Goal: Transaction & Acquisition: Purchase product/service

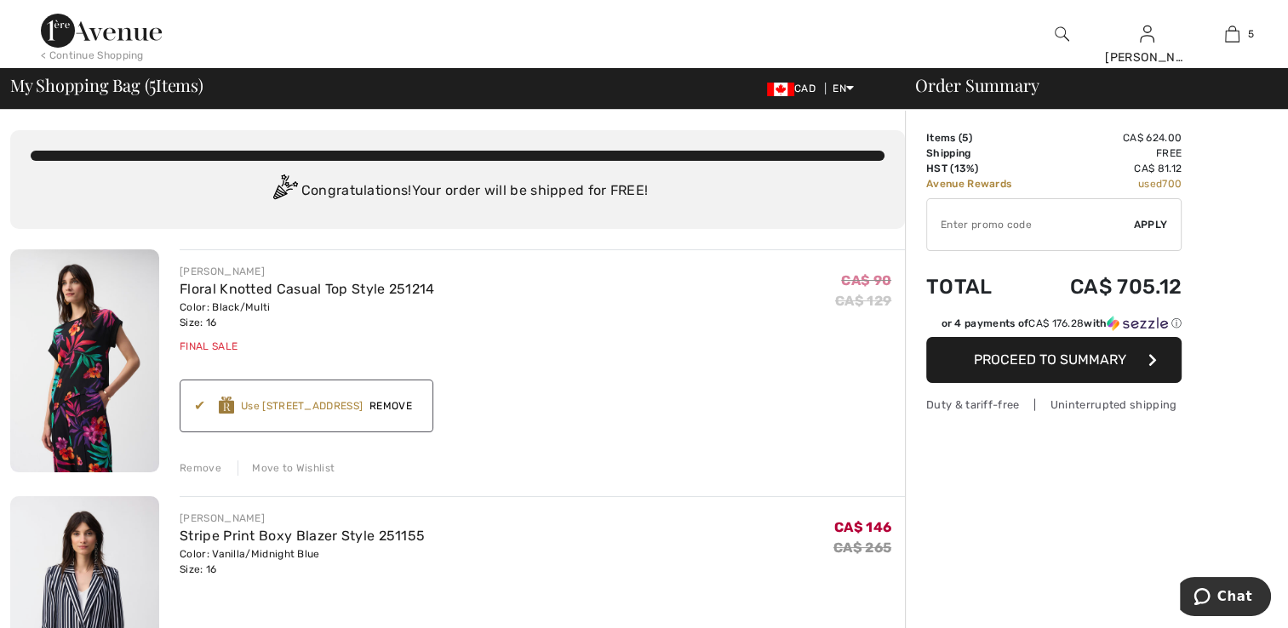
click at [191, 406] on div "Earn 20 Avenue Rewards ✔ Use [STREET_ADDRESS] Apply Remove" at bounding box center [307, 406] width 254 height 53
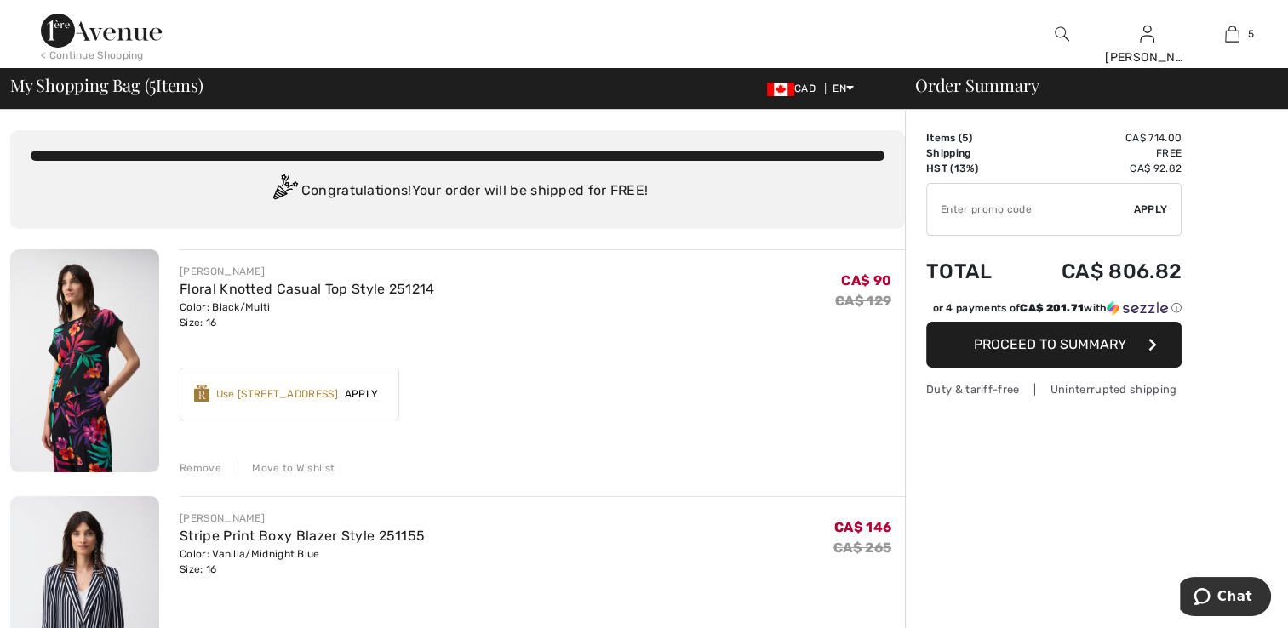
scroll to position [170, 0]
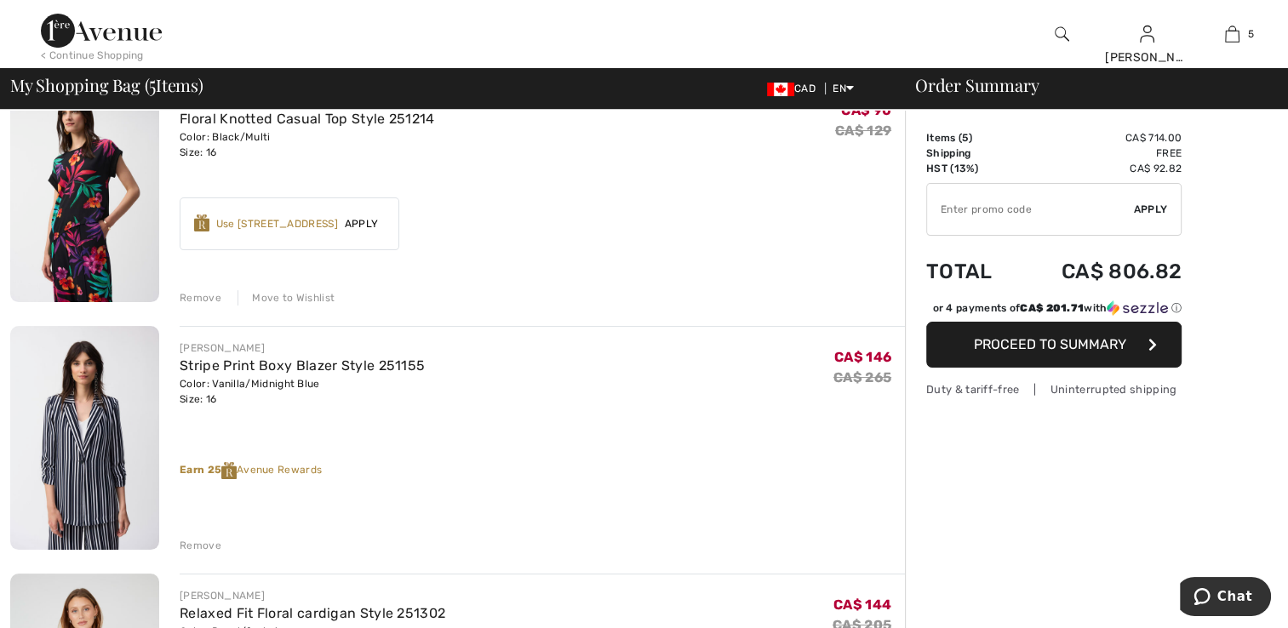
click at [199, 547] on div "Remove" at bounding box center [201, 545] width 42 height 15
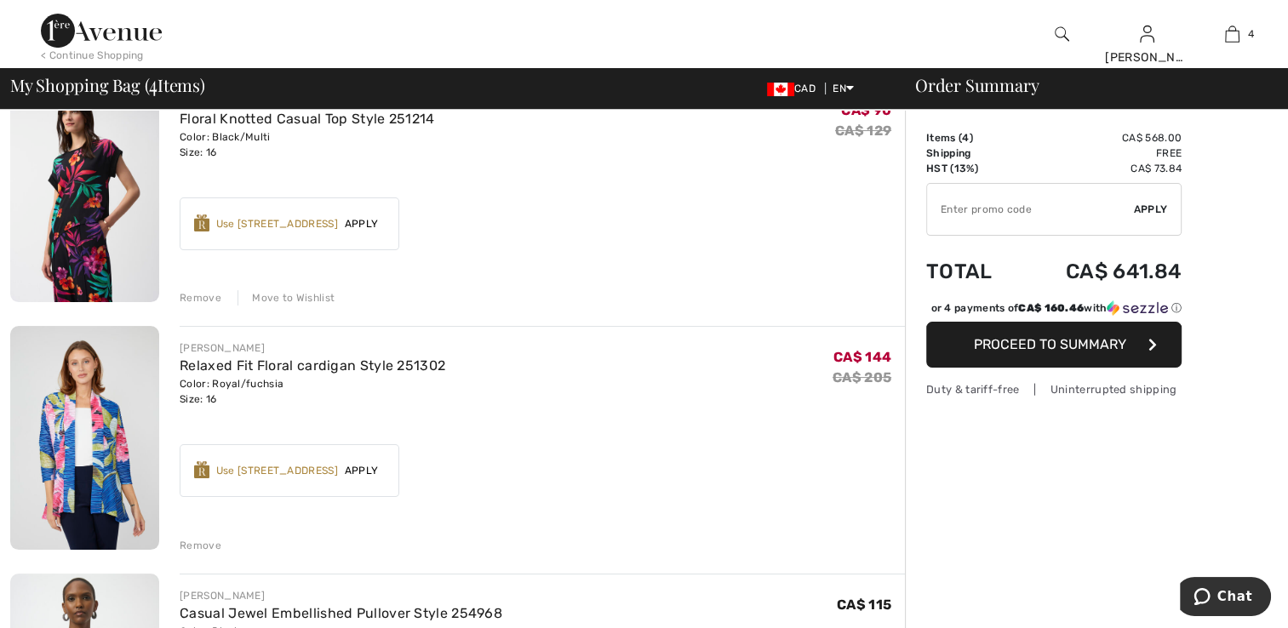
click at [181, 543] on div "Remove" at bounding box center [201, 545] width 42 height 15
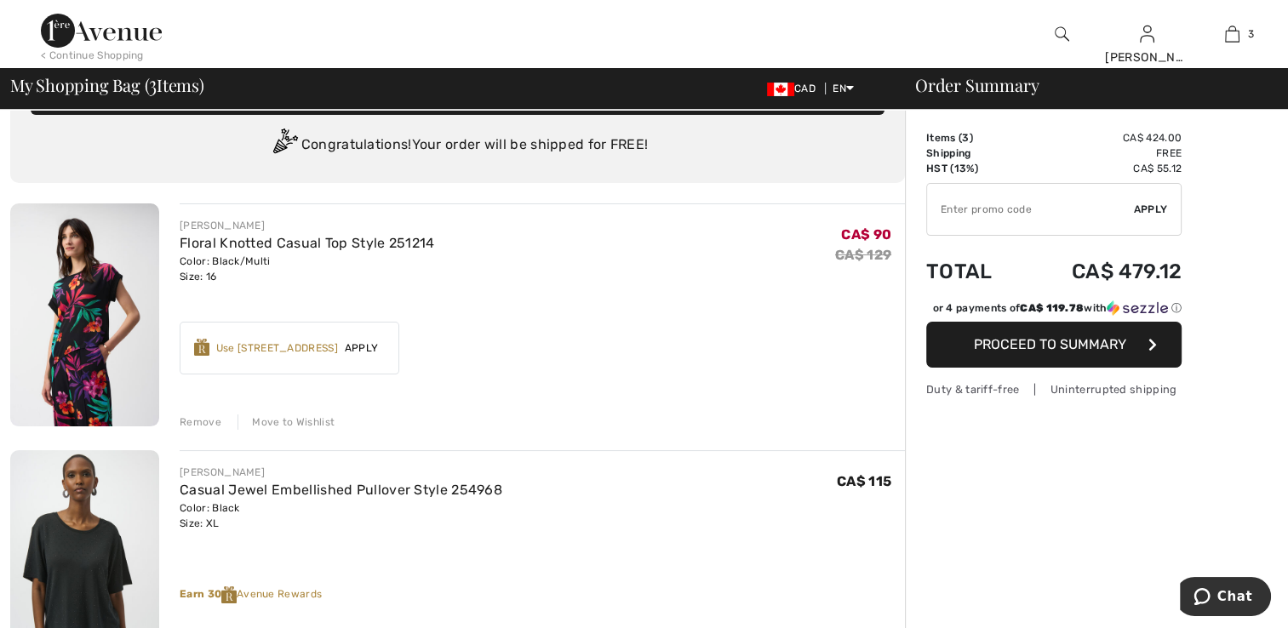
scroll to position [0, 0]
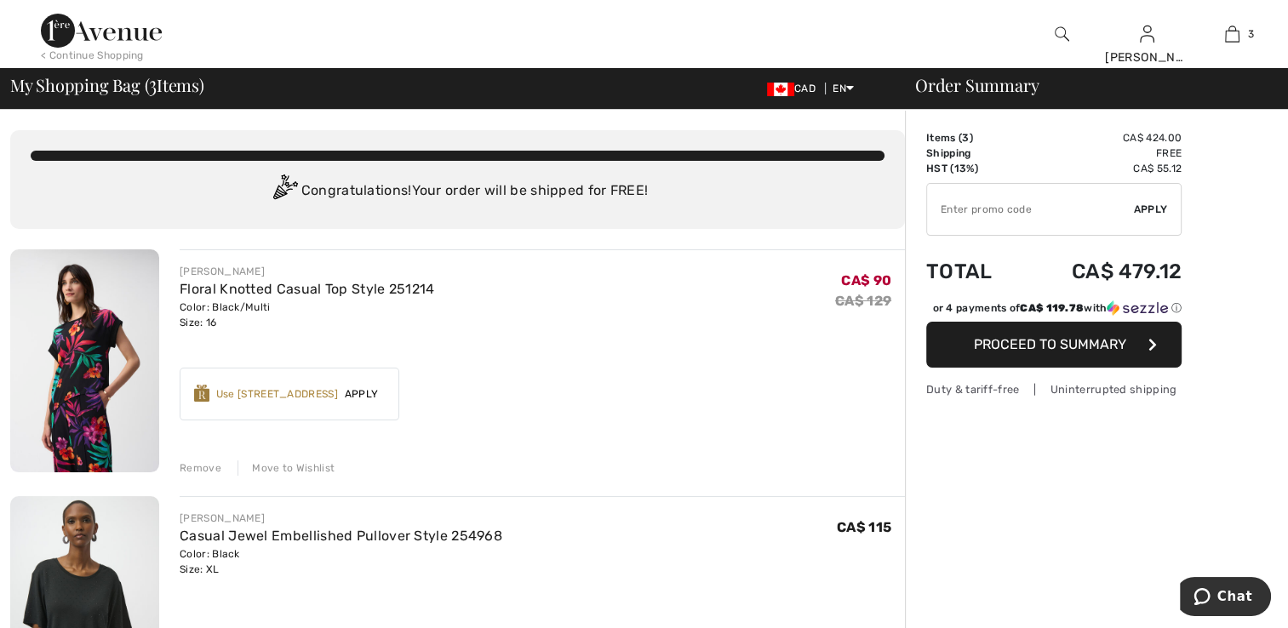
click at [207, 390] on img at bounding box center [201, 393] width 15 height 17
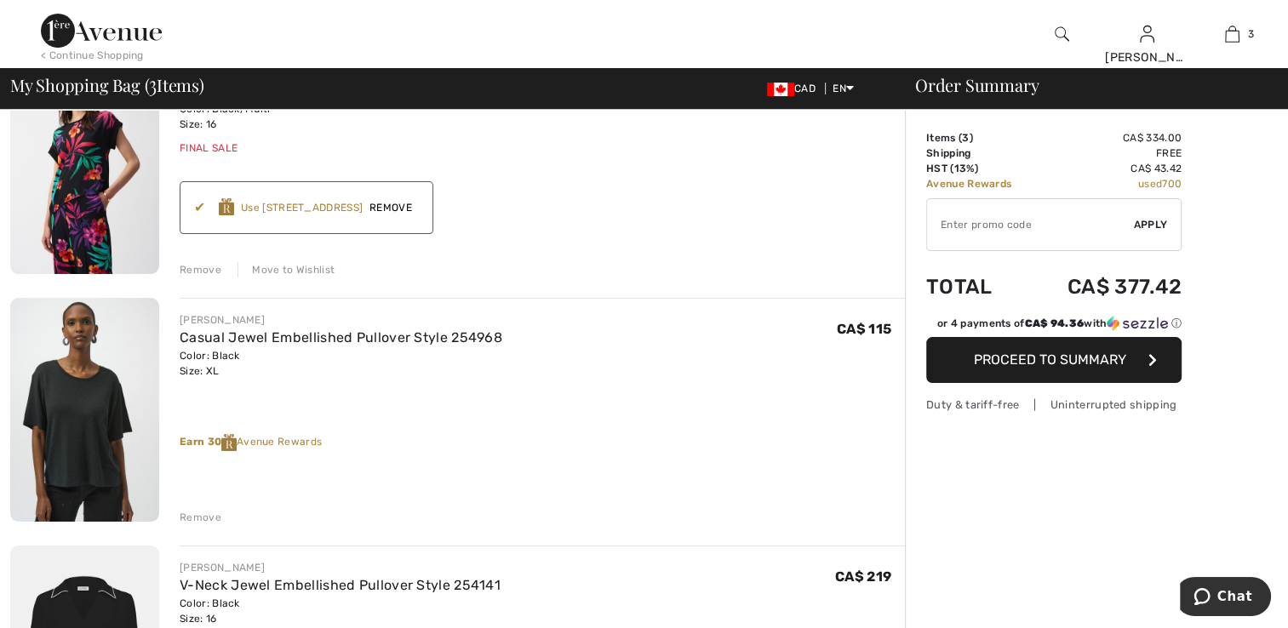
scroll to position [340, 0]
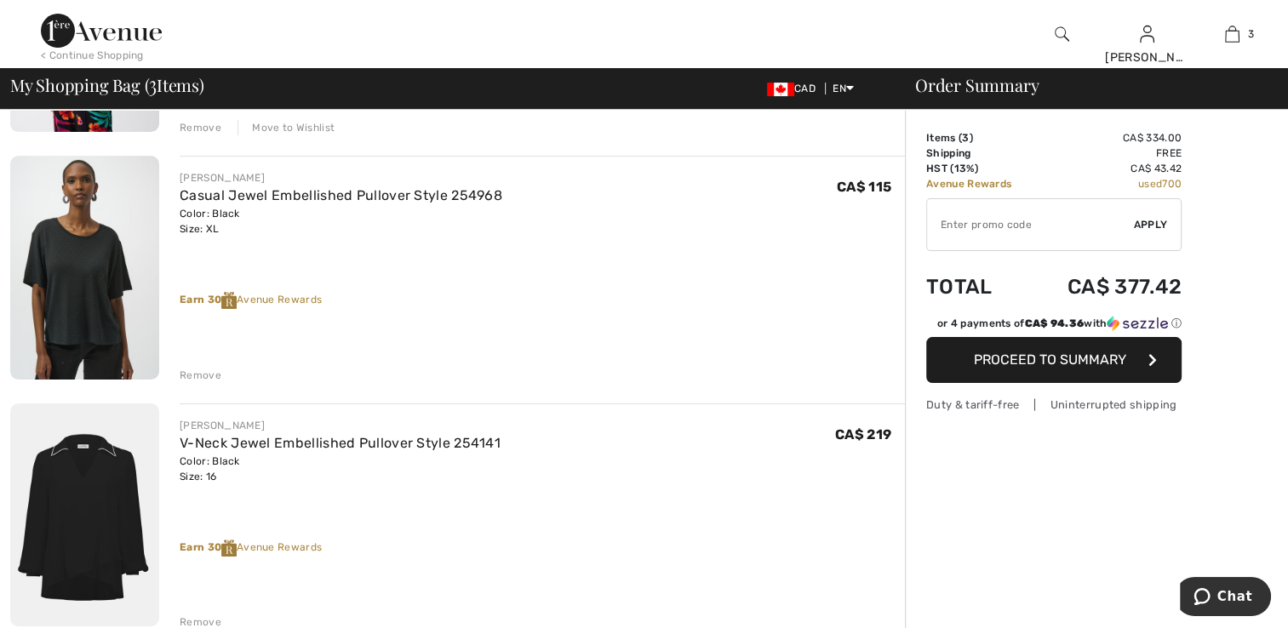
click at [40, 303] on img at bounding box center [84, 267] width 149 height 223
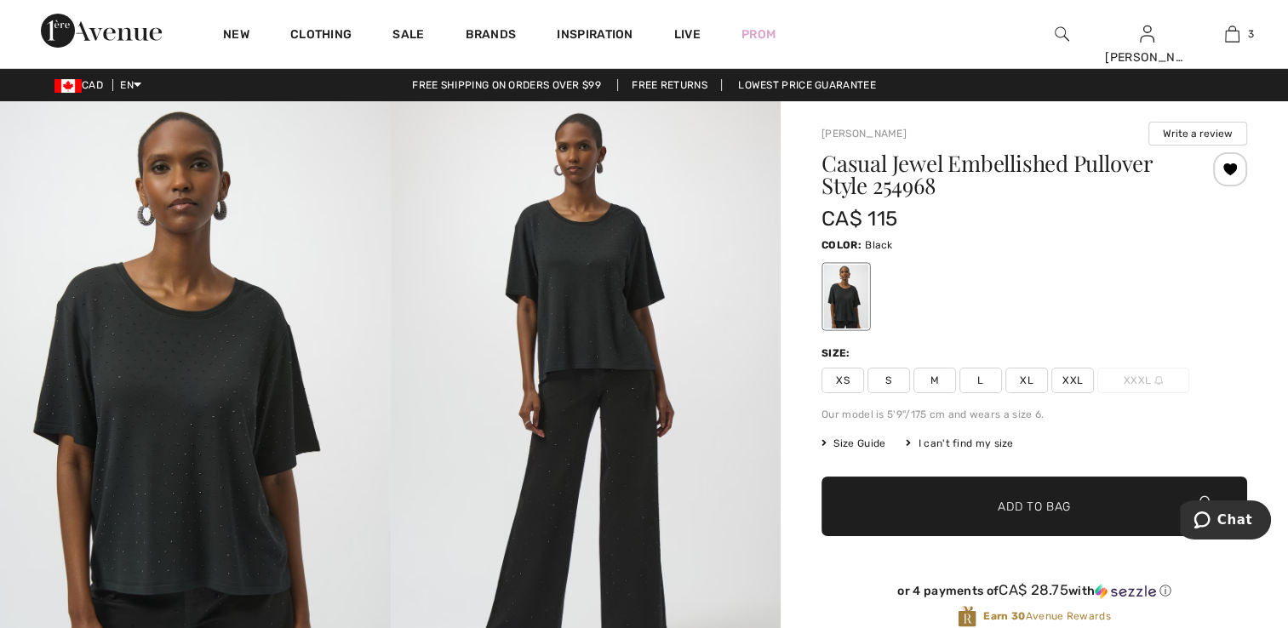
click at [545, 313] on img at bounding box center [586, 393] width 391 height 585
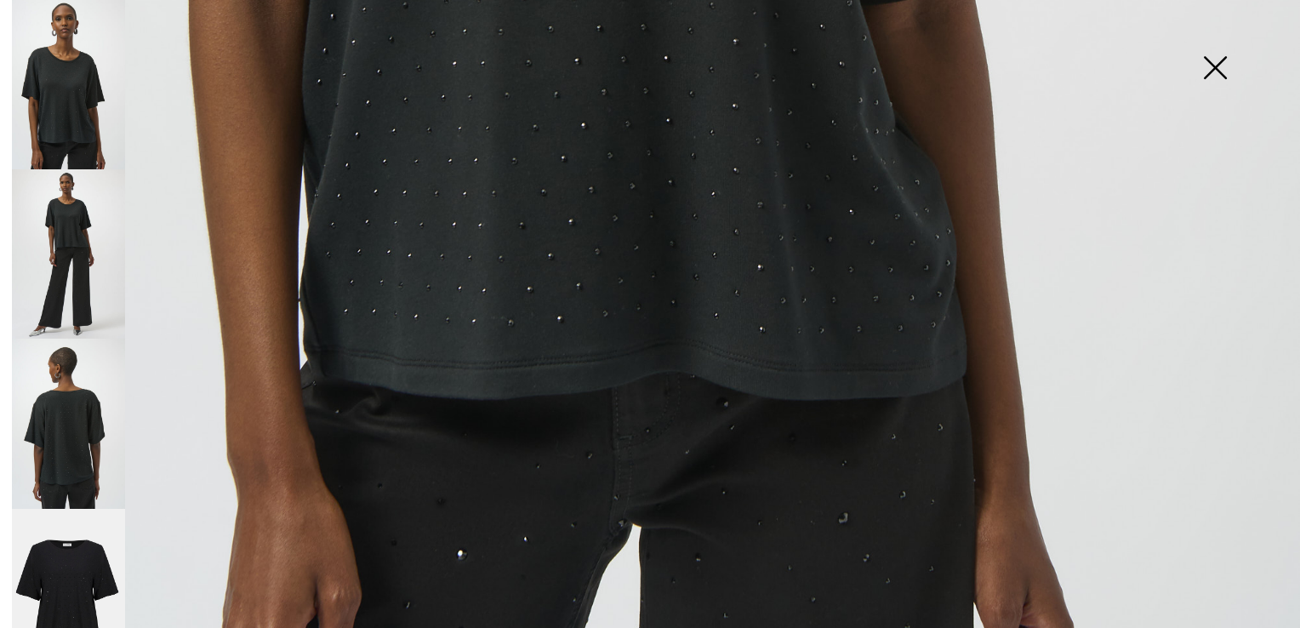
scroll to position [1277, 0]
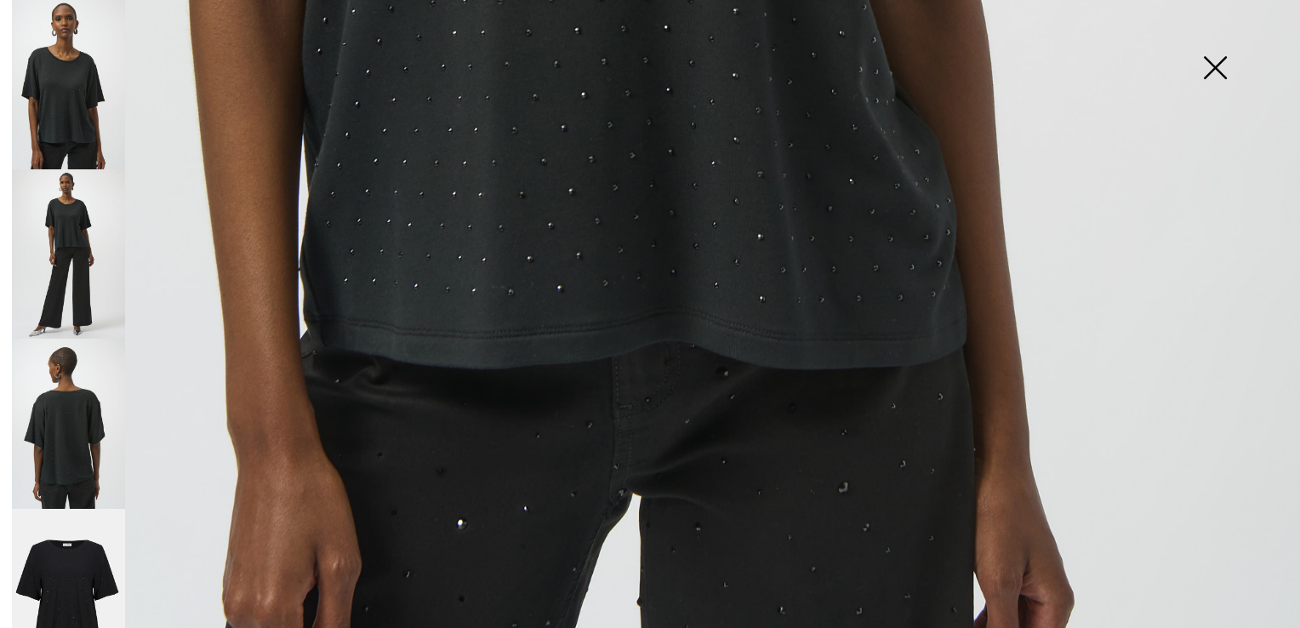
click at [60, 267] on img at bounding box center [68, 253] width 113 height 169
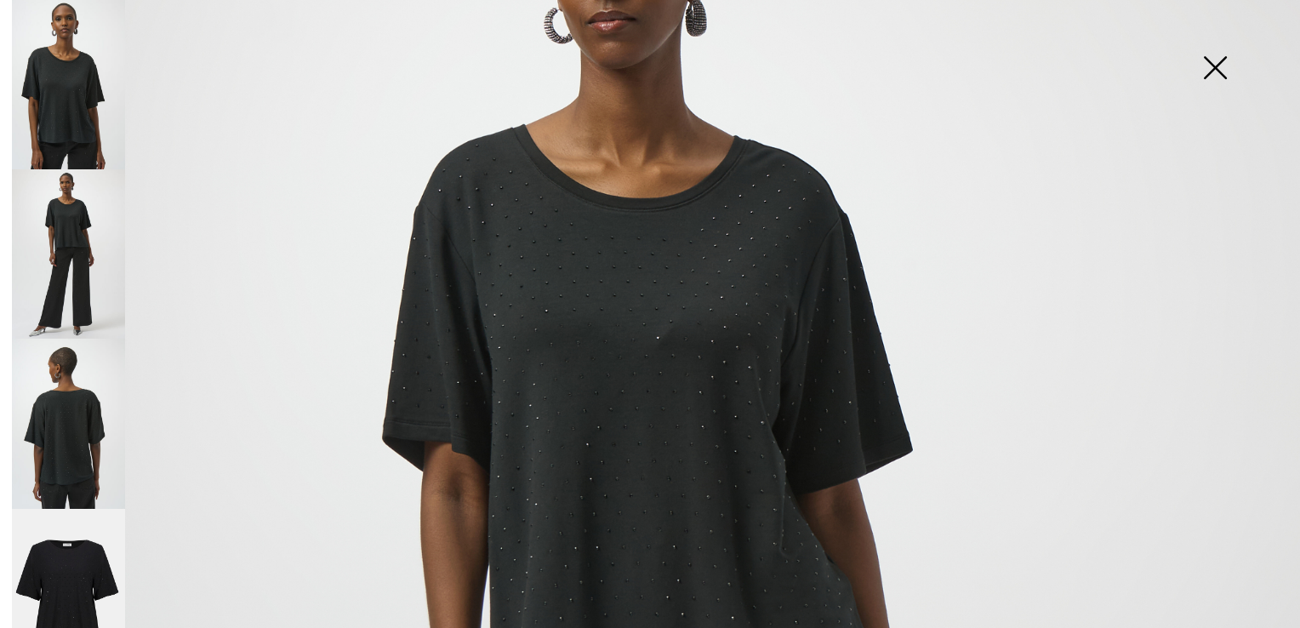
scroll to position [194, 0]
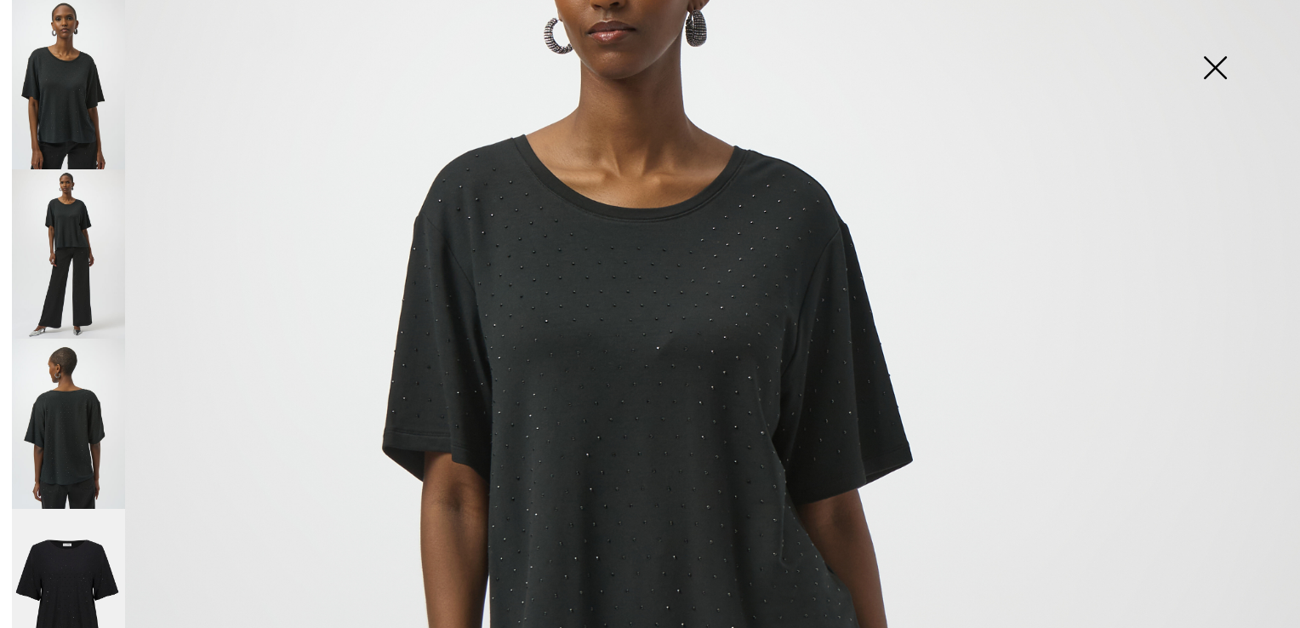
click at [58, 437] on img at bounding box center [68, 423] width 113 height 169
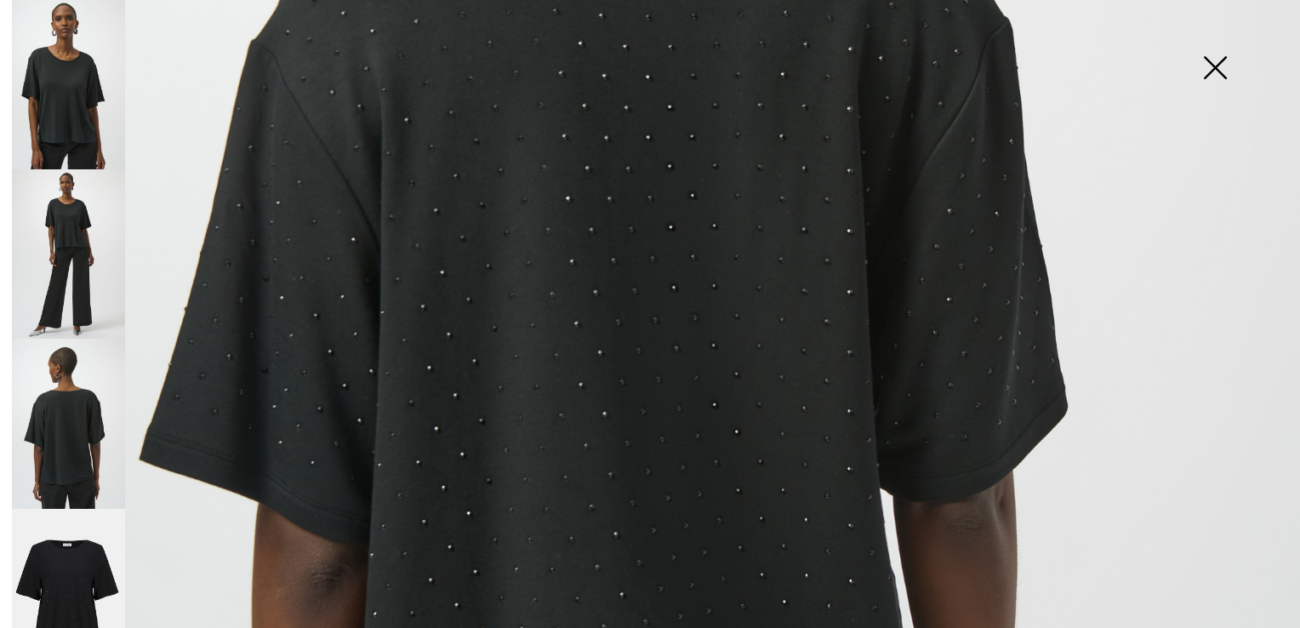
scroll to position [534, 0]
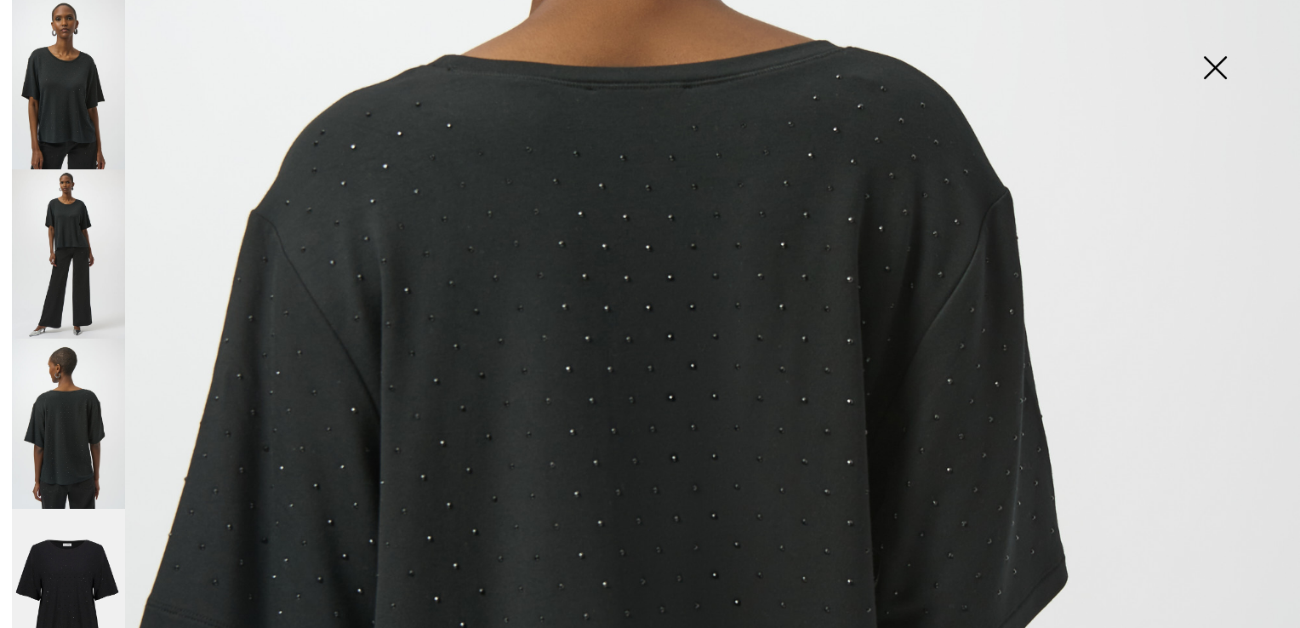
click at [55, 563] on img at bounding box center [68, 594] width 113 height 170
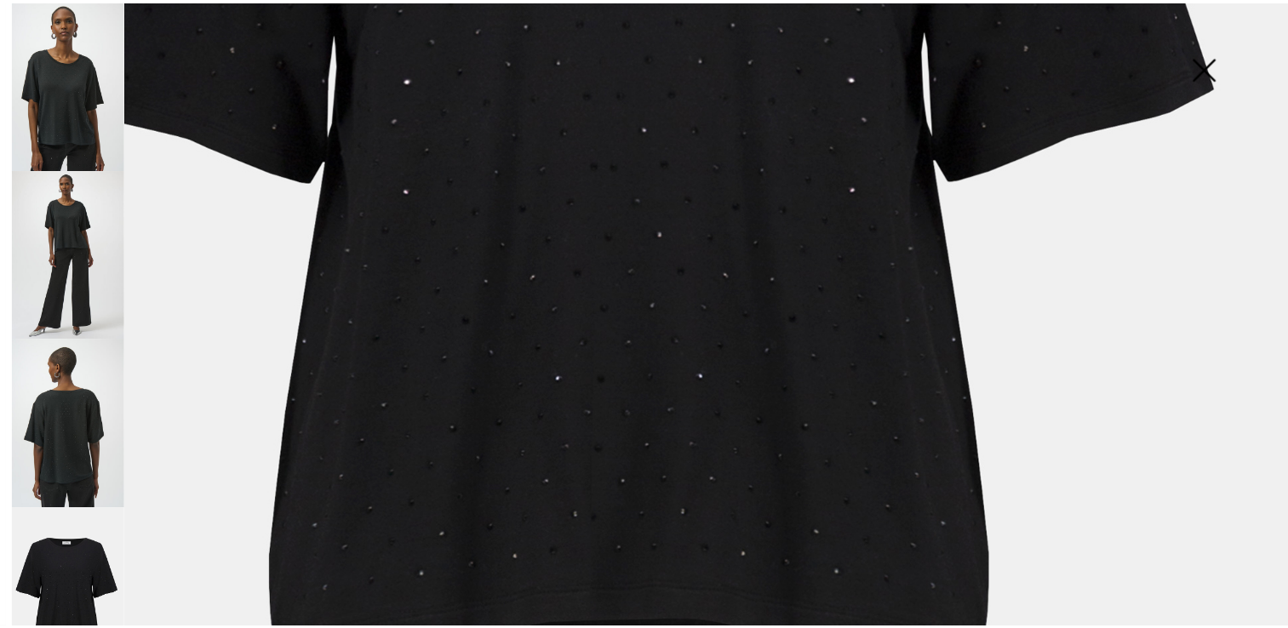
scroll to position [1303, 0]
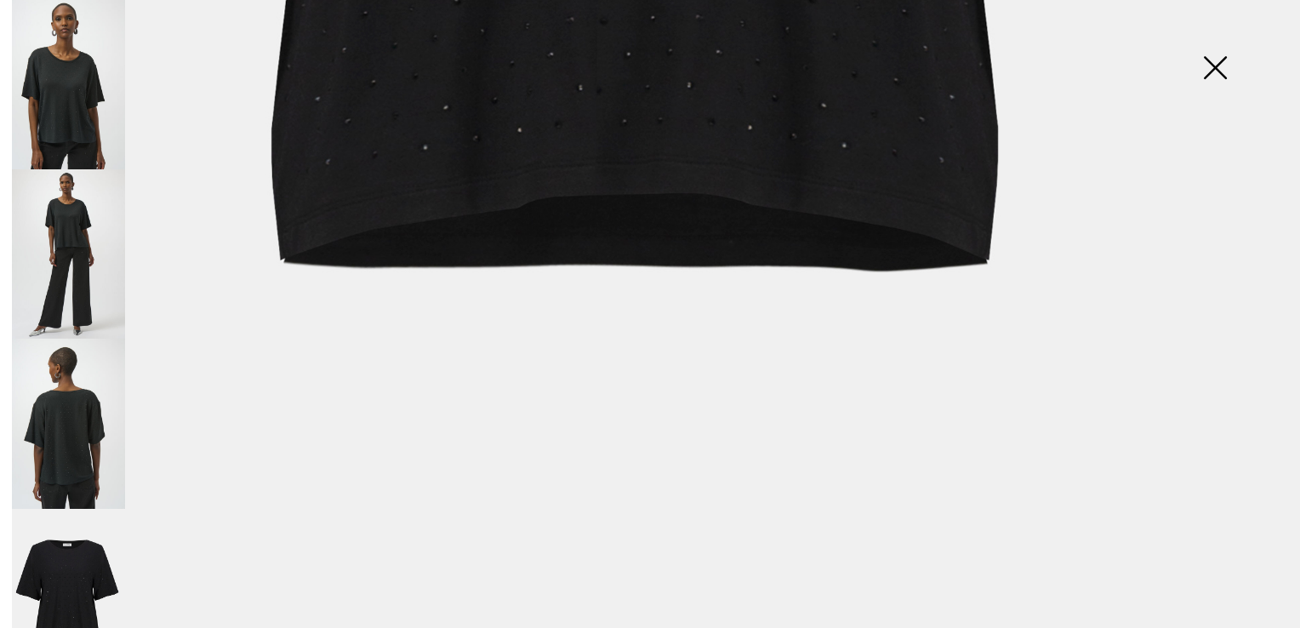
click at [1209, 73] on img at bounding box center [1215, 70] width 85 height 88
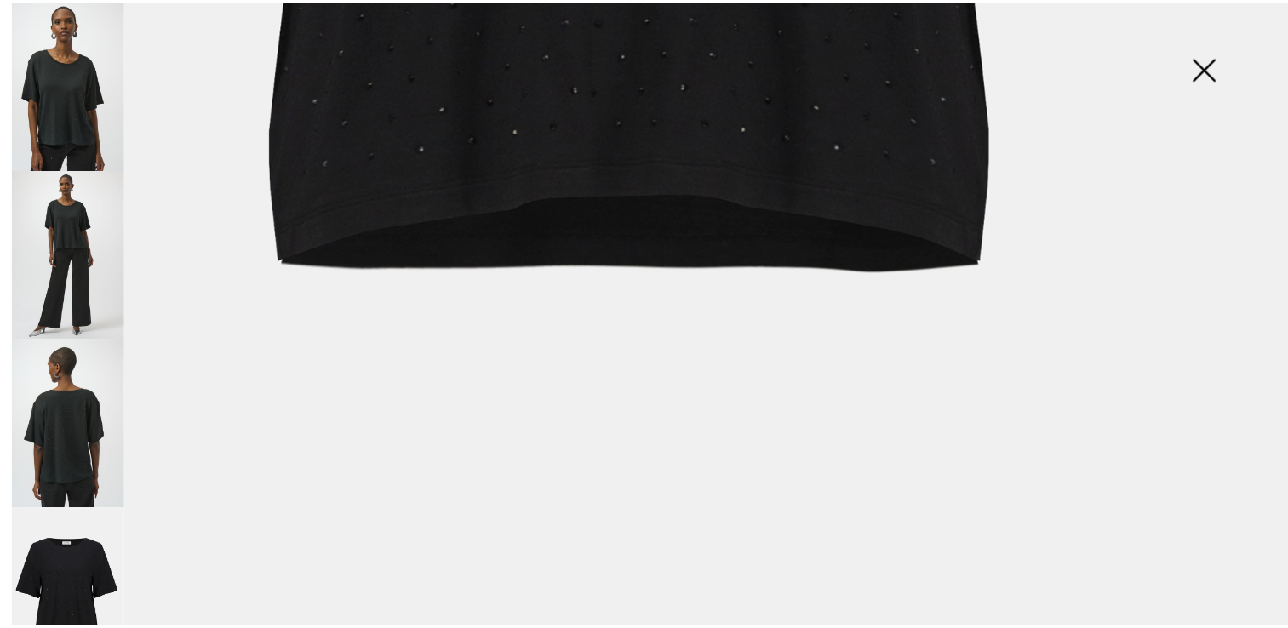
scroll to position [1283, 0]
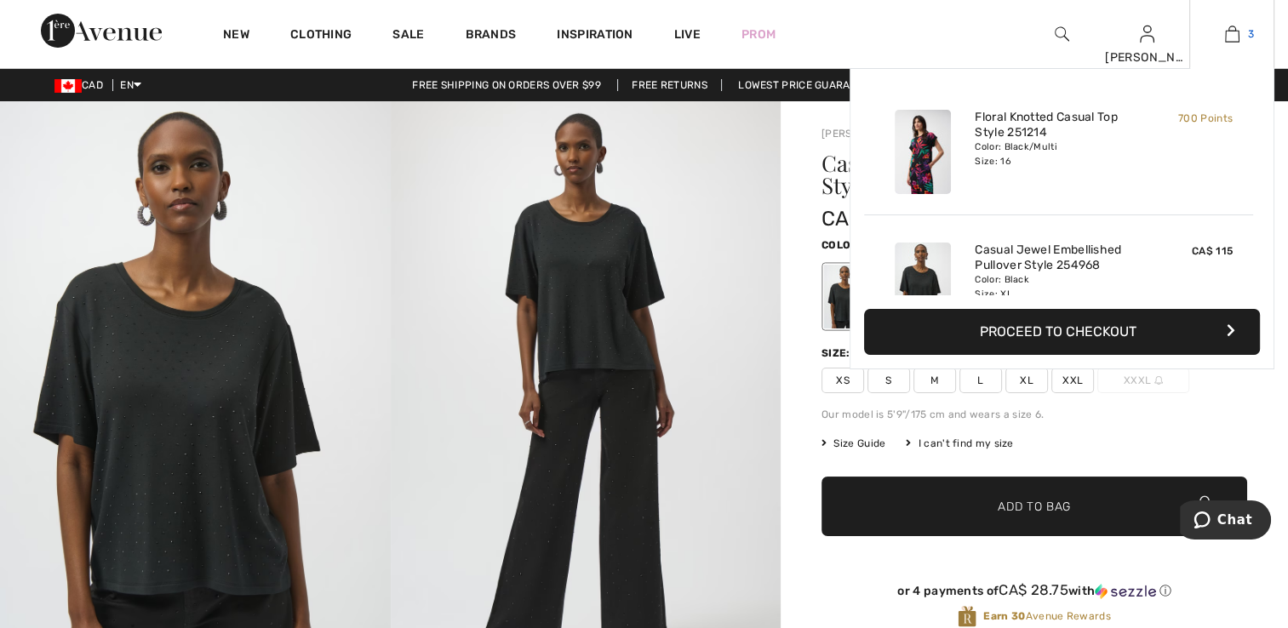
drag, startPoint x: 1235, startPoint y: 27, endPoint x: 1224, endPoint y: 38, distance: 15.6
click at [1235, 27] on img at bounding box center [1232, 34] width 14 height 20
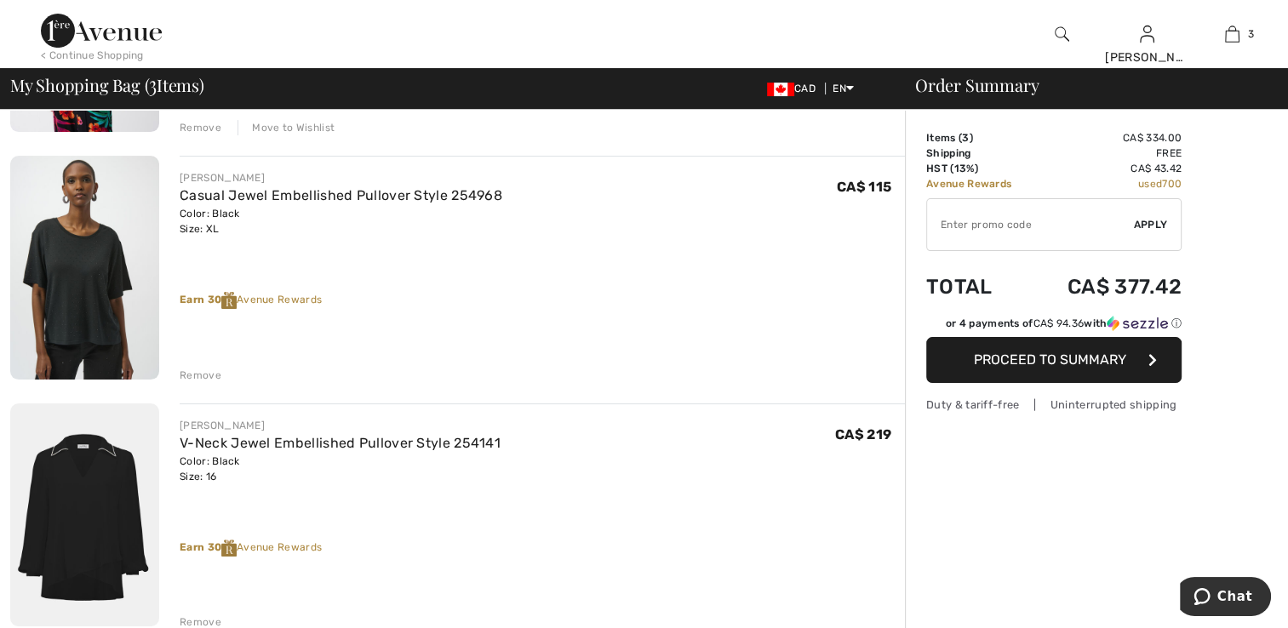
scroll to position [426, 0]
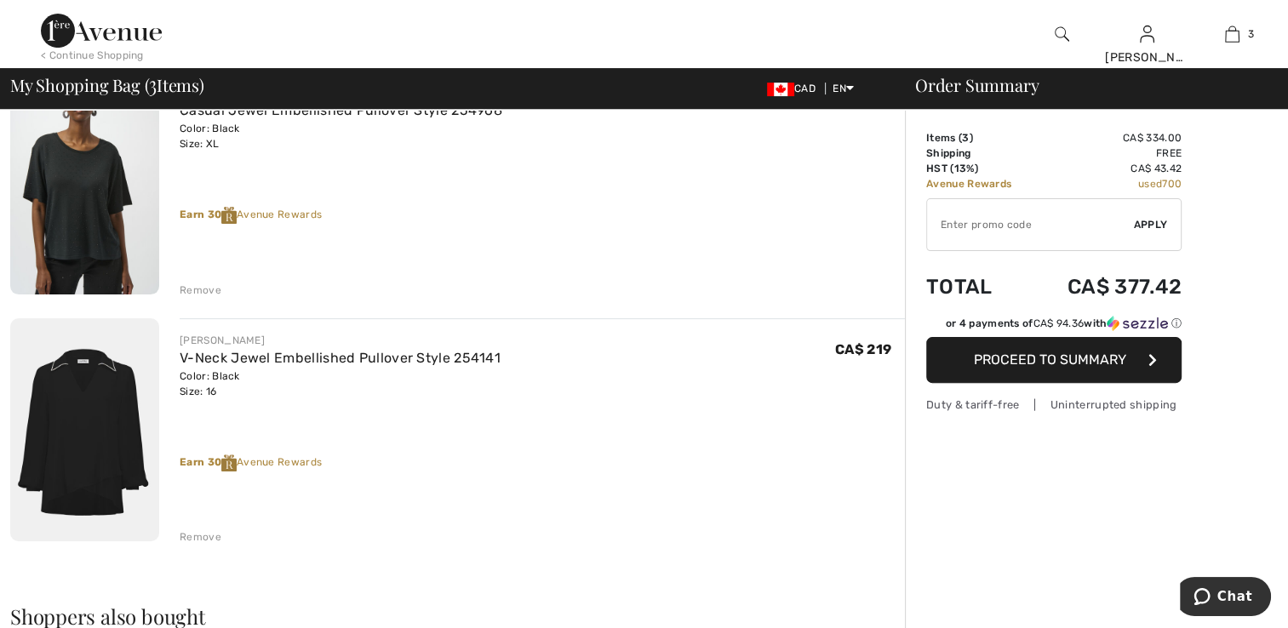
click at [64, 412] on img at bounding box center [84, 430] width 149 height 224
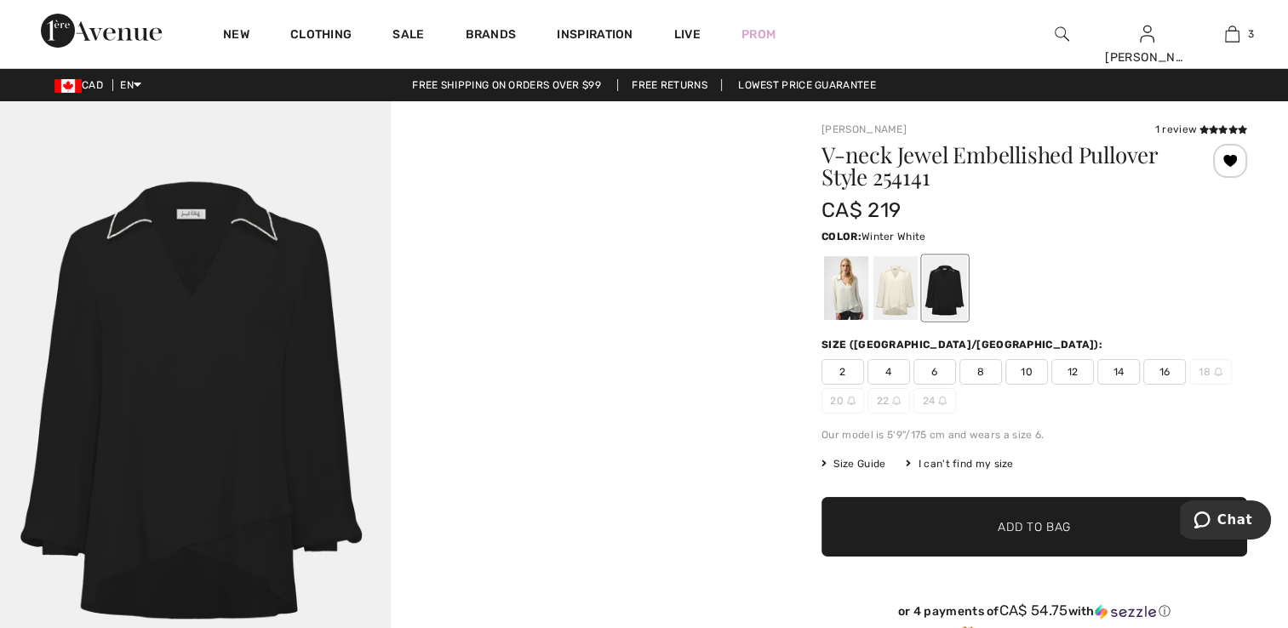
click at [834, 294] on div at bounding box center [846, 288] width 44 height 64
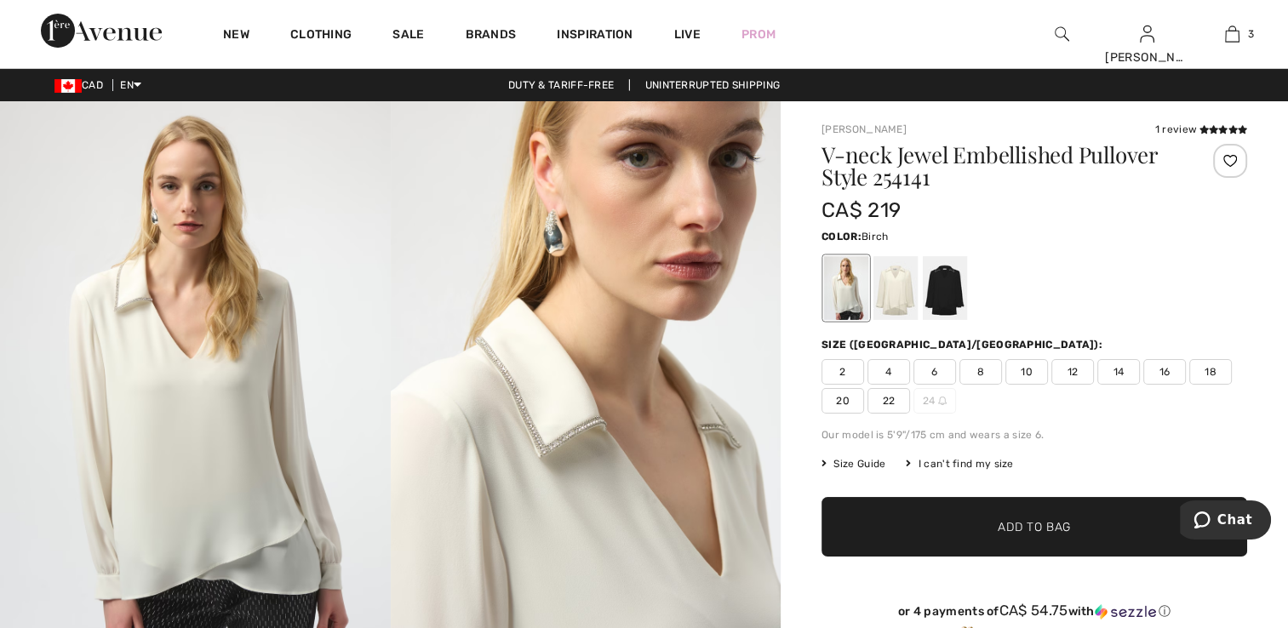
click at [901, 300] on div at bounding box center [895, 288] width 44 height 64
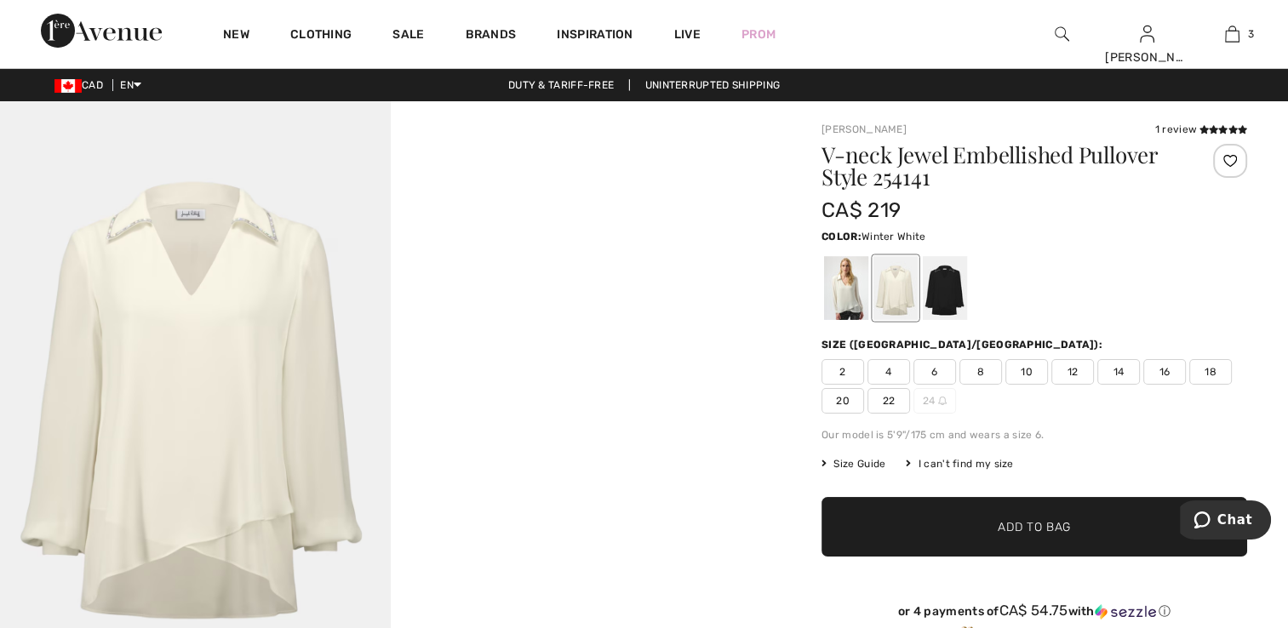
click at [847, 293] on div at bounding box center [846, 288] width 44 height 64
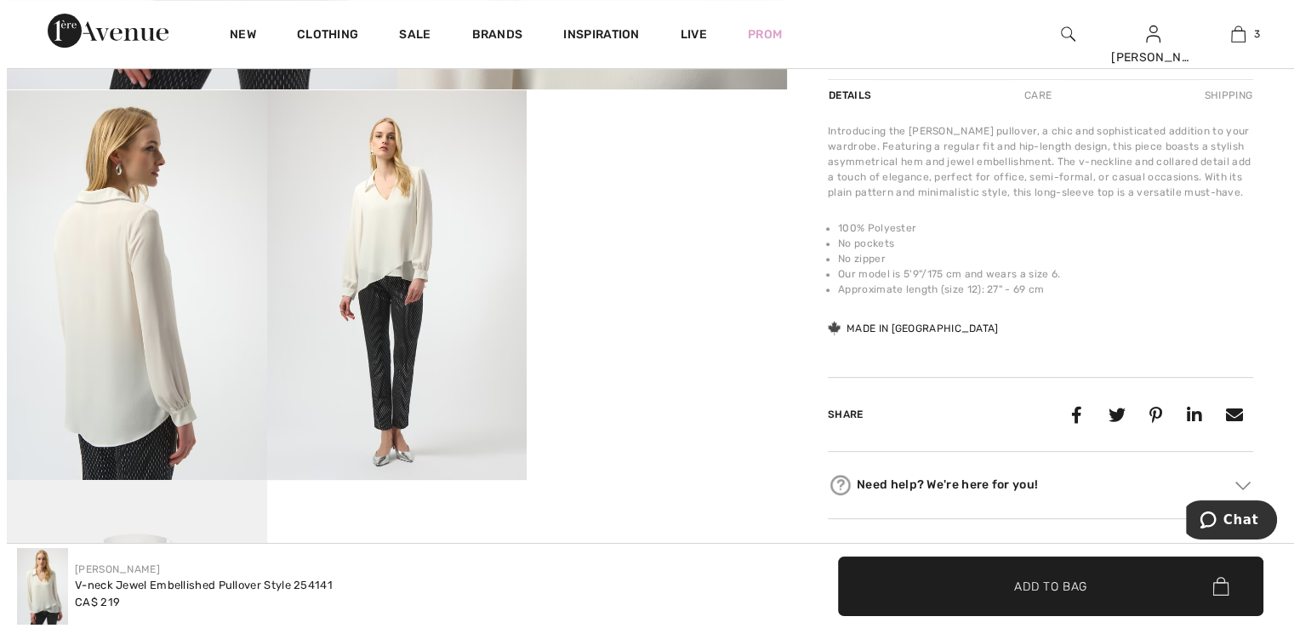
scroll to position [596, 0]
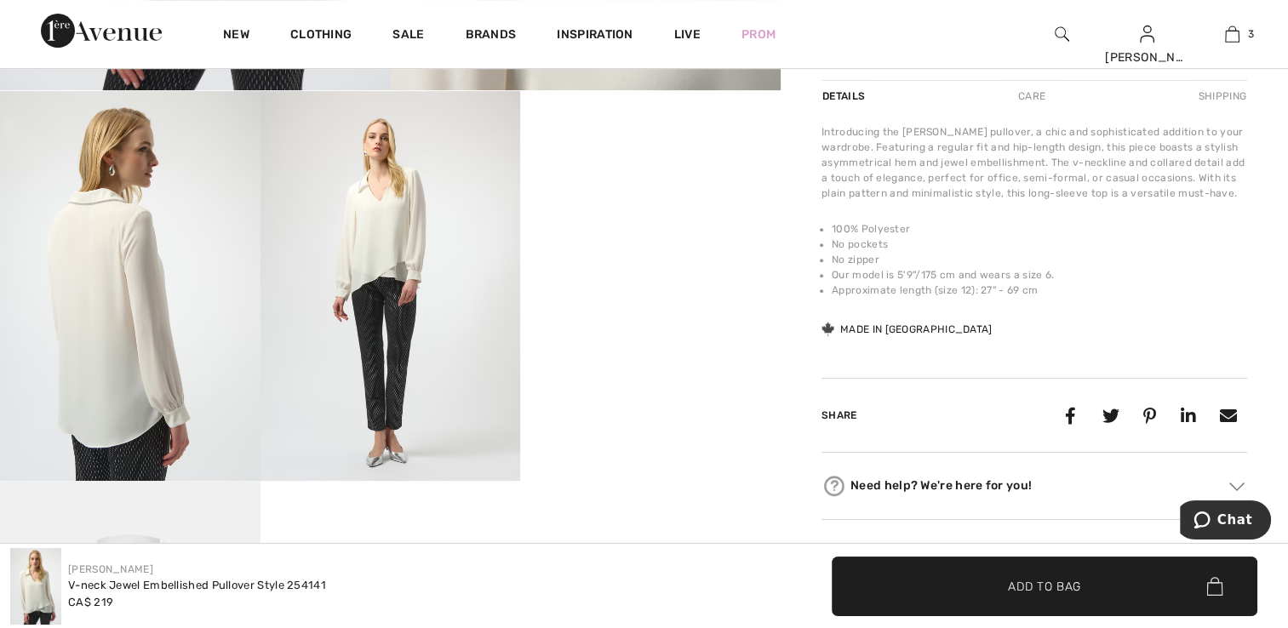
click at [106, 359] on img at bounding box center [130, 286] width 260 height 390
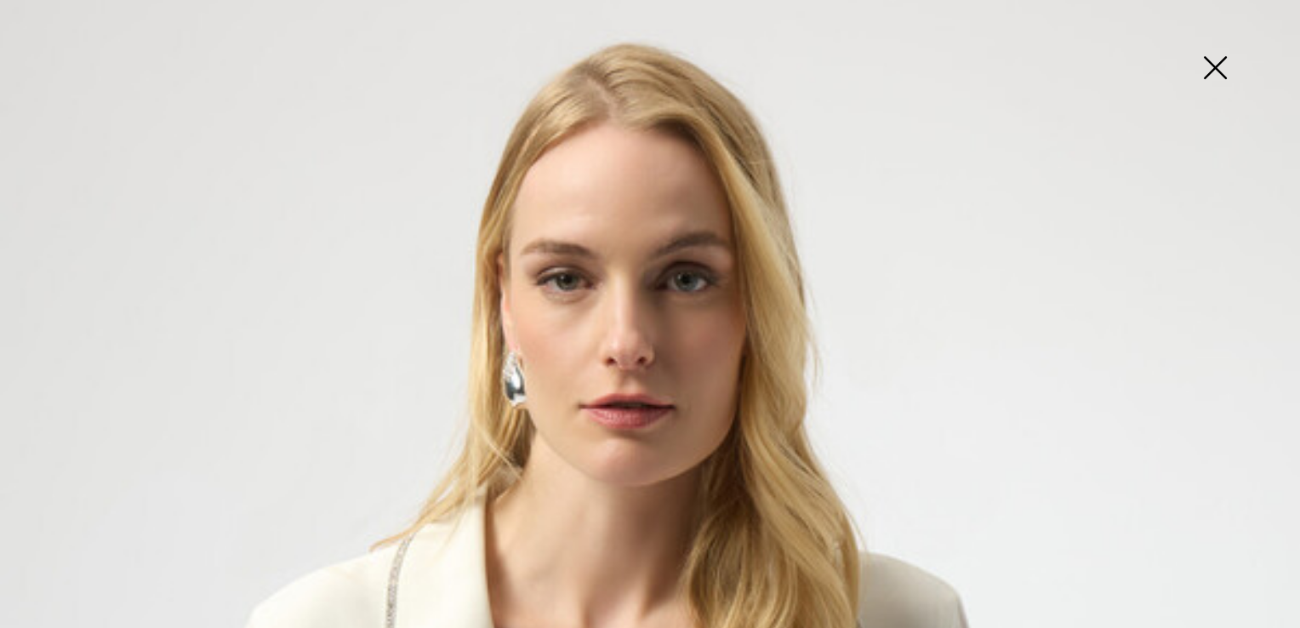
scroll to position [0, 0]
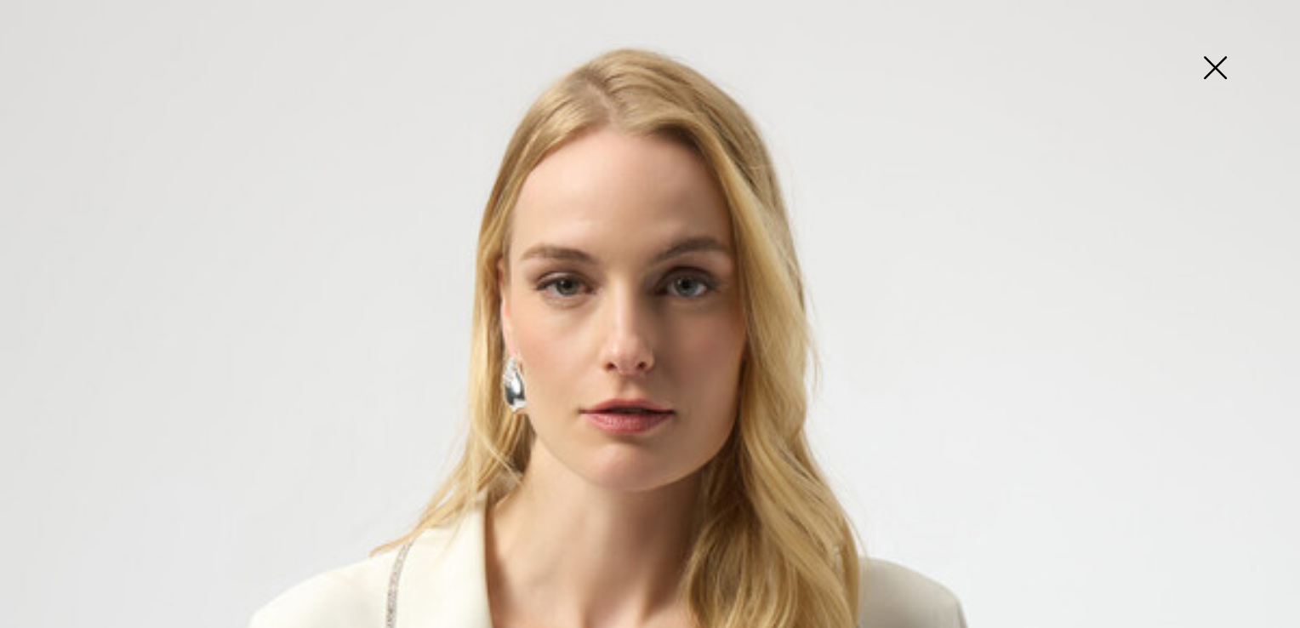
click at [1217, 77] on img at bounding box center [1215, 70] width 85 height 88
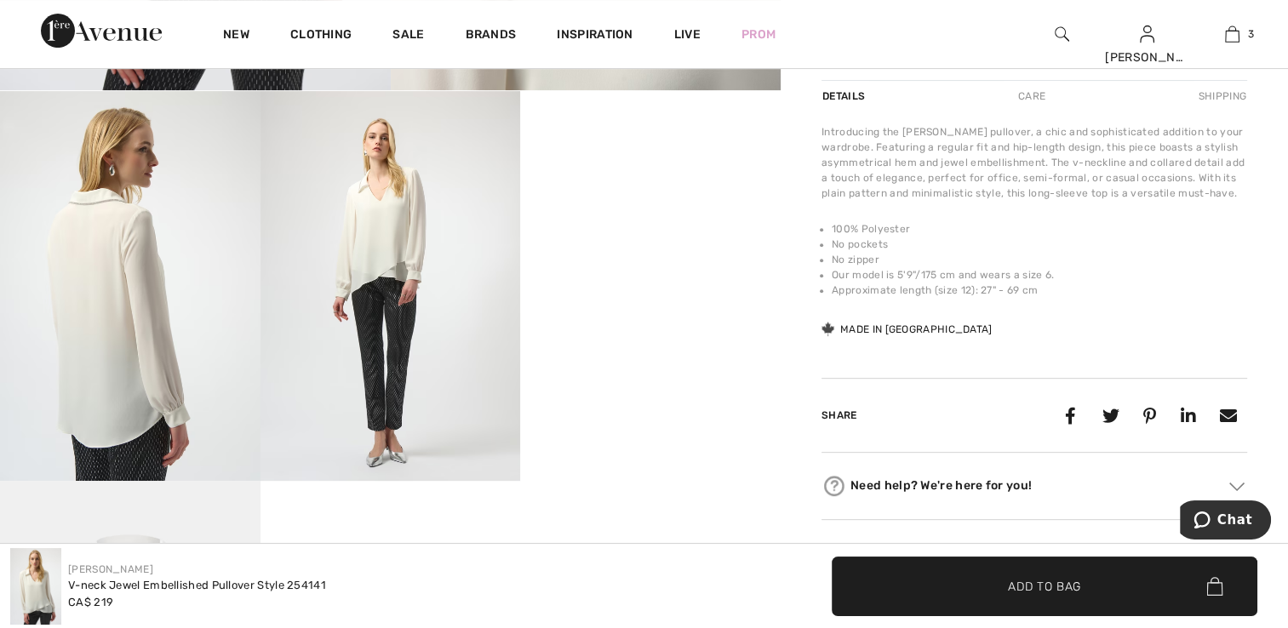
click at [176, 269] on img at bounding box center [130, 286] width 260 height 390
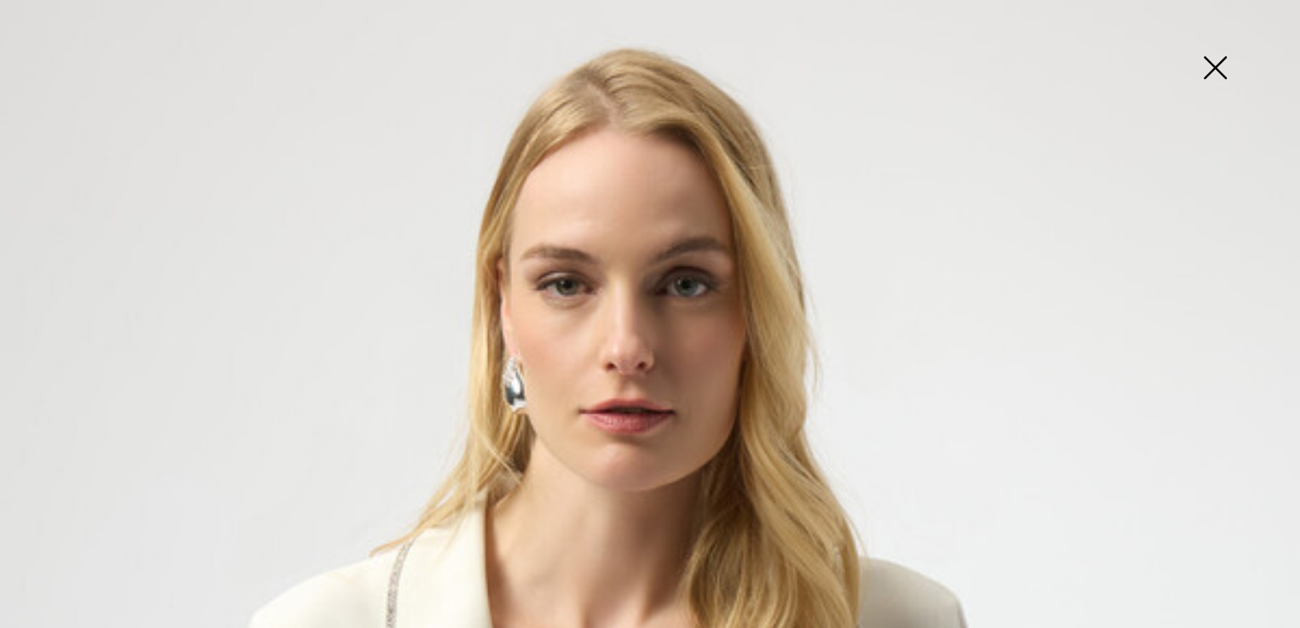
click at [1230, 77] on img at bounding box center [1215, 70] width 85 height 88
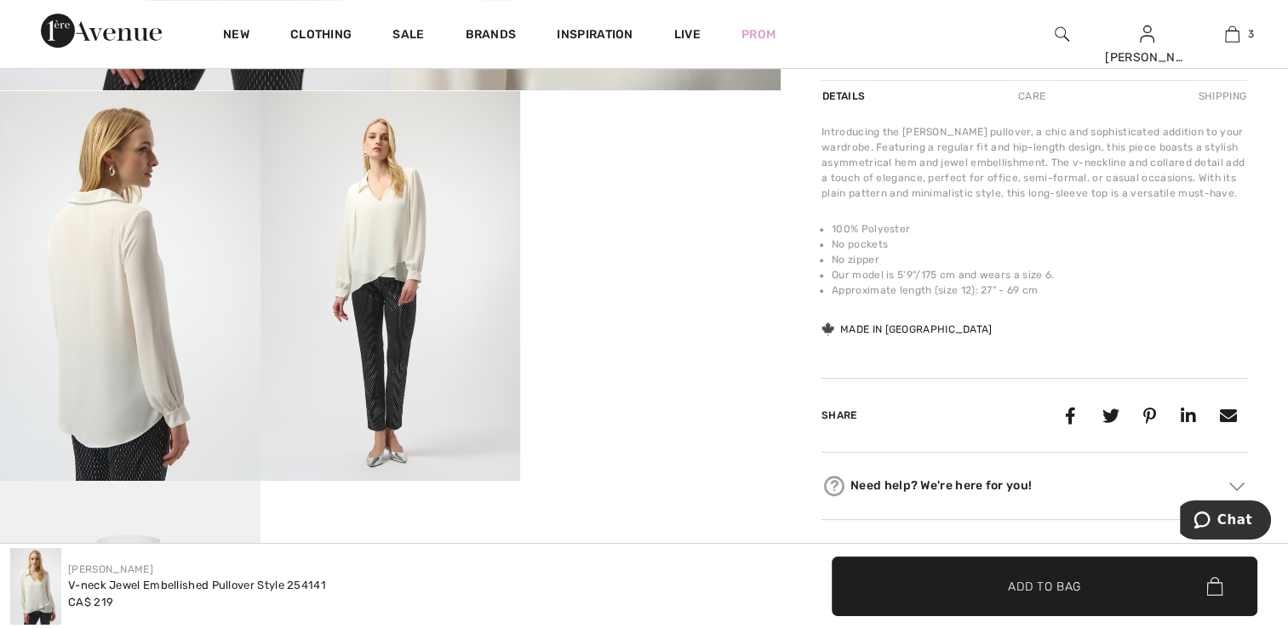
click at [386, 214] on img at bounding box center [390, 286] width 260 height 390
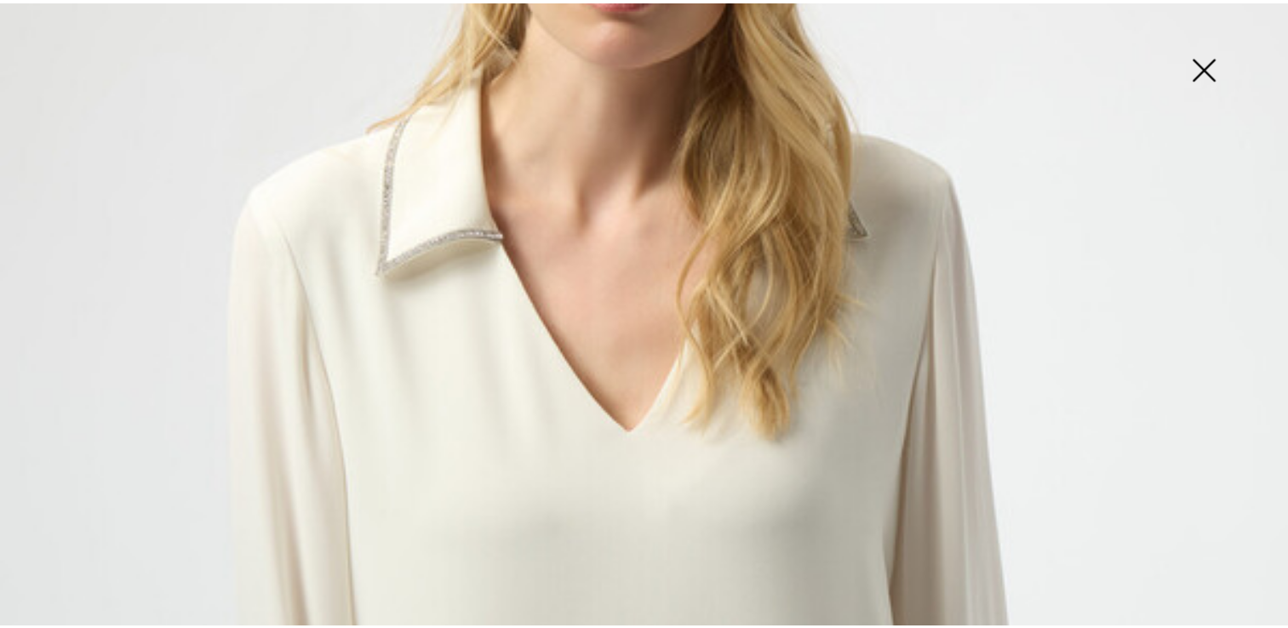
scroll to position [681, 0]
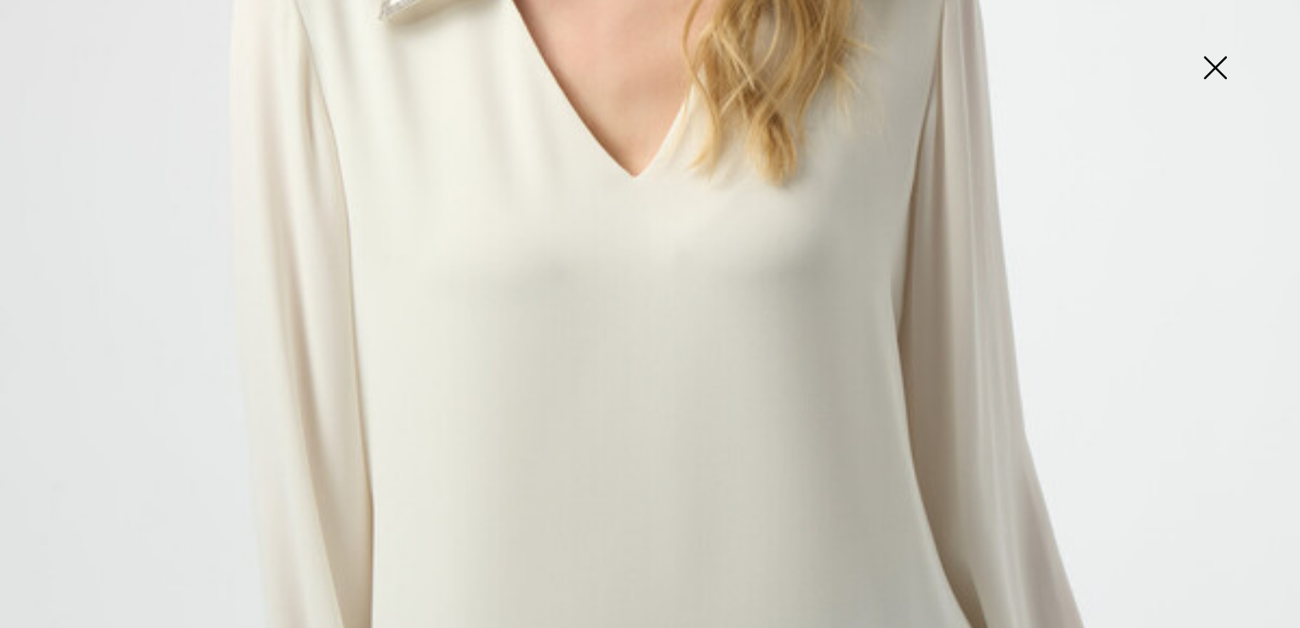
drag, startPoint x: 1217, startPoint y: 68, endPoint x: 1224, endPoint y: 106, distance: 38.1
click at [1217, 67] on img at bounding box center [1215, 70] width 85 height 88
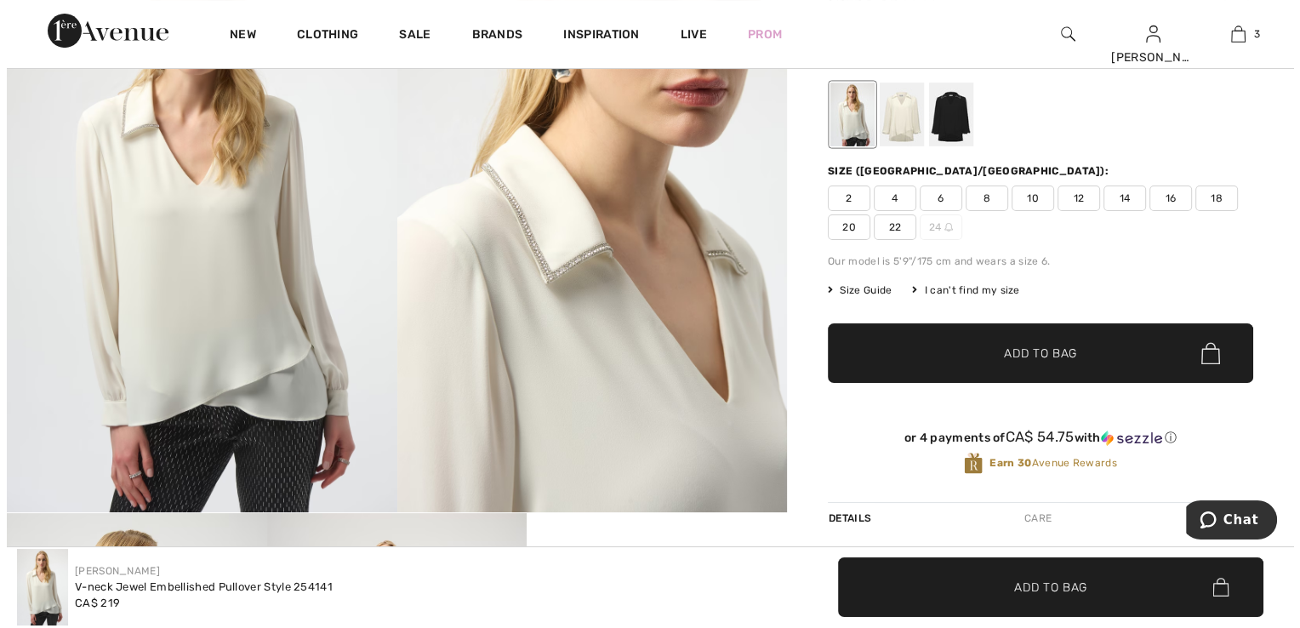
scroll to position [170, 0]
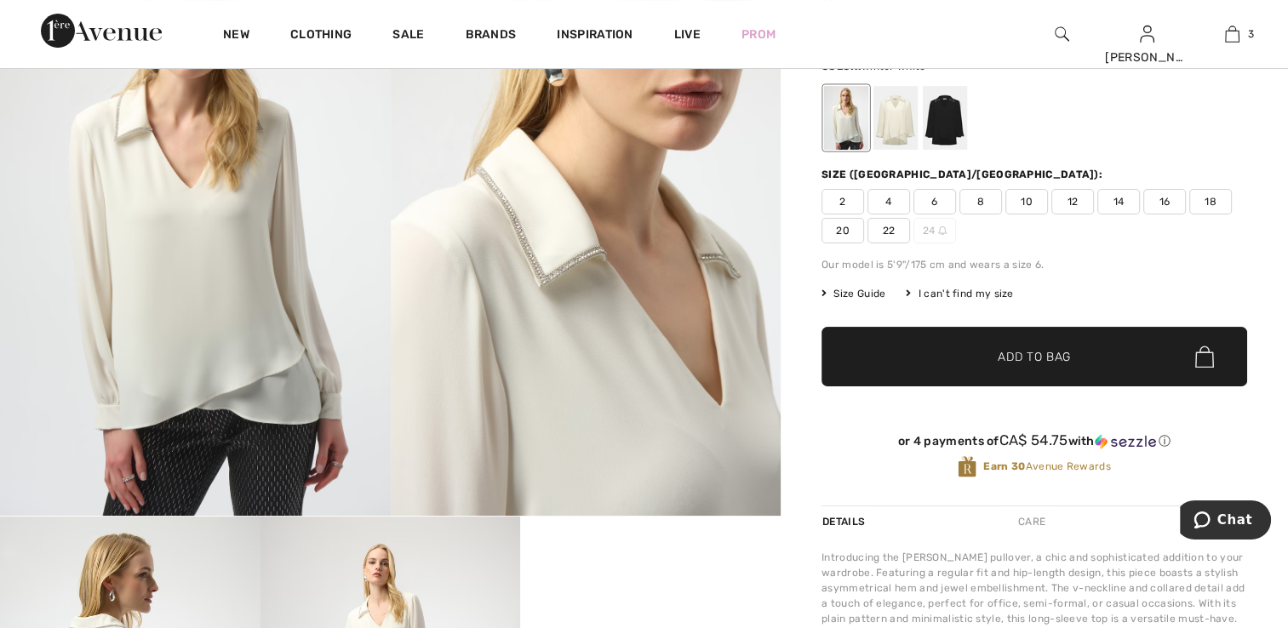
click at [146, 205] on img at bounding box center [195, 223] width 391 height 585
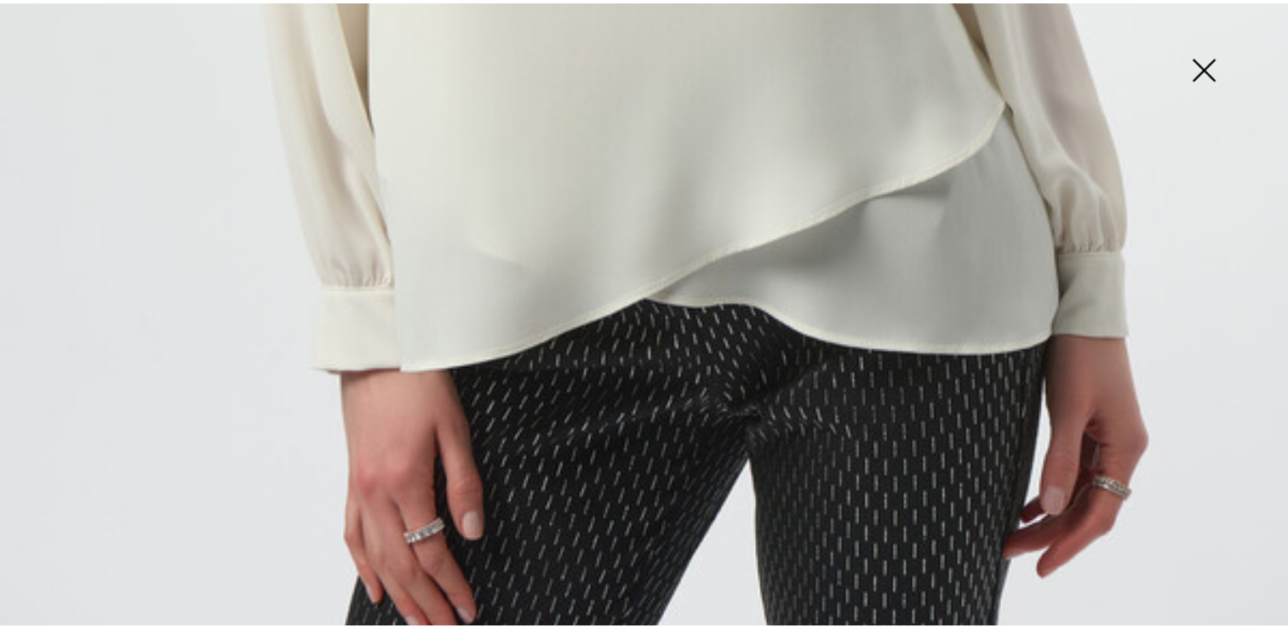
scroll to position [1300, 0]
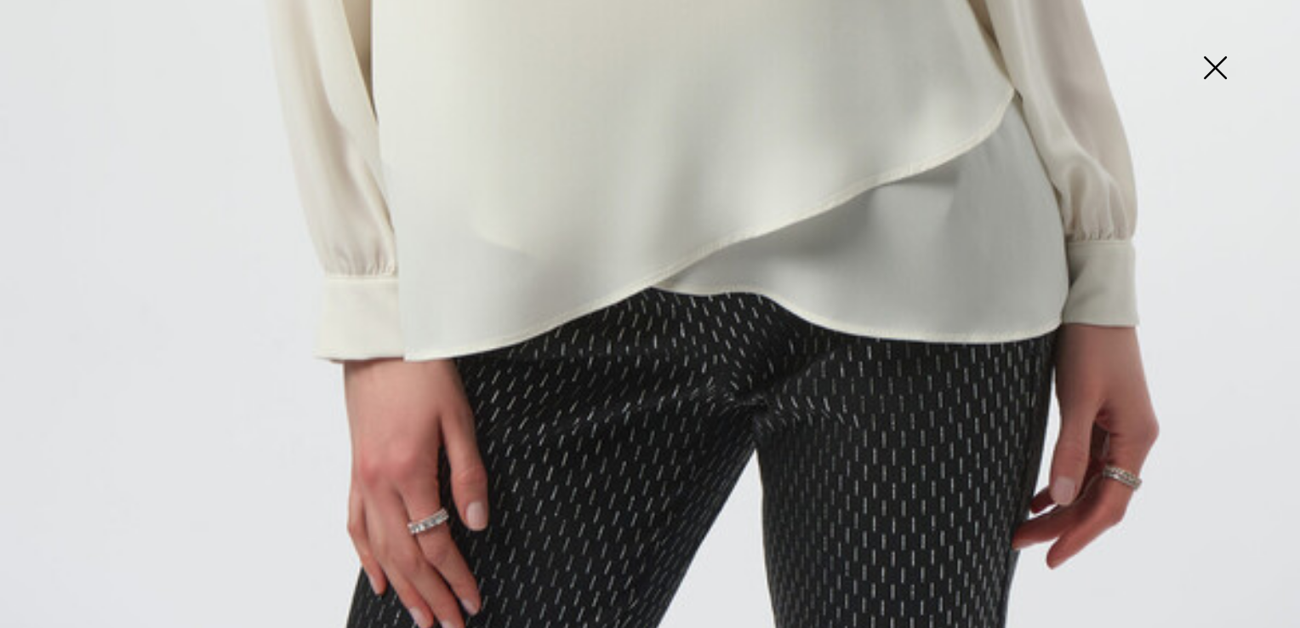
click at [1210, 71] on img at bounding box center [1215, 70] width 85 height 88
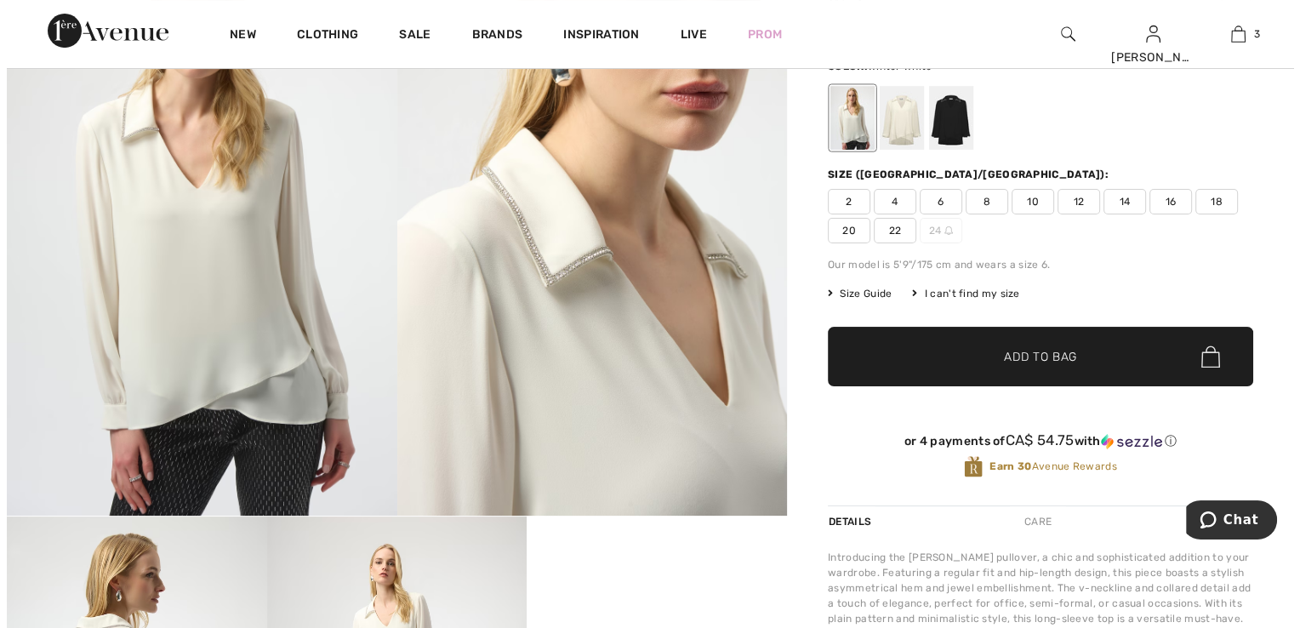
scroll to position [1281, 0]
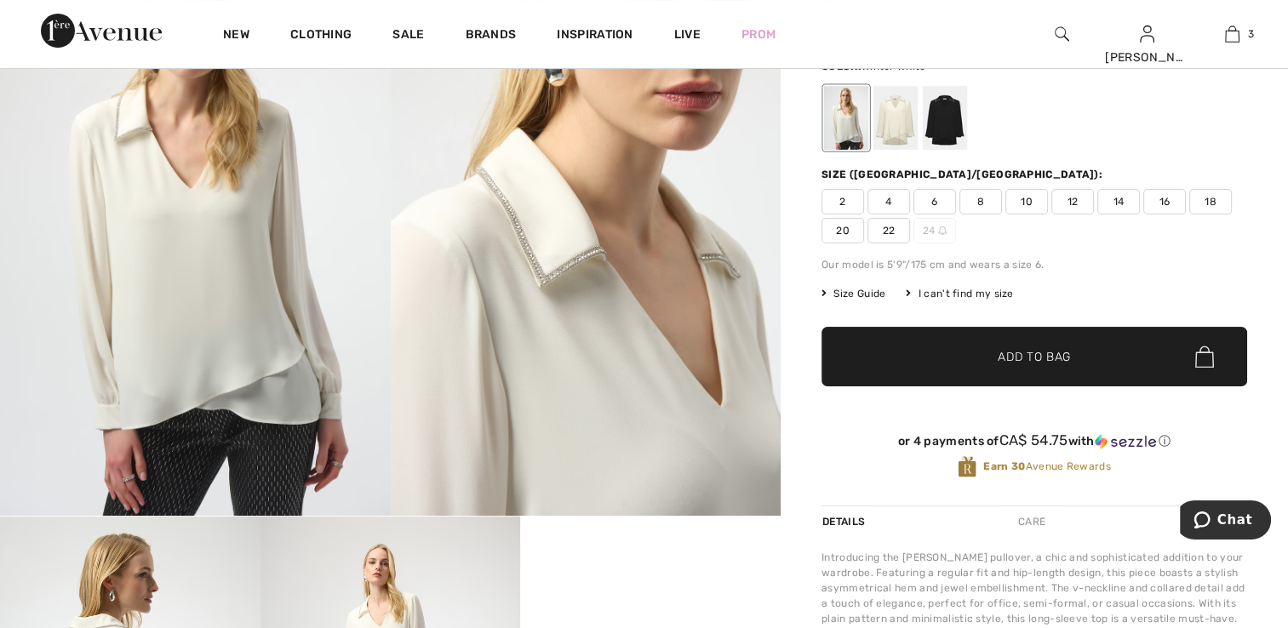
click at [604, 276] on img at bounding box center [586, 223] width 391 height 585
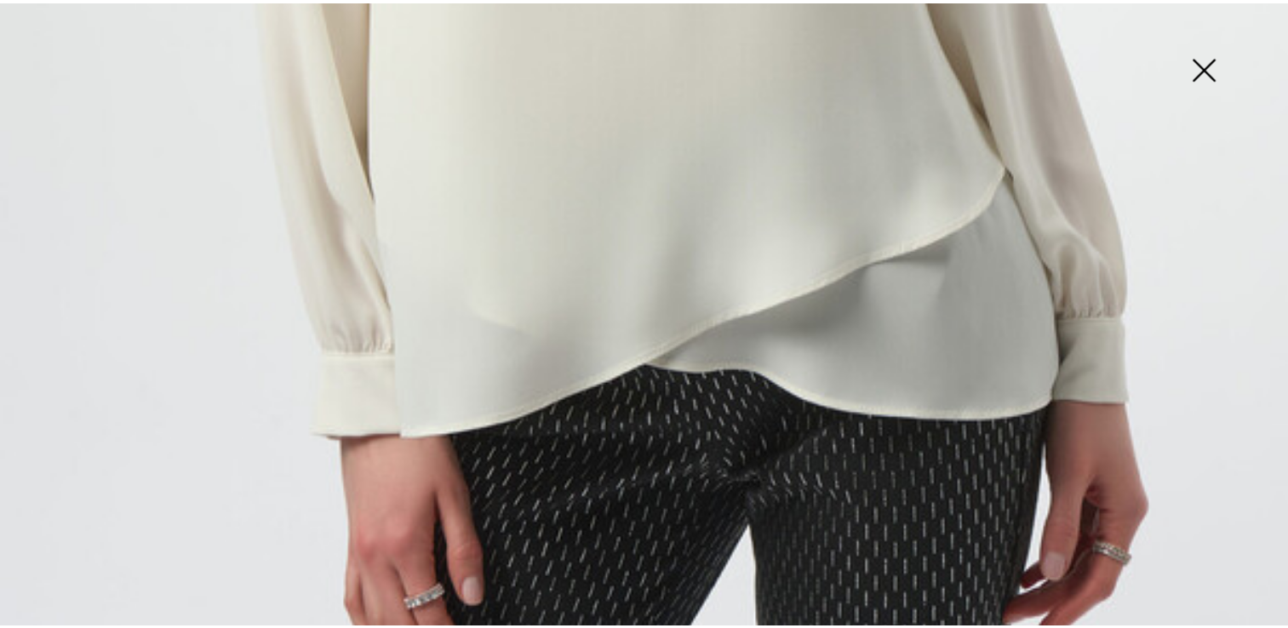
scroll to position [1045, 0]
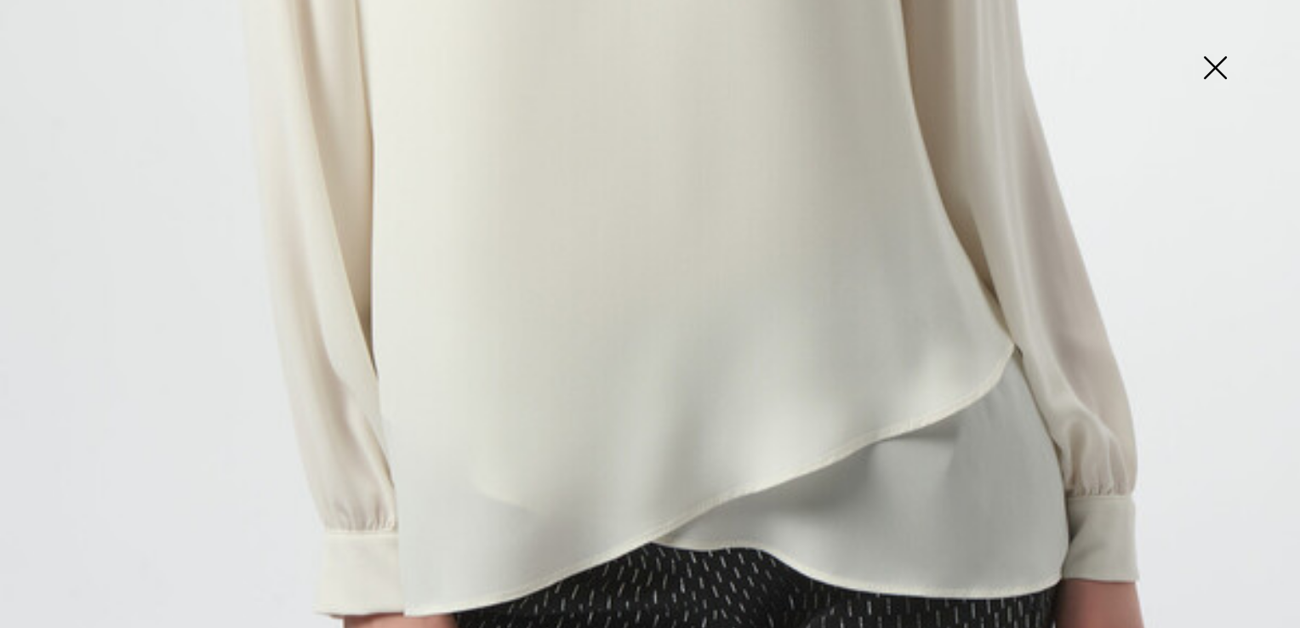
click at [1213, 69] on img at bounding box center [1215, 70] width 85 height 88
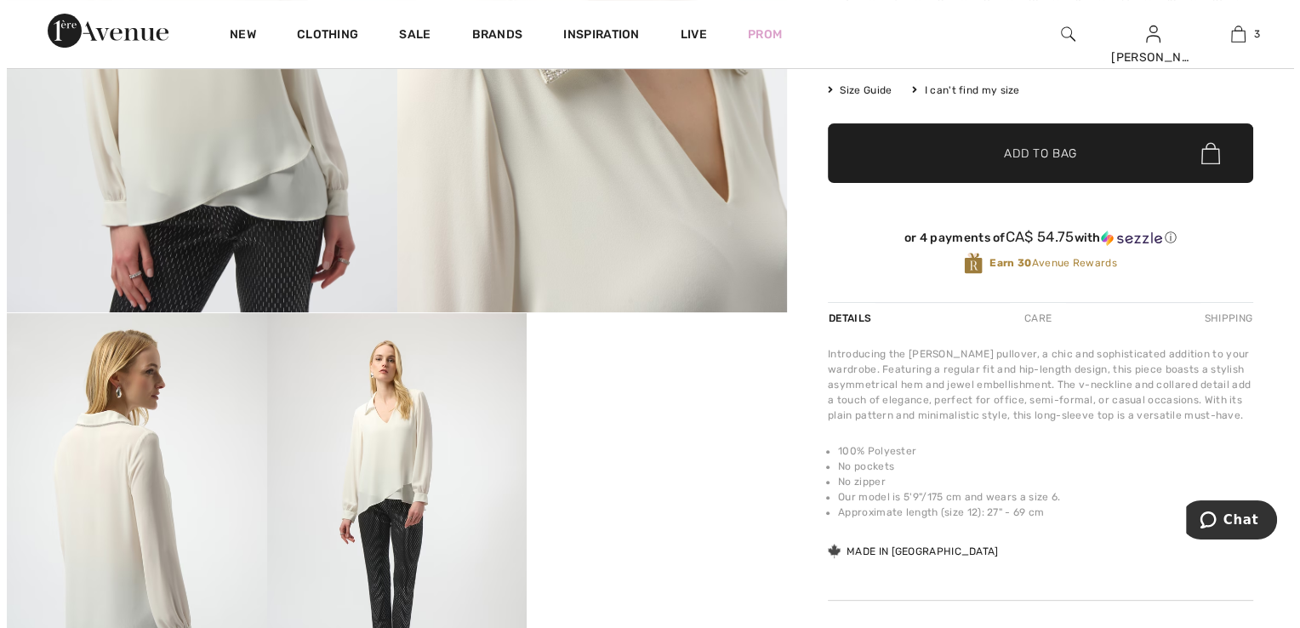
scroll to position [426, 0]
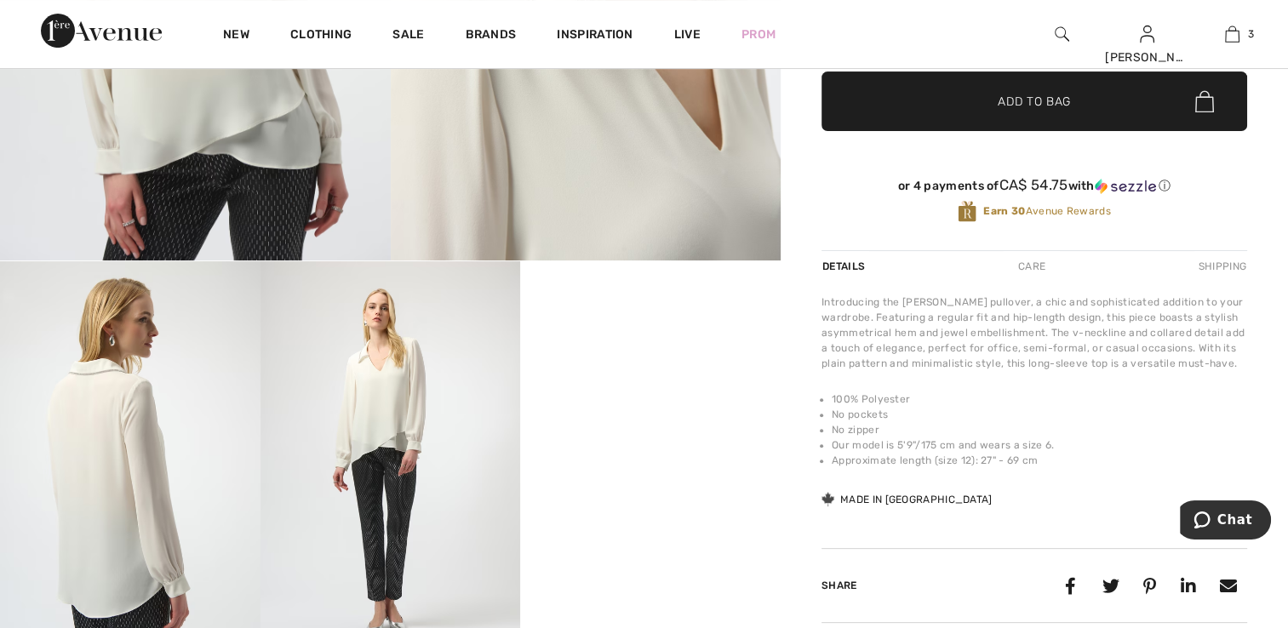
click at [136, 310] on img at bounding box center [130, 456] width 260 height 390
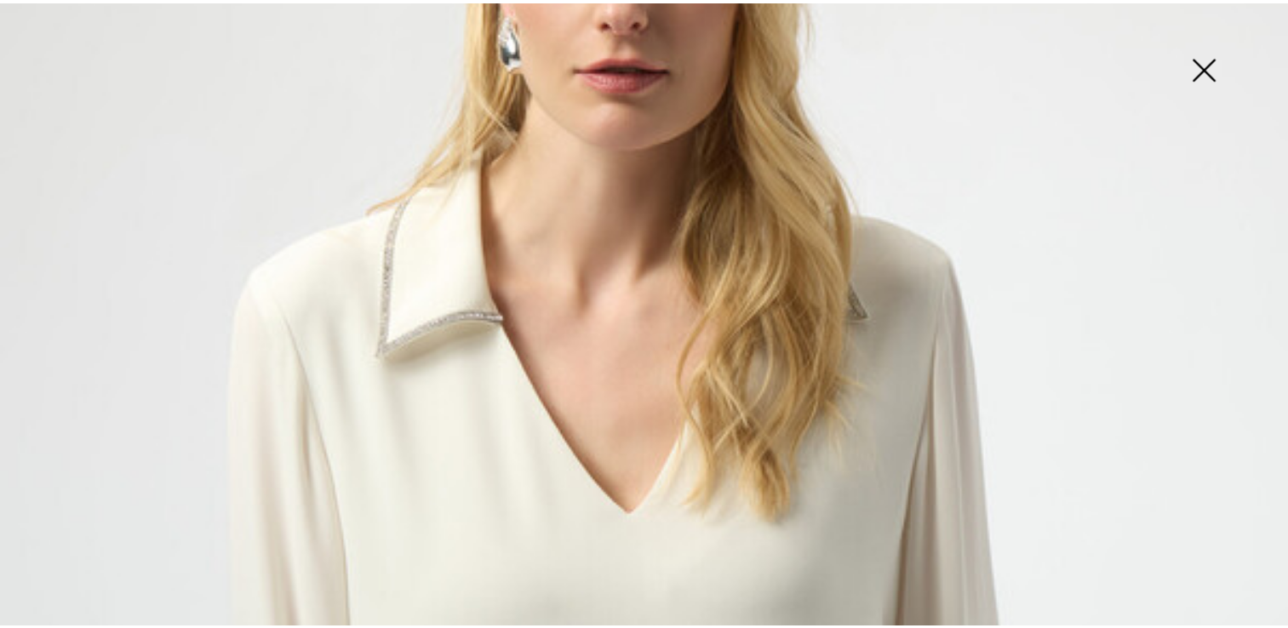
scroll to position [109, 0]
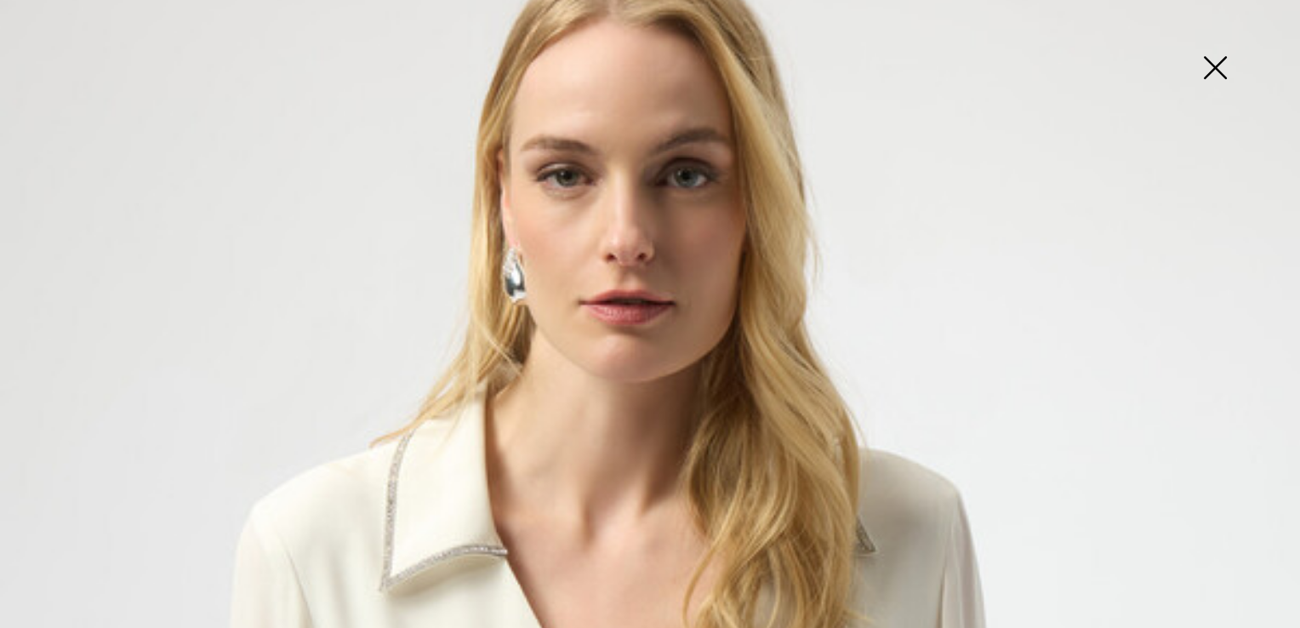
click at [1214, 68] on img at bounding box center [1215, 70] width 85 height 88
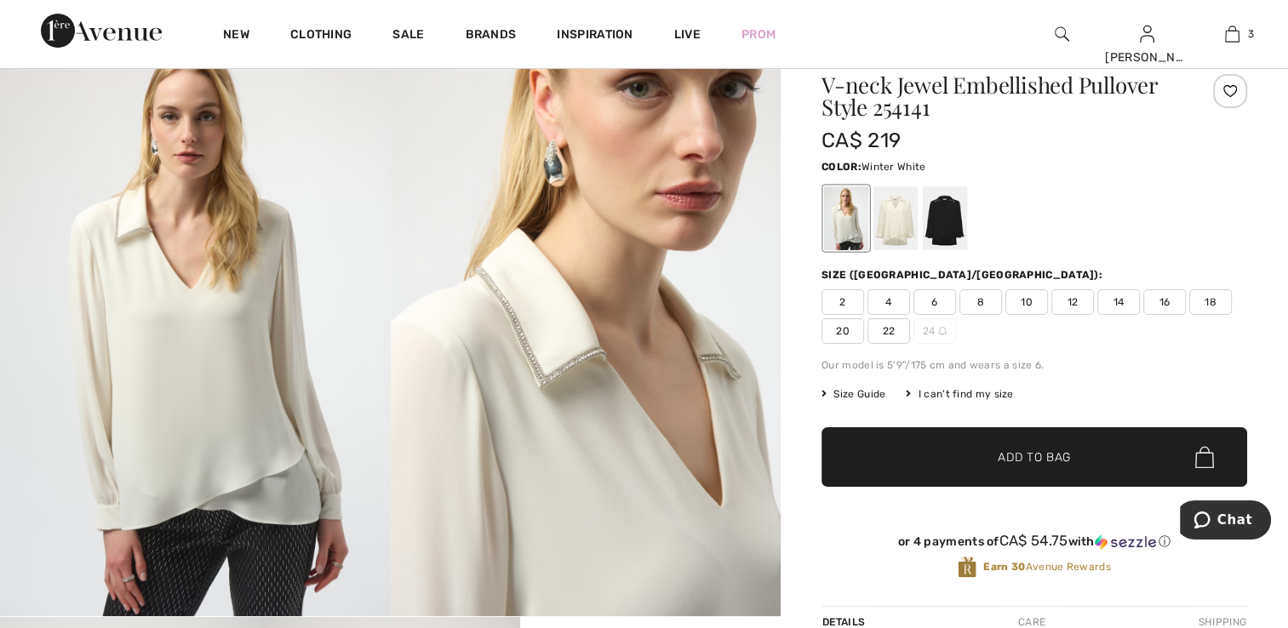
scroll to position [0, 0]
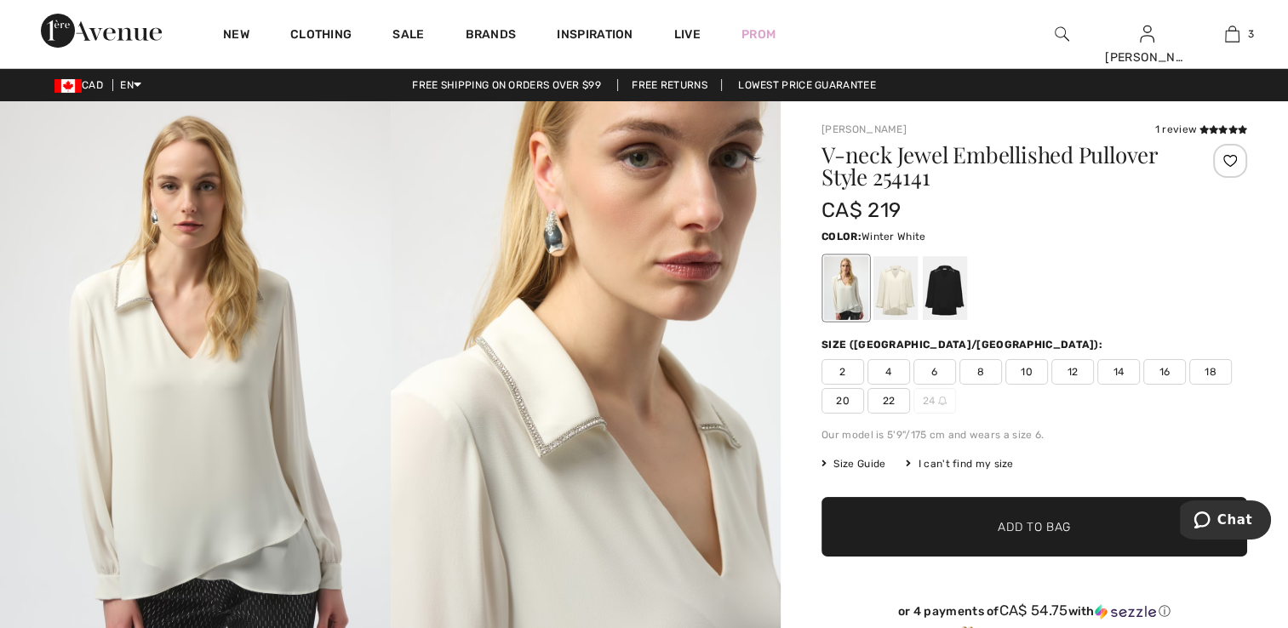
click at [1176, 370] on span "16" at bounding box center [1164, 372] width 43 height 26
click at [1063, 530] on span "Add to Bag" at bounding box center [1033, 527] width 73 height 18
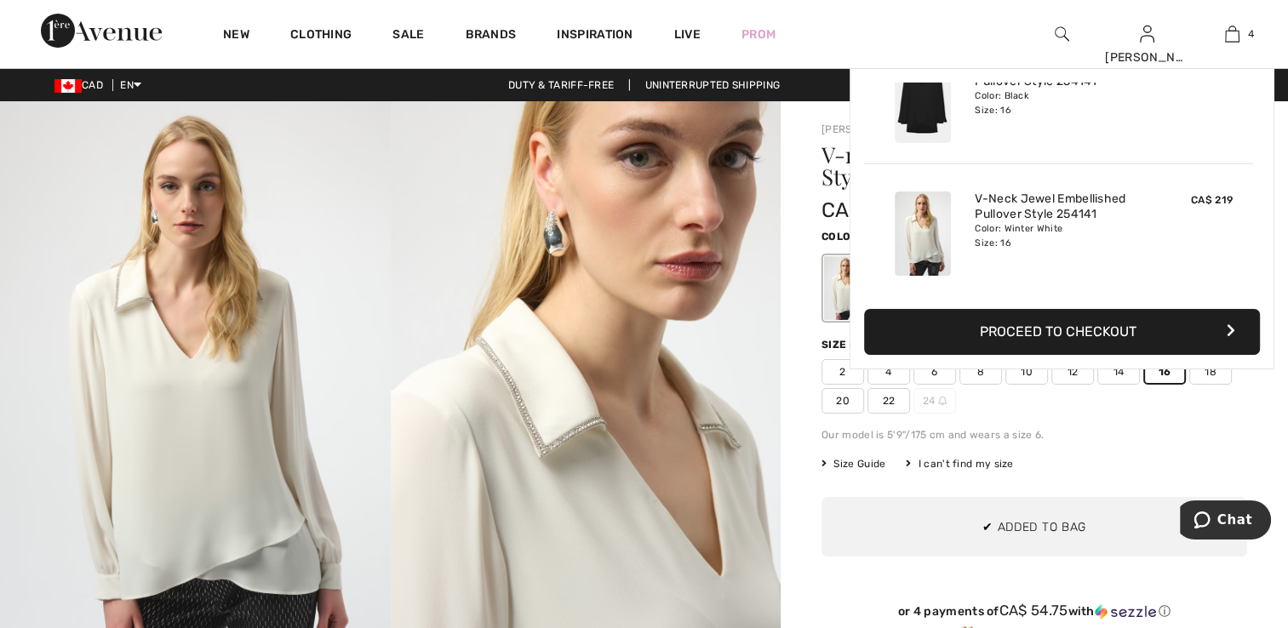
scroll to position [317, 0]
click at [1164, 403] on div "2 4 6 8 10 12 14 16 18 20 22 24" at bounding box center [1034, 386] width 426 height 54
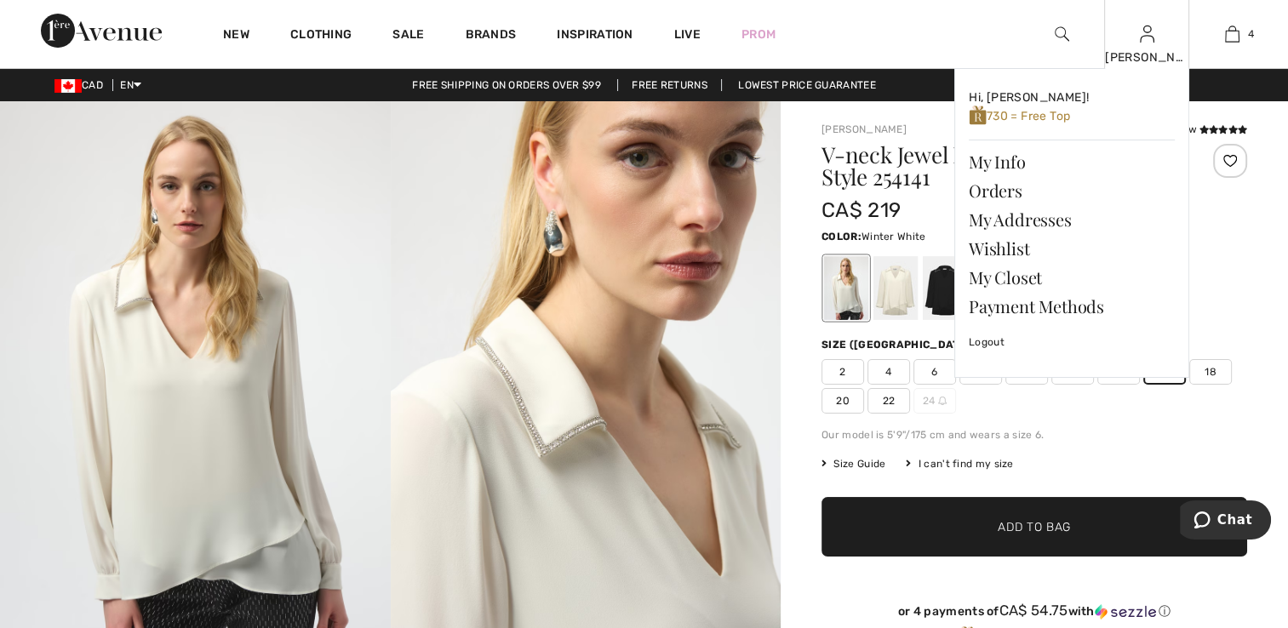
click at [1154, 36] on div "Mahnaz Hi, Mahnaz! 730 = Free Top My Info Orders My Addresses Wishlist My Close…" at bounding box center [1146, 34] width 85 height 68
click at [1001, 243] on link "Wishlist" at bounding box center [1072, 248] width 206 height 29
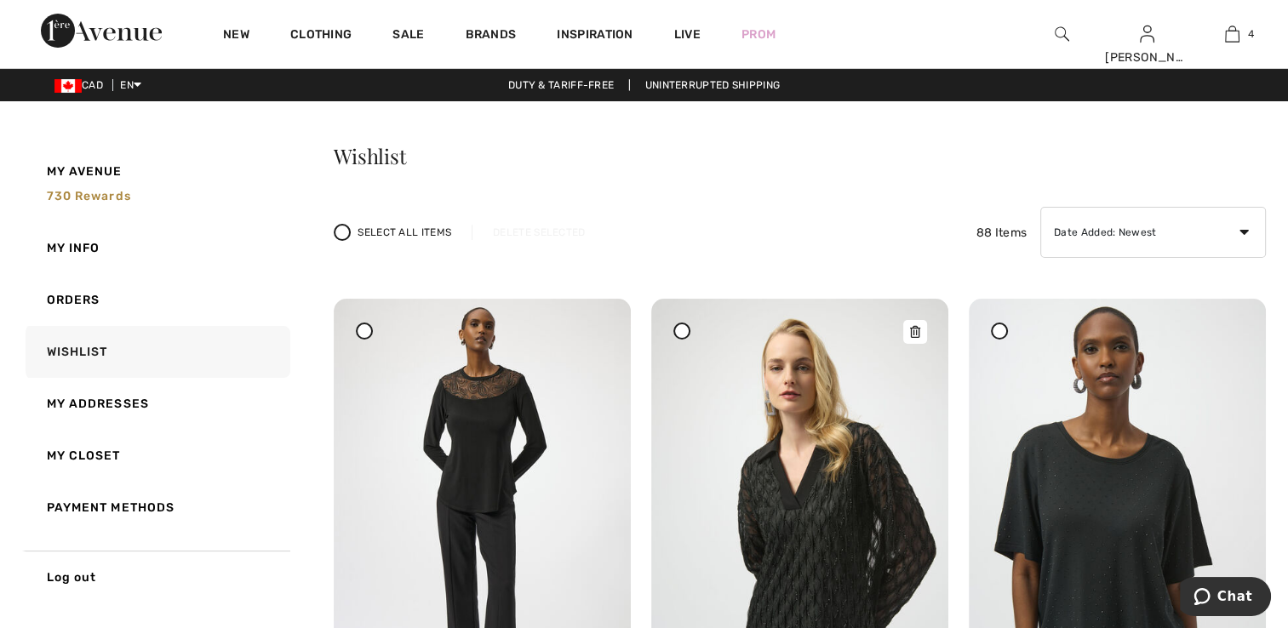
click at [695, 477] on img at bounding box center [799, 521] width 297 height 445
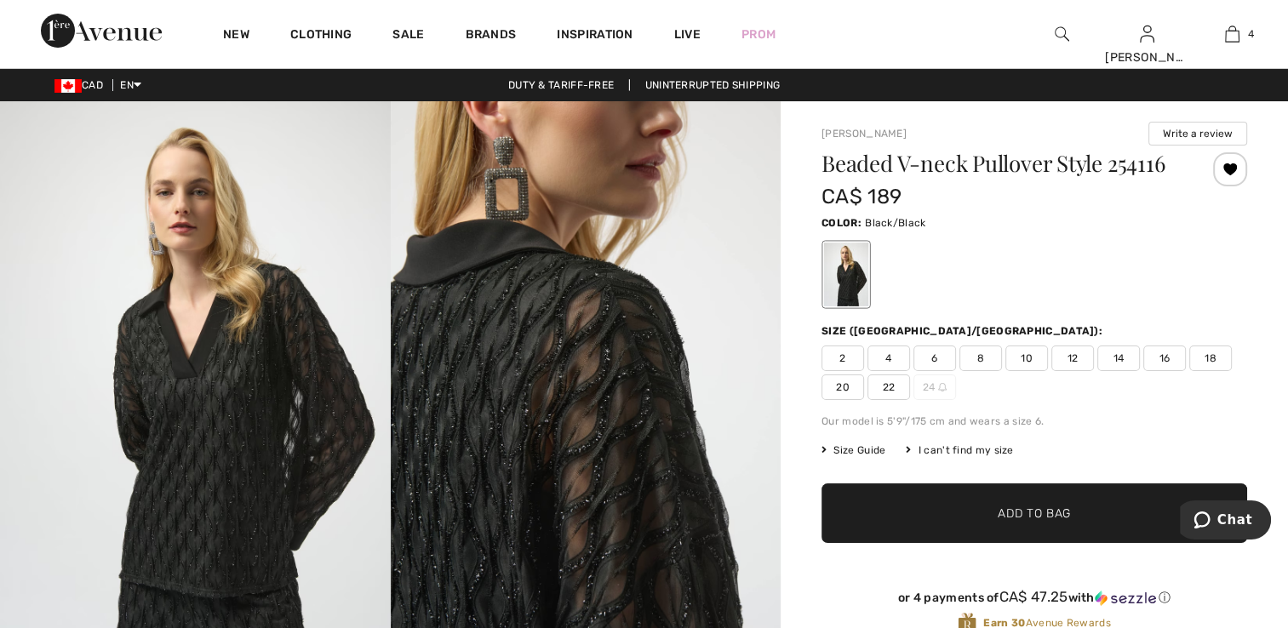
click at [191, 426] on img at bounding box center [195, 393] width 391 height 585
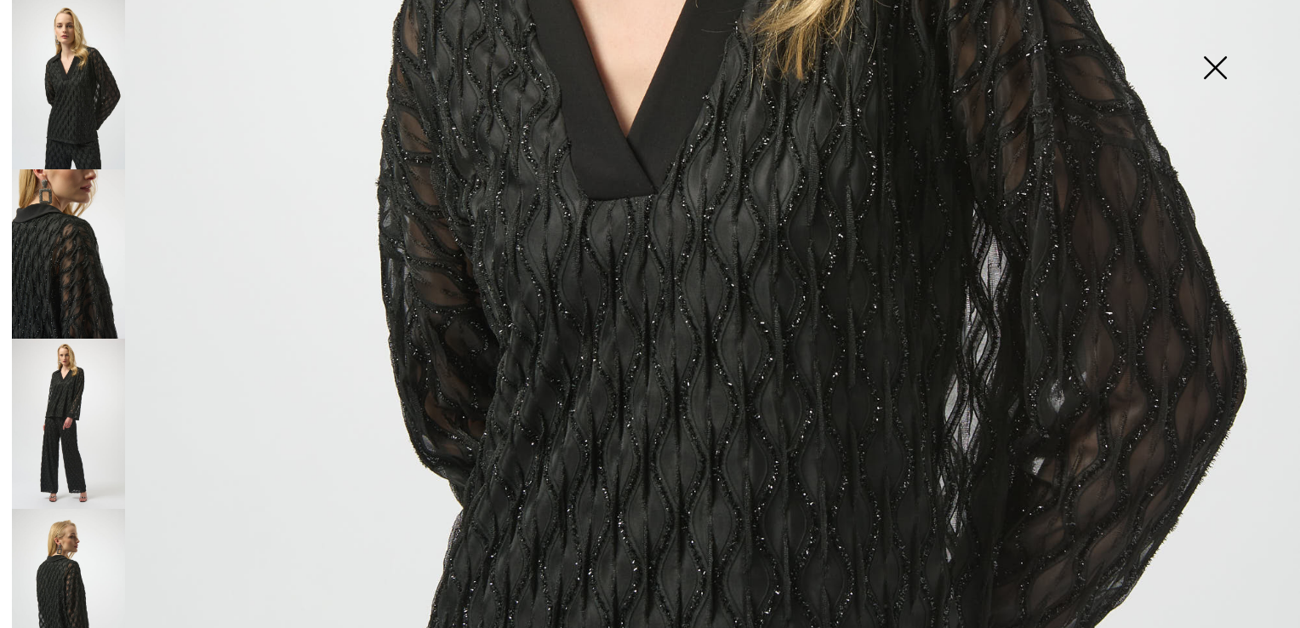
scroll to position [681, 0]
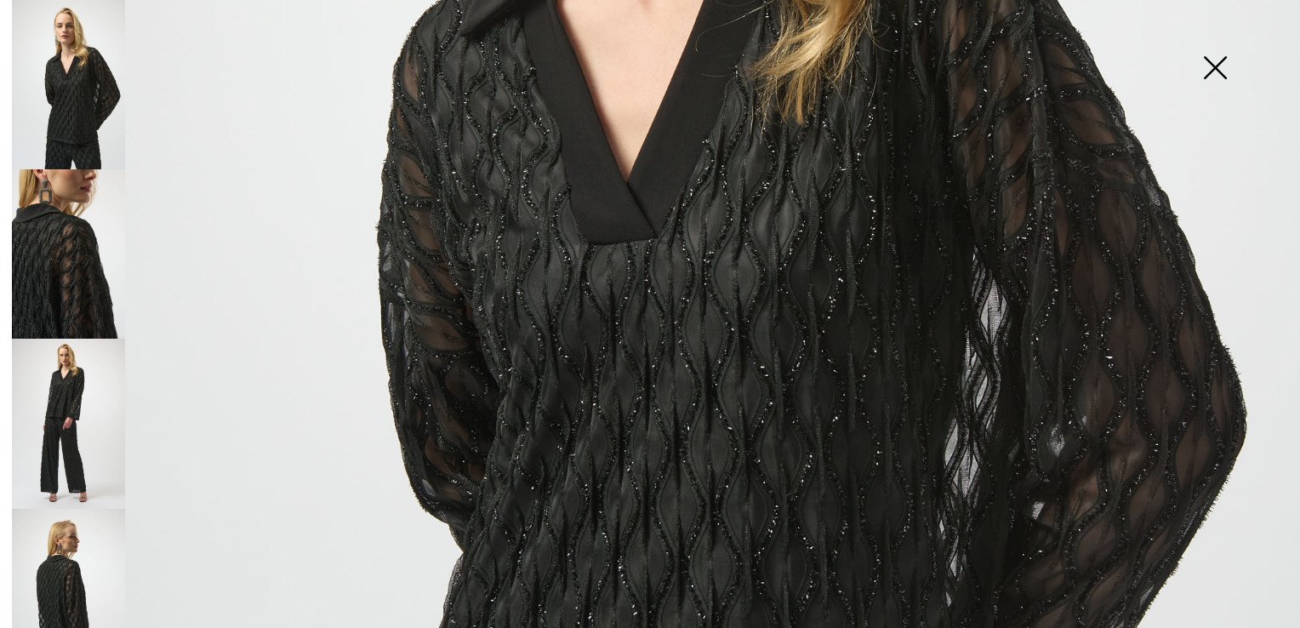
click at [26, 252] on img at bounding box center [68, 253] width 113 height 169
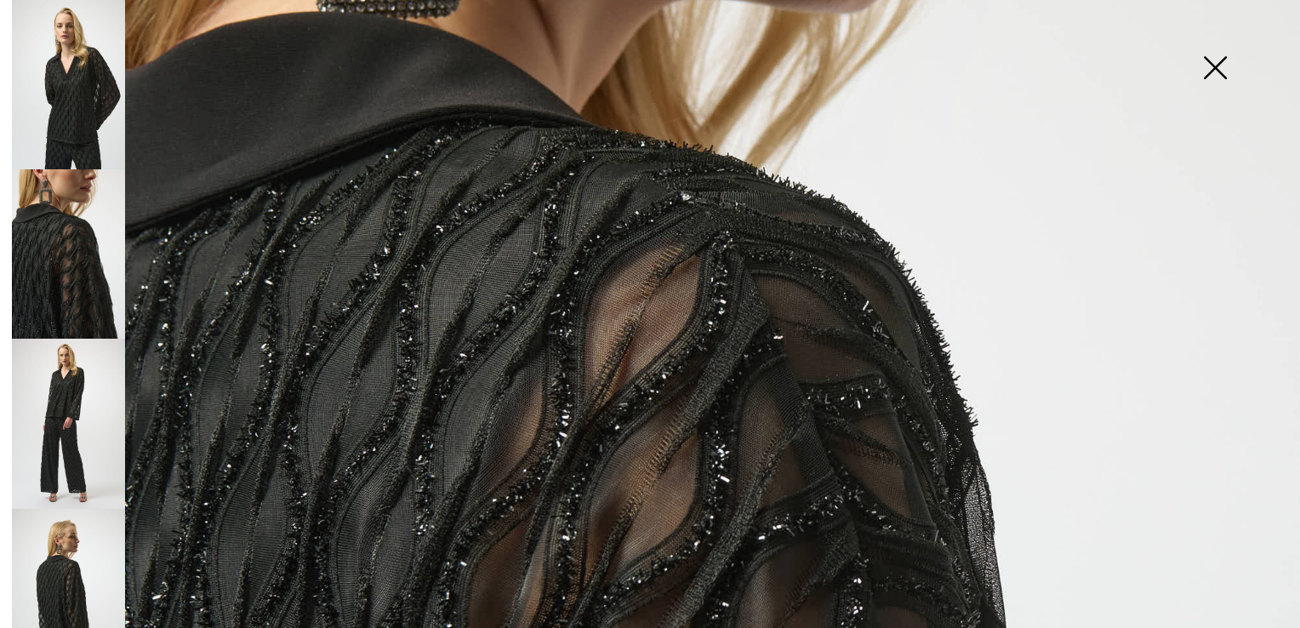
scroll to position [340, 0]
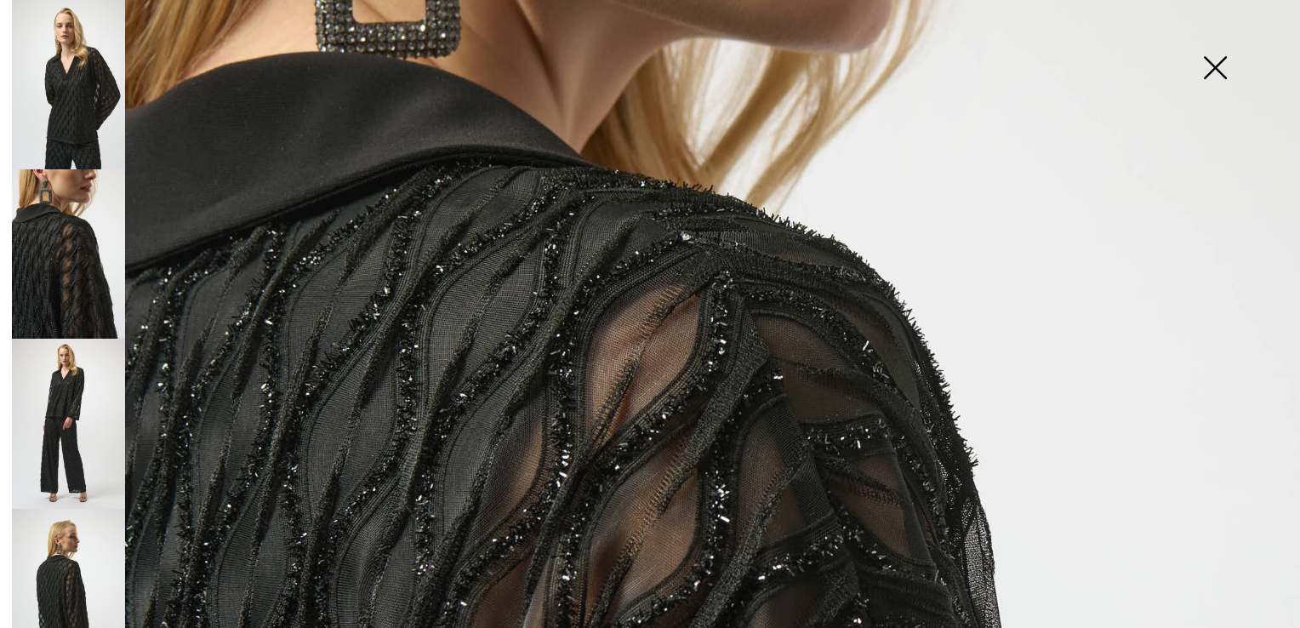
click at [94, 440] on img at bounding box center [68, 423] width 113 height 169
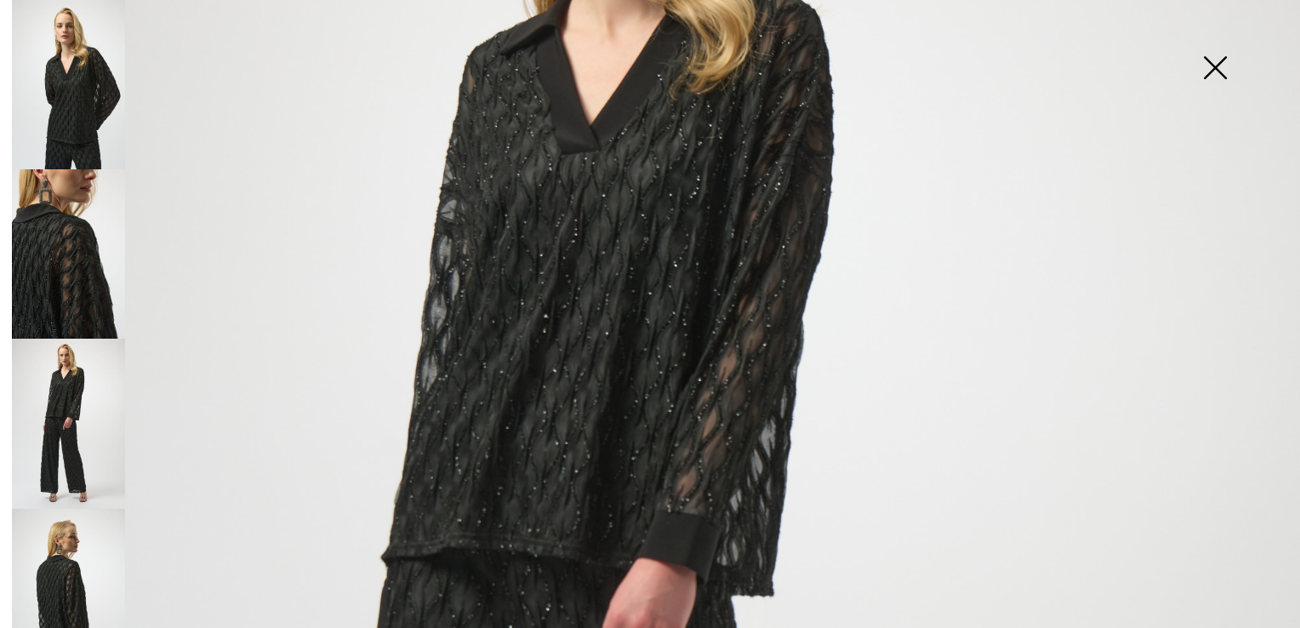
click at [51, 413] on img at bounding box center [68, 423] width 113 height 169
click at [65, 540] on img at bounding box center [68, 593] width 113 height 169
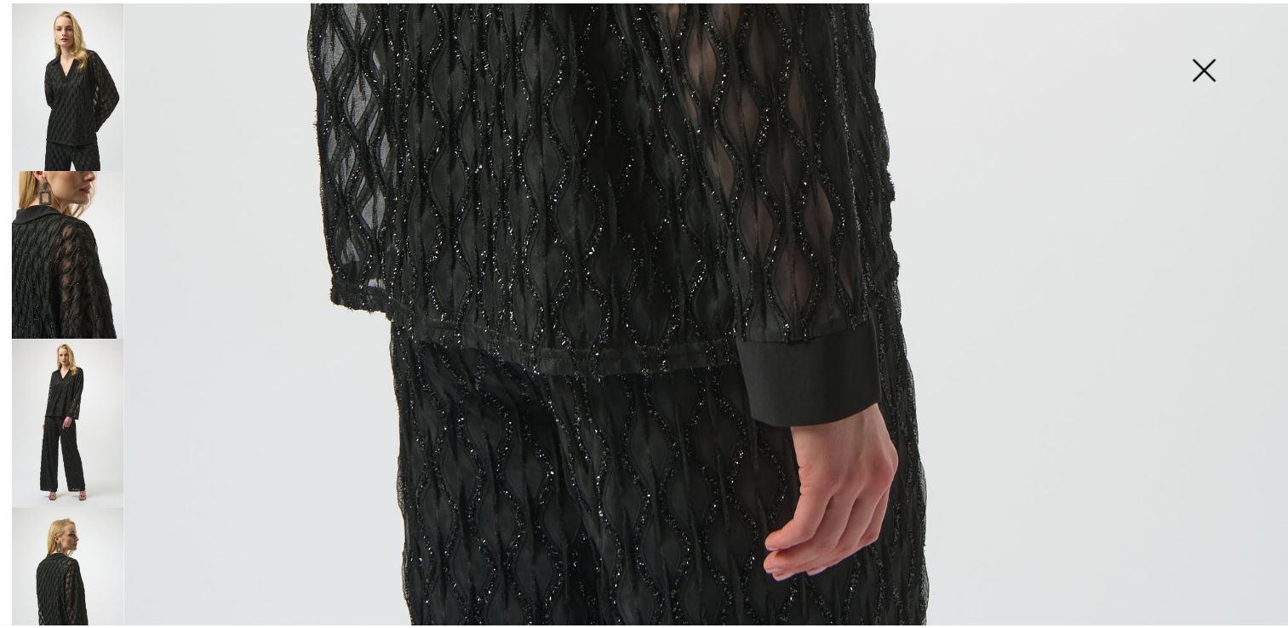
scroll to position [1300, 0]
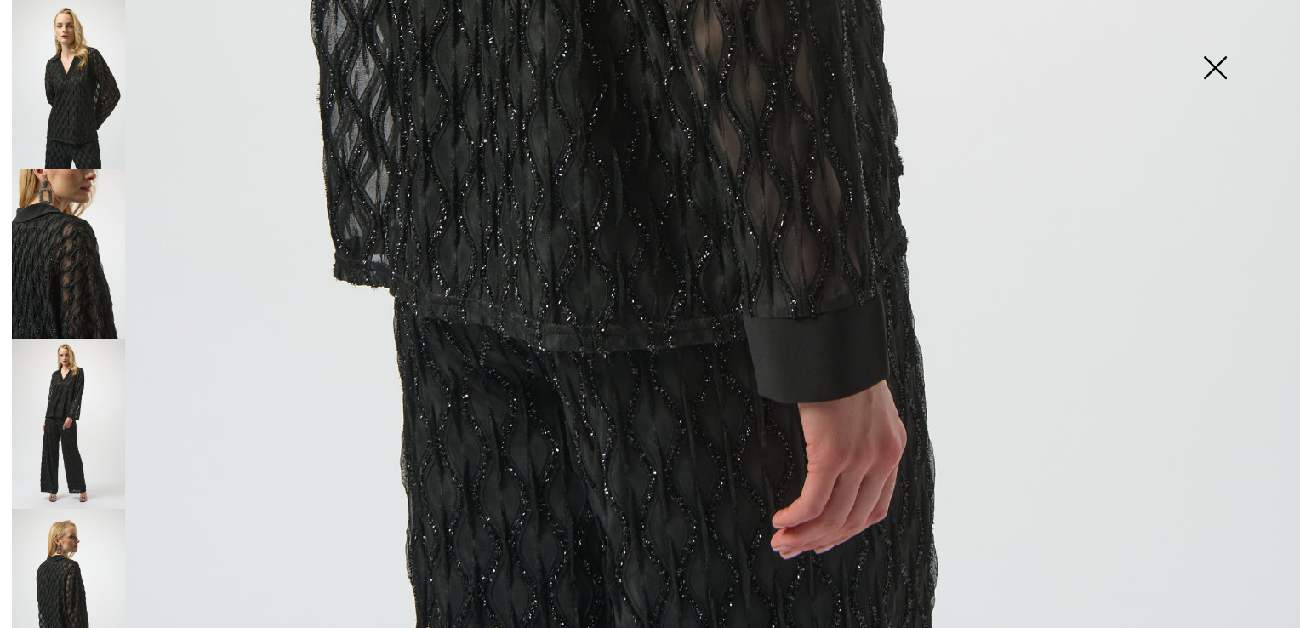
click at [96, 580] on img at bounding box center [68, 593] width 113 height 169
click at [1226, 66] on img at bounding box center [1215, 70] width 85 height 88
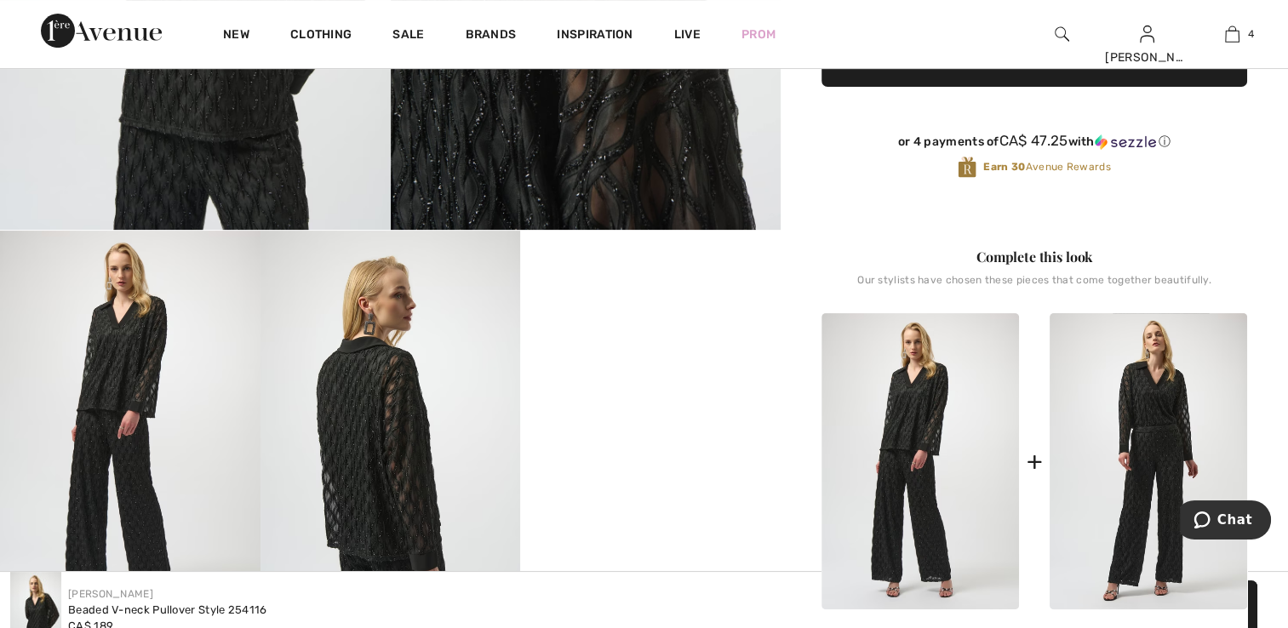
scroll to position [511, 0]
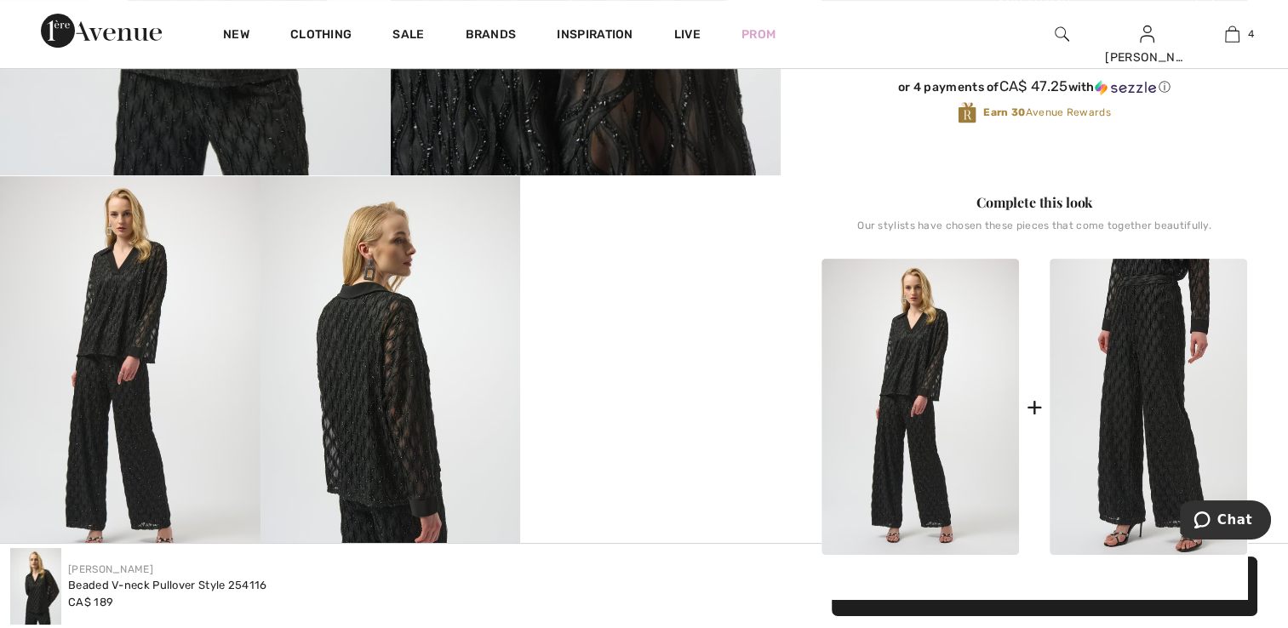
click at [1175, 351] on img at bounding box center [1147, 407] width 197 height 296
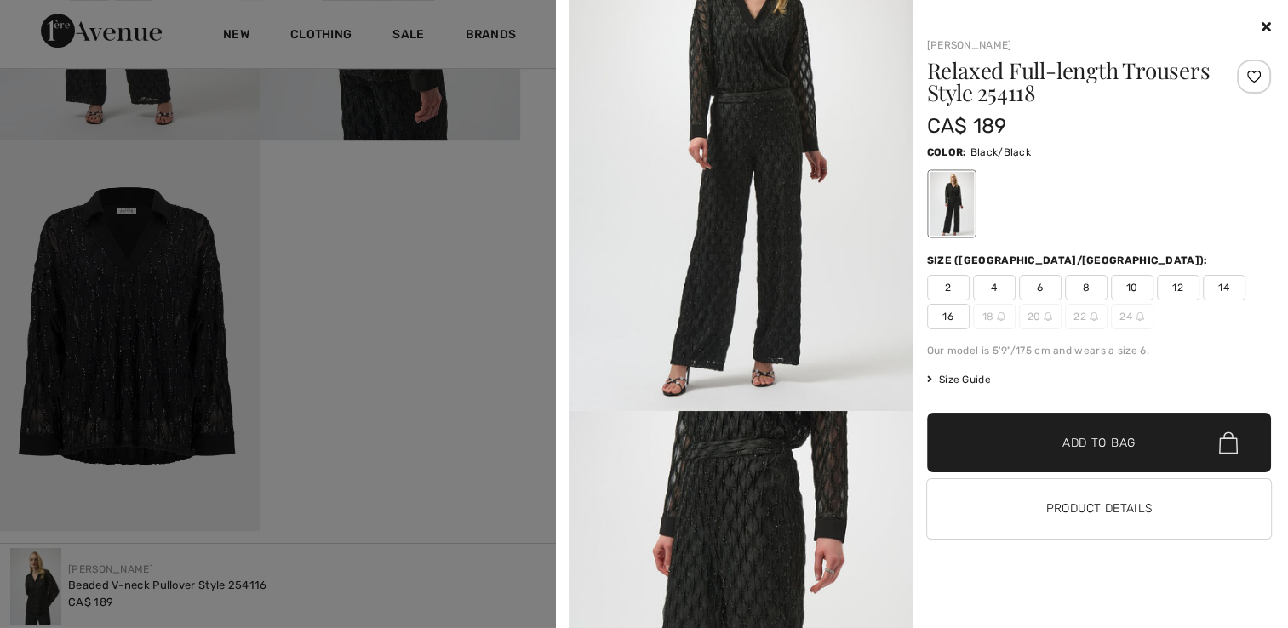
scroll to position [0, 0]
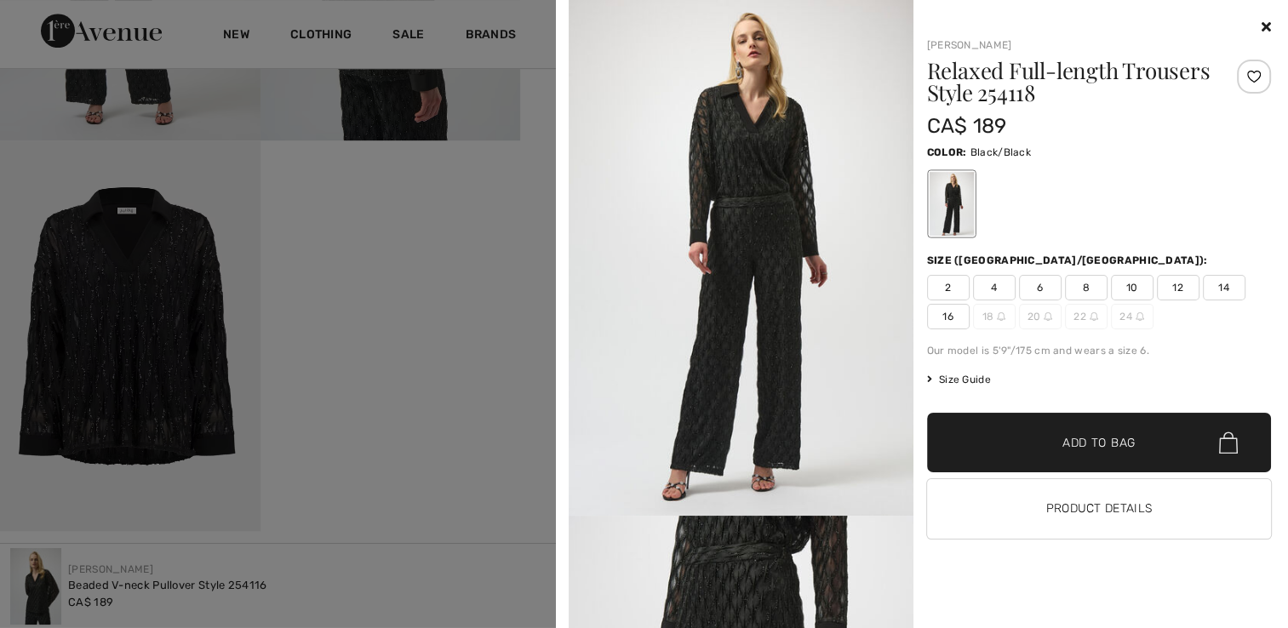
click at [934, 323] on span "16" at bounding box center [948, 317] width 43 height 26
drag, startPoint x: 1009, startPoint y: 441, endPoint x: 970, endPoint y: 482, distance: 56.0
click at [1009, 442] on span "✔ Added to Bag Add to Bag" at bounding box center [1099, 443] width 345 height 60
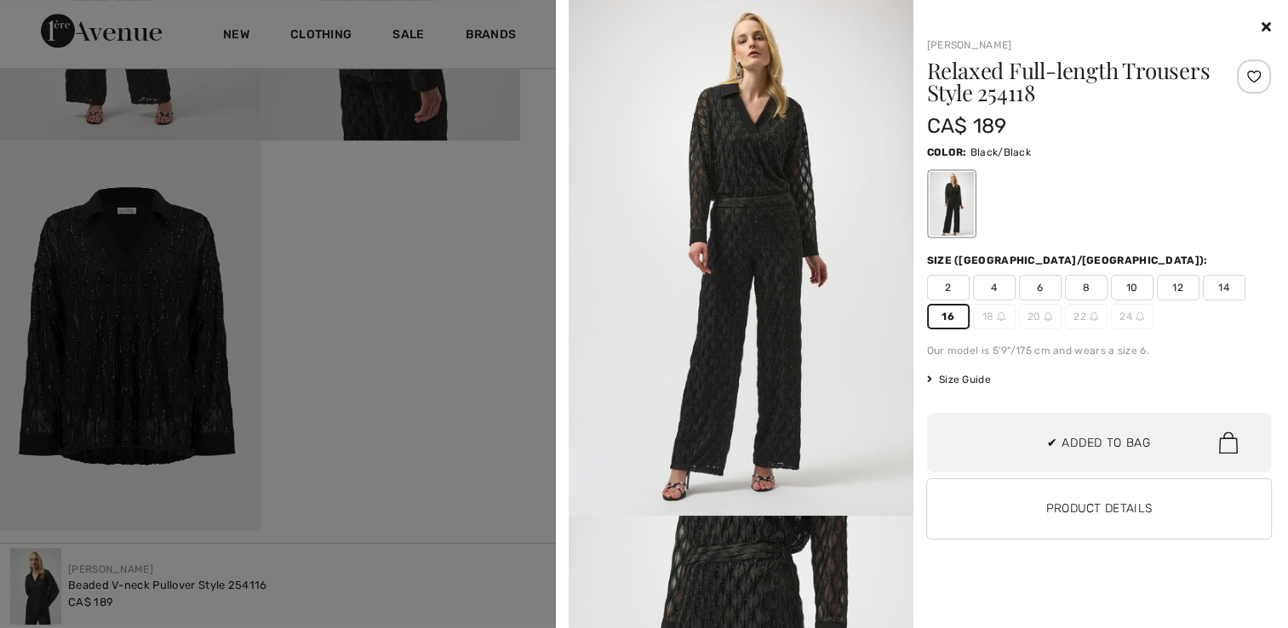
scroll to position [449, 0]
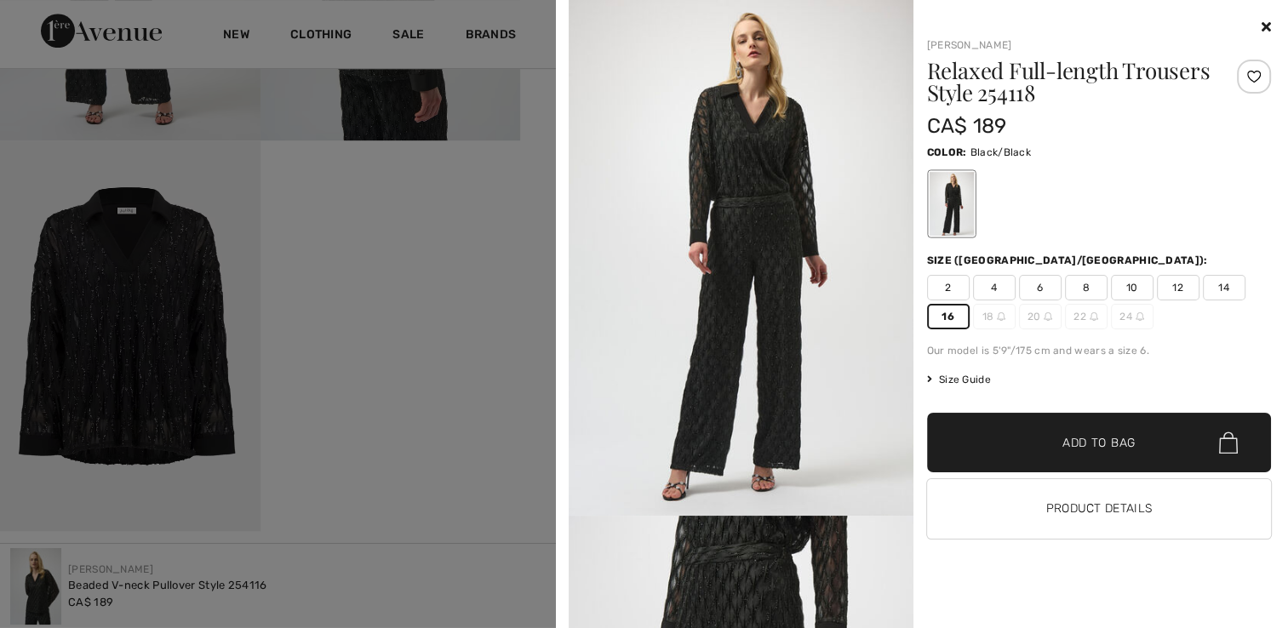
click at [1249, 75] on div at bounding box center [1254, 77] width 34 height 34
click at [1266, 33] on icon at bounding box center [1265, 27] width 9 height 14
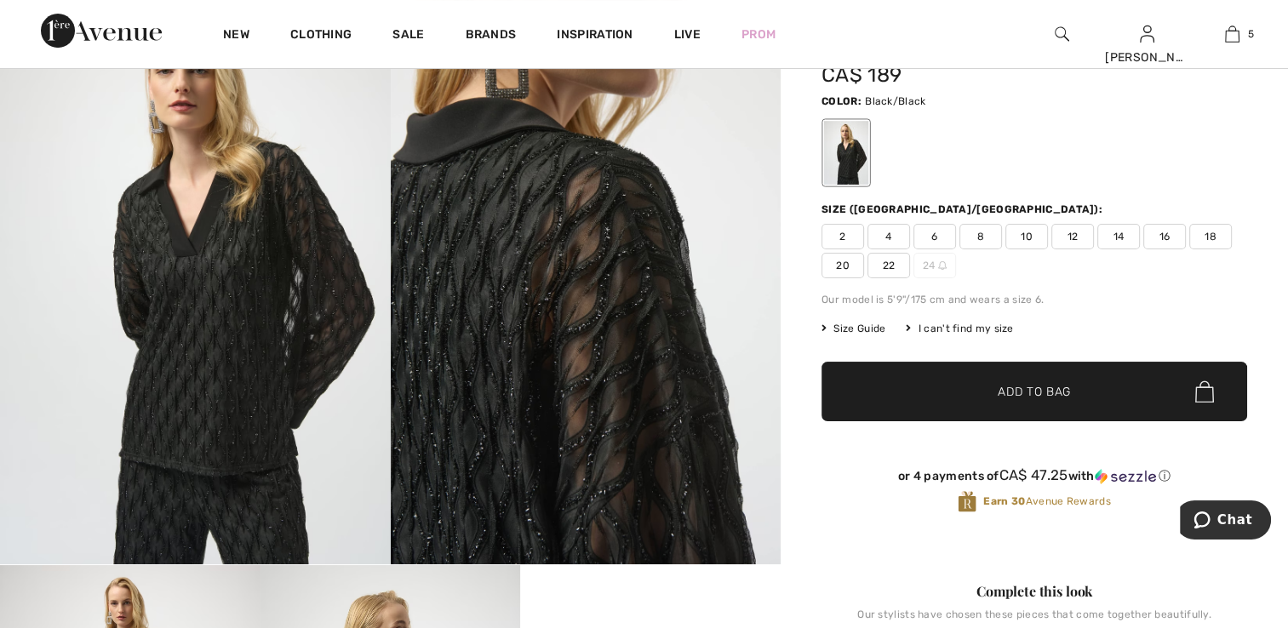
scroll to position [0, 0]
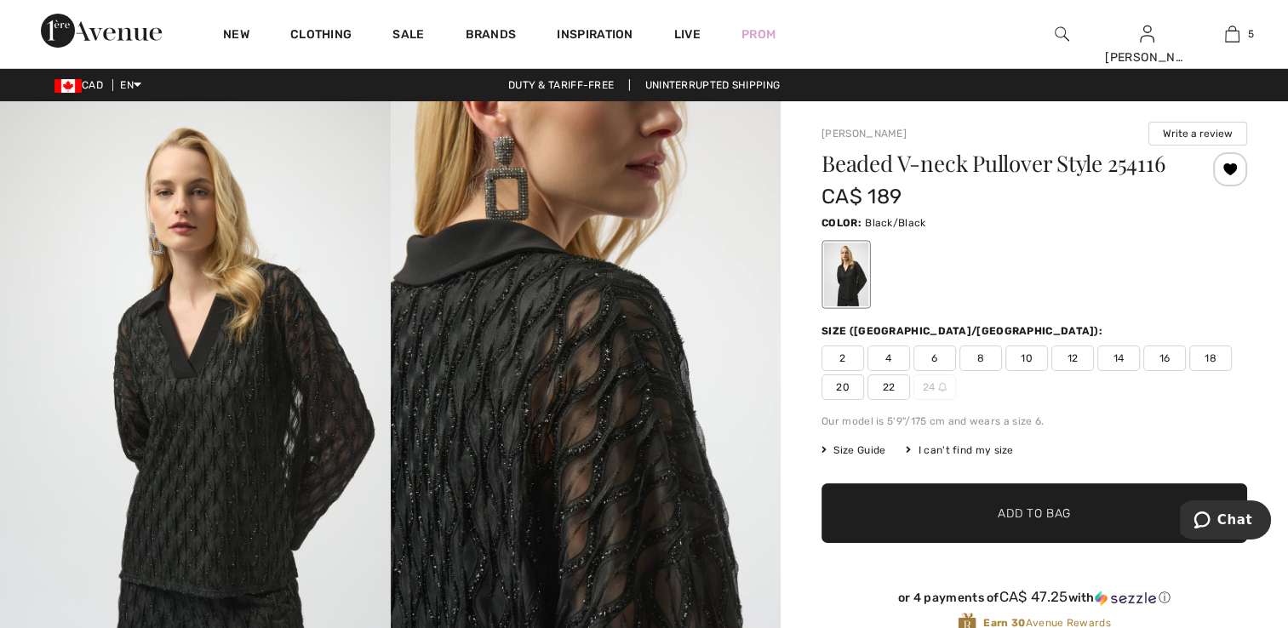
click at [1165, 353] on span "16" at bounding box center [1164, 359] width 43 height 26
click at [1102, 506] on span "✔ Added to Bag Add to Bag" at bounding box center [1034, 513] width 426 height 60
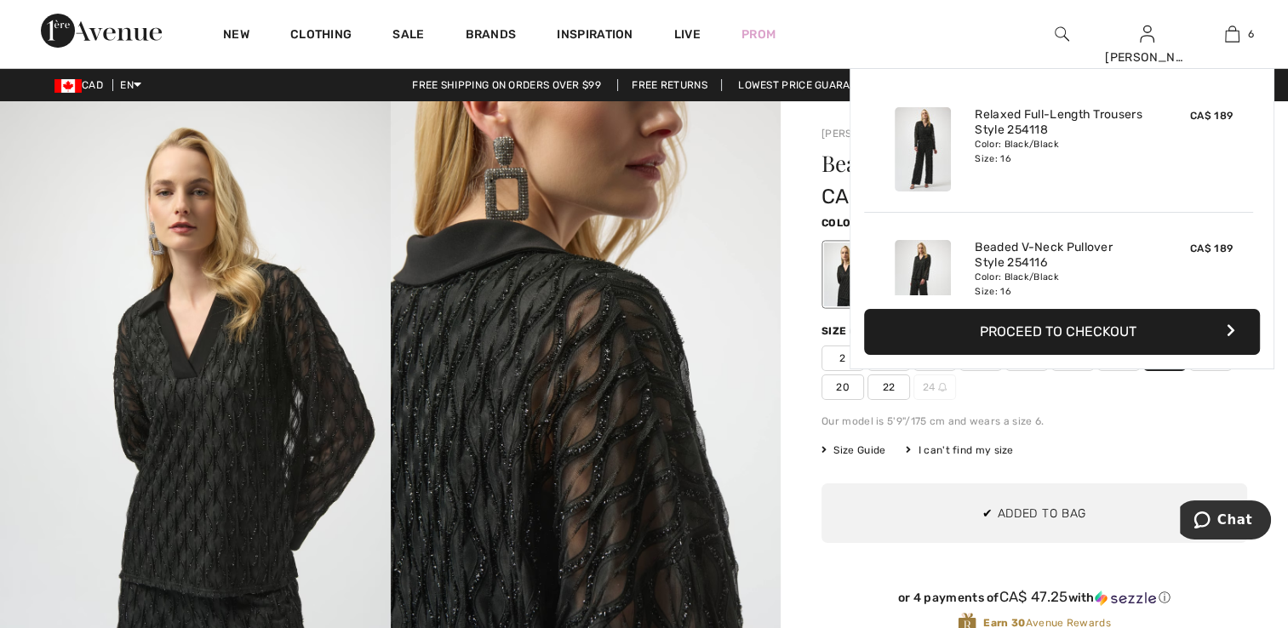
scroll to position [582, 0]
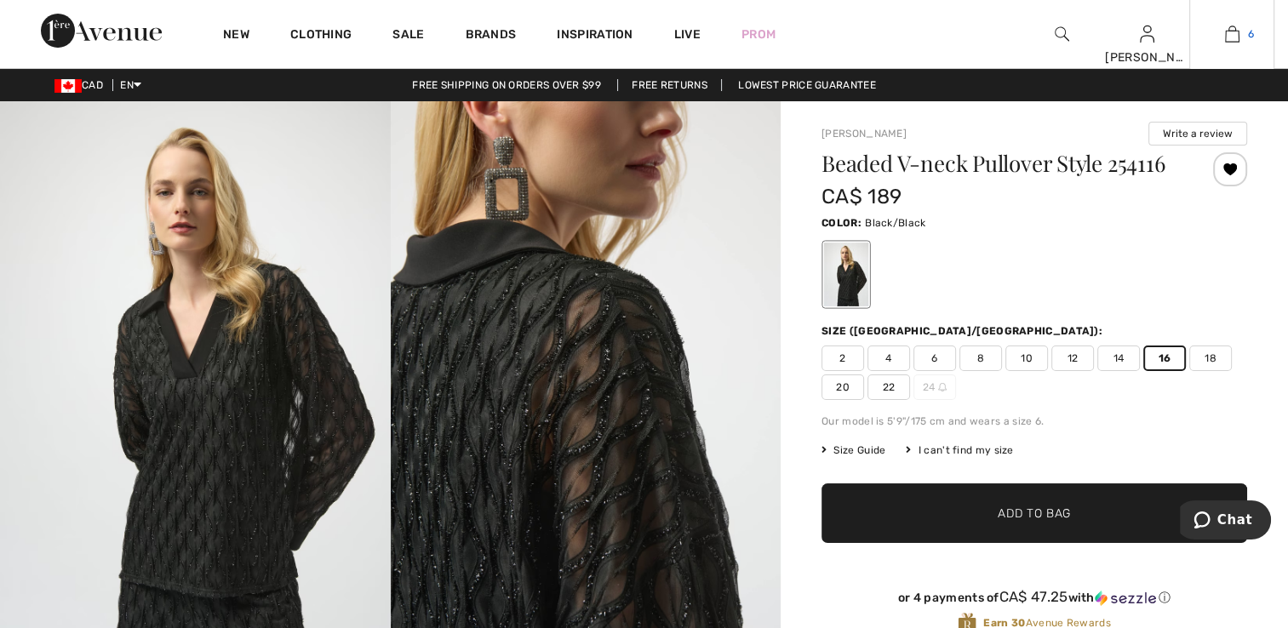
click at [1237, 26] on img at bounding box center [1232, 34] width 14 height 20
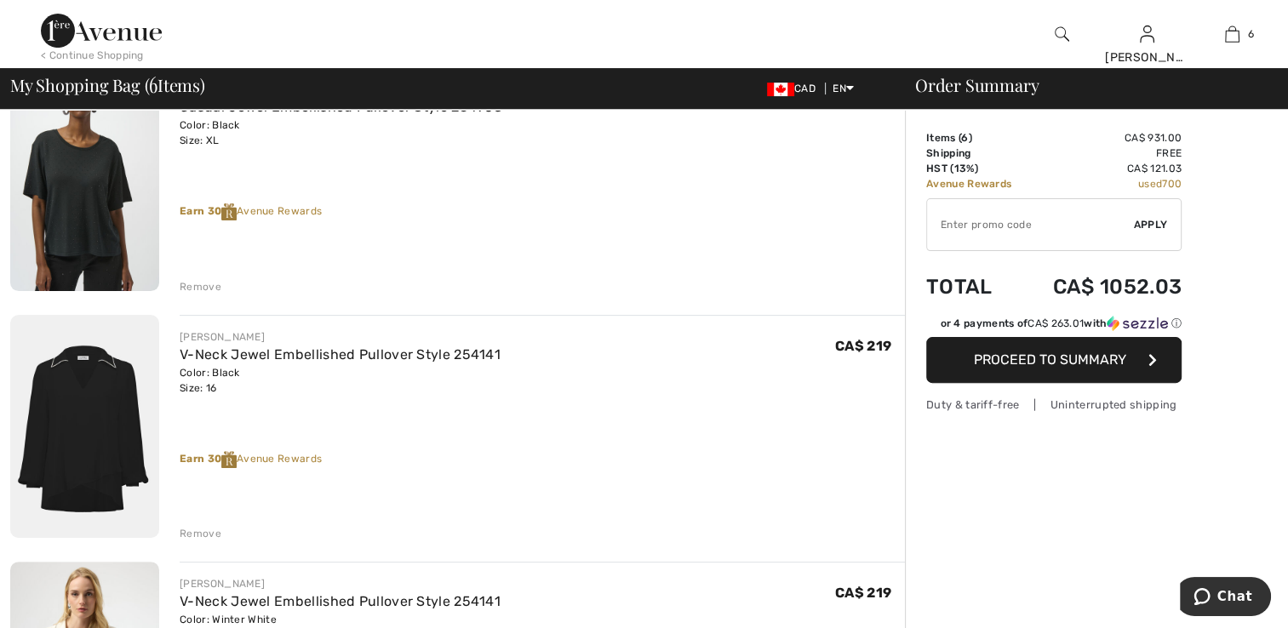
scroll to position [426, 0]
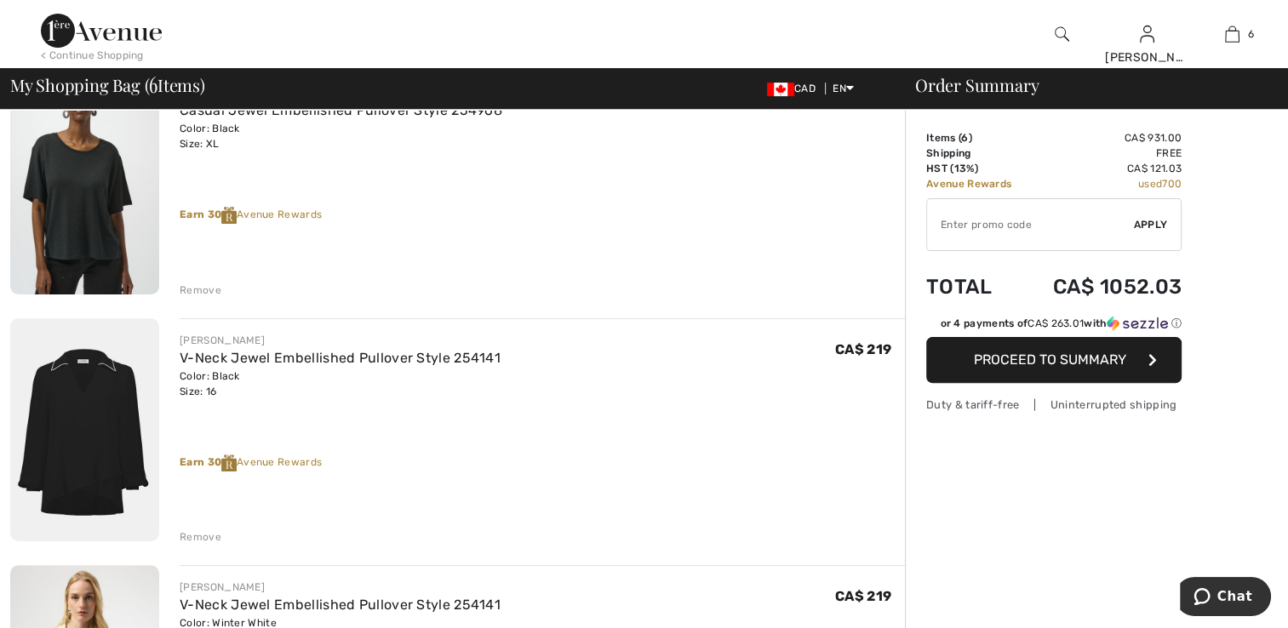
click at [201, 536] on div "Remove" at bounding box center [201, 536] width 42 height 15
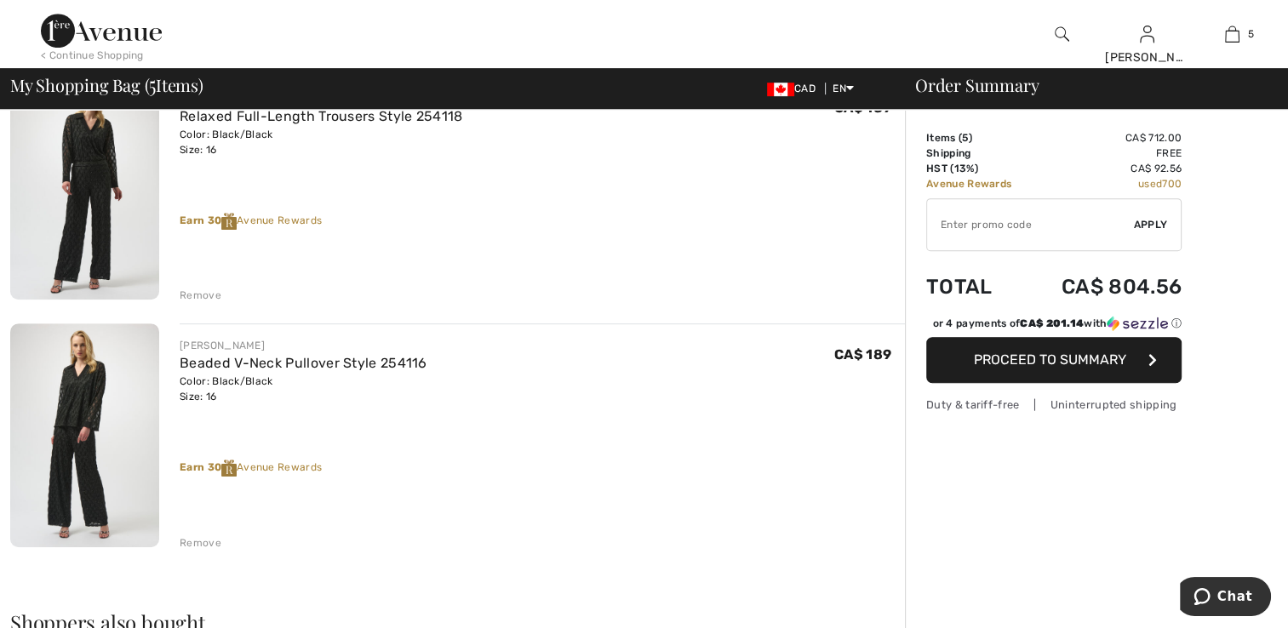
scroll to position [681, 0]
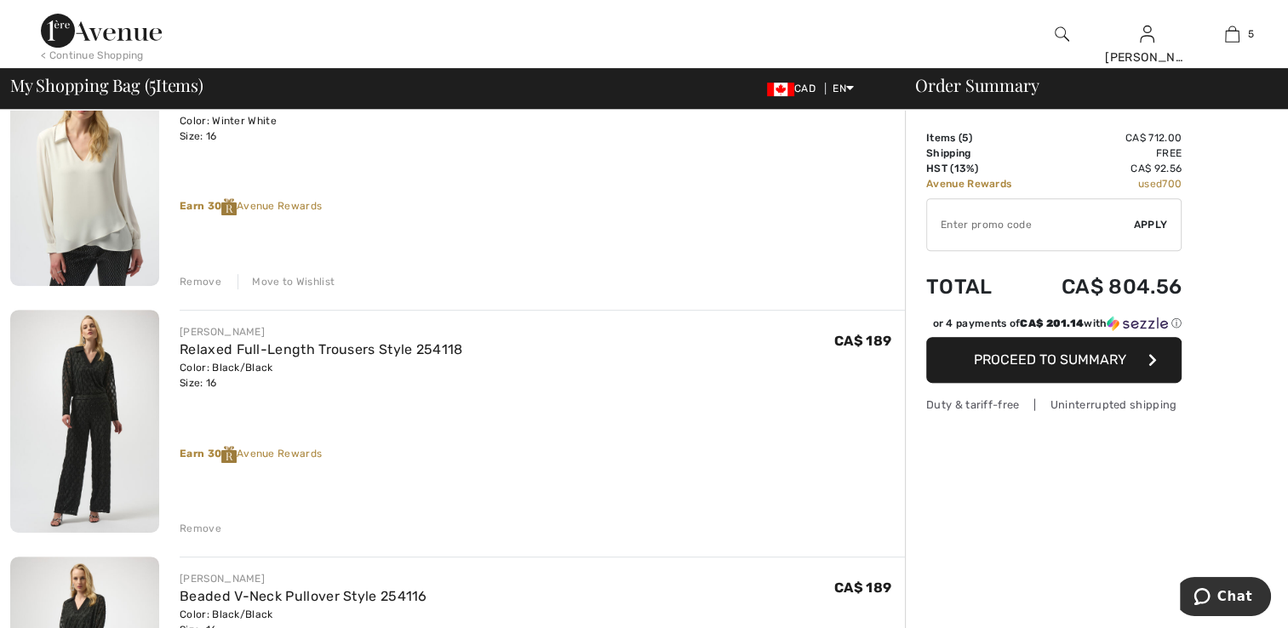
click at [204, 528] on div "Remove" at bounding box center [201, 528] width 42 height 15
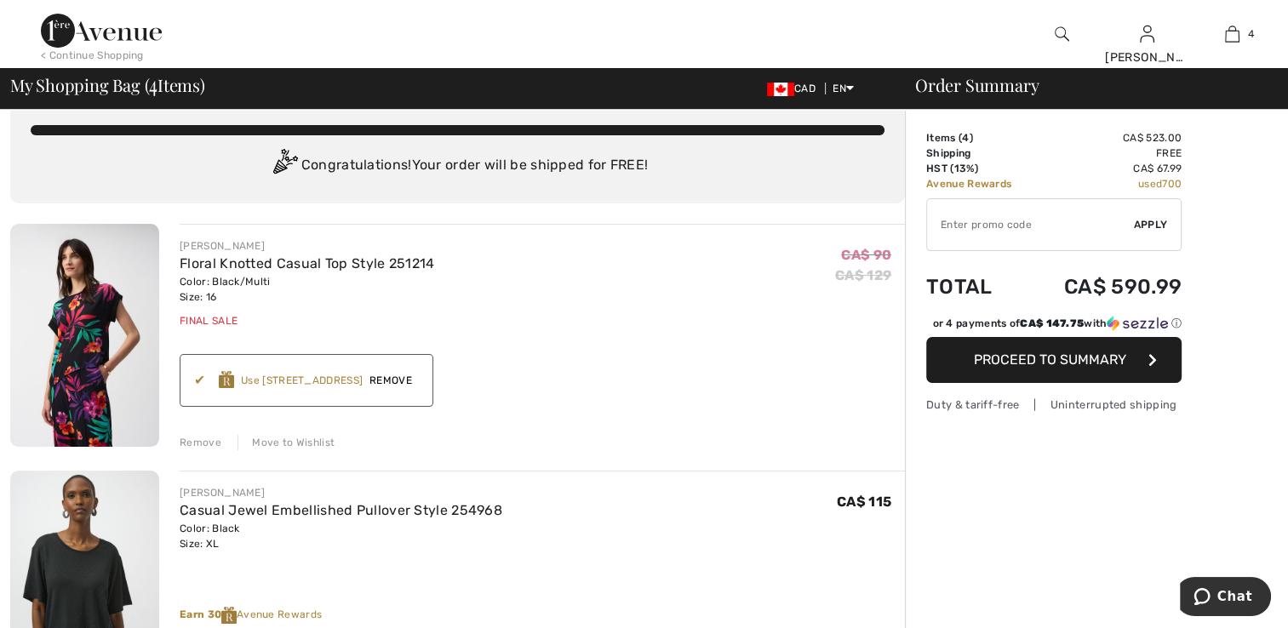
scroll to position [0, 0]
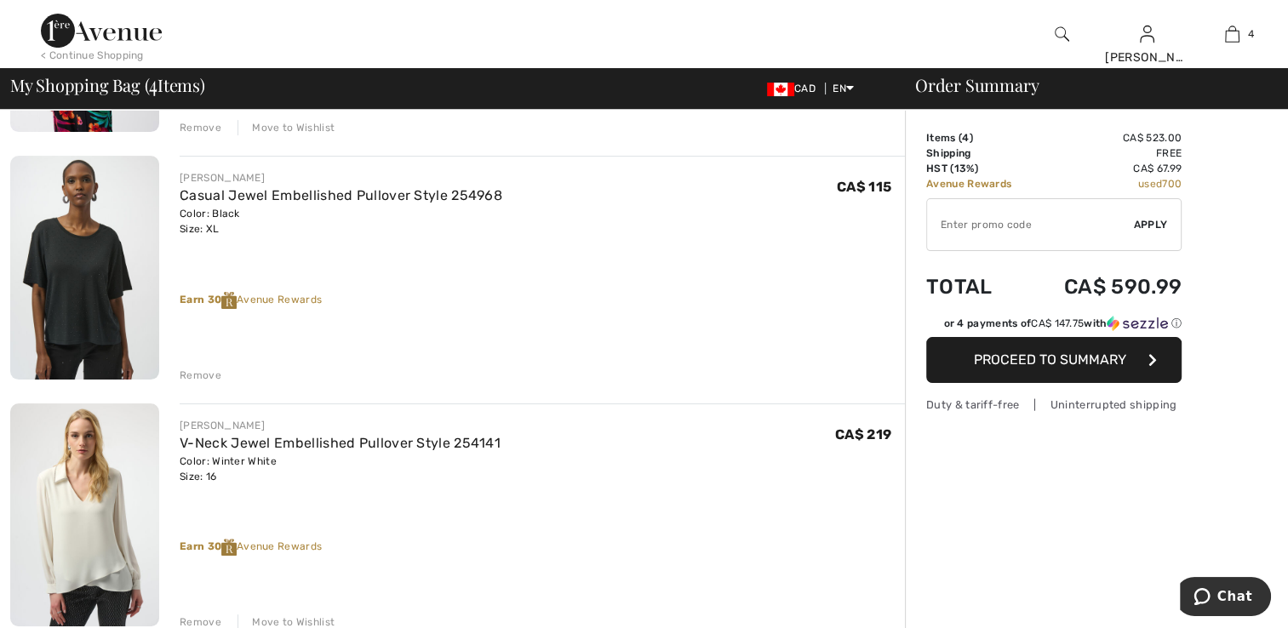
scroll to position [681, 0]
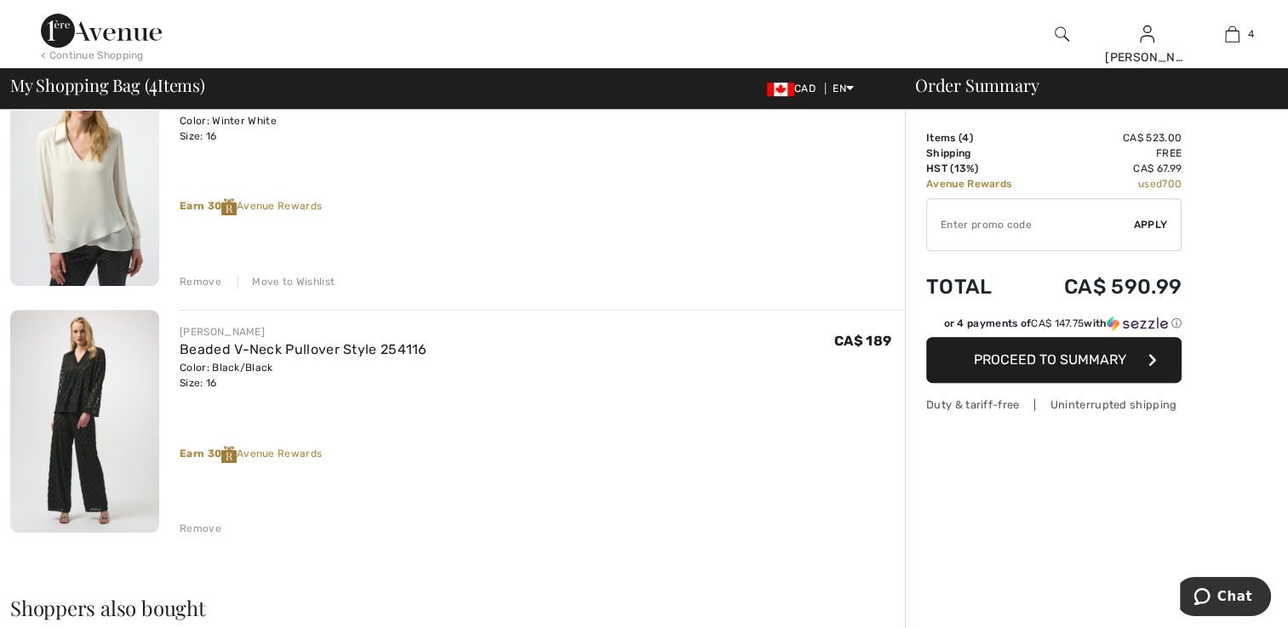
click at [208, 531] on div "Remove" at bounding box center [201, 528] width 42 height 15
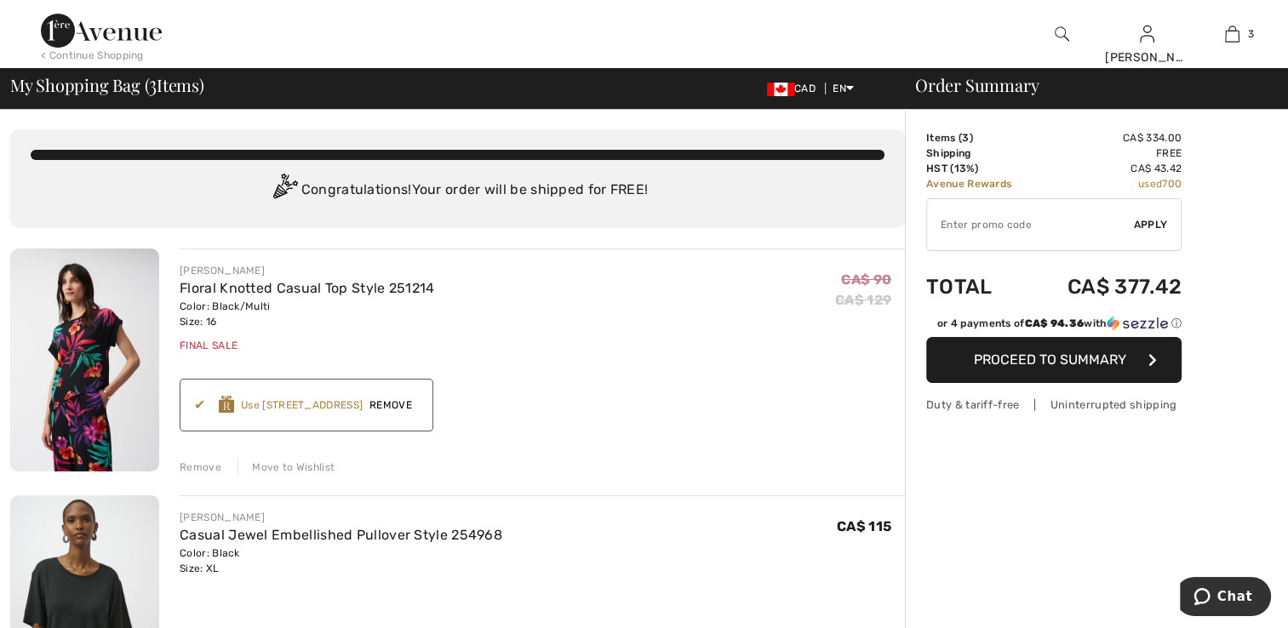
scroll to position [0, 0]
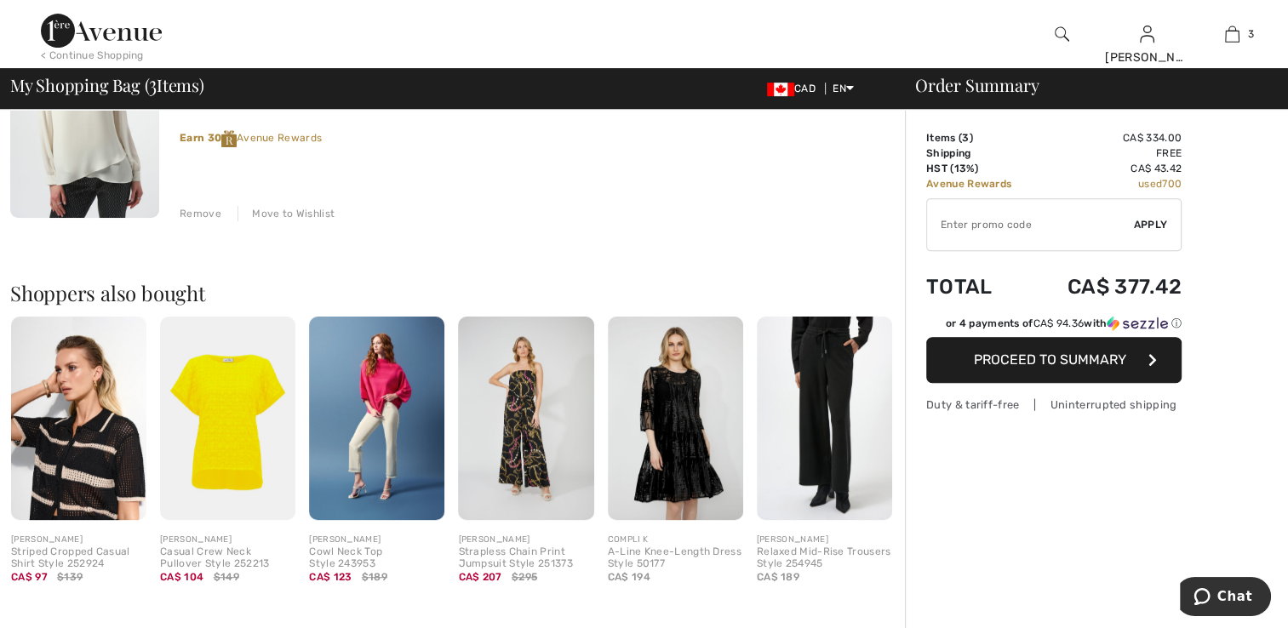
scroll to position [851, 0]
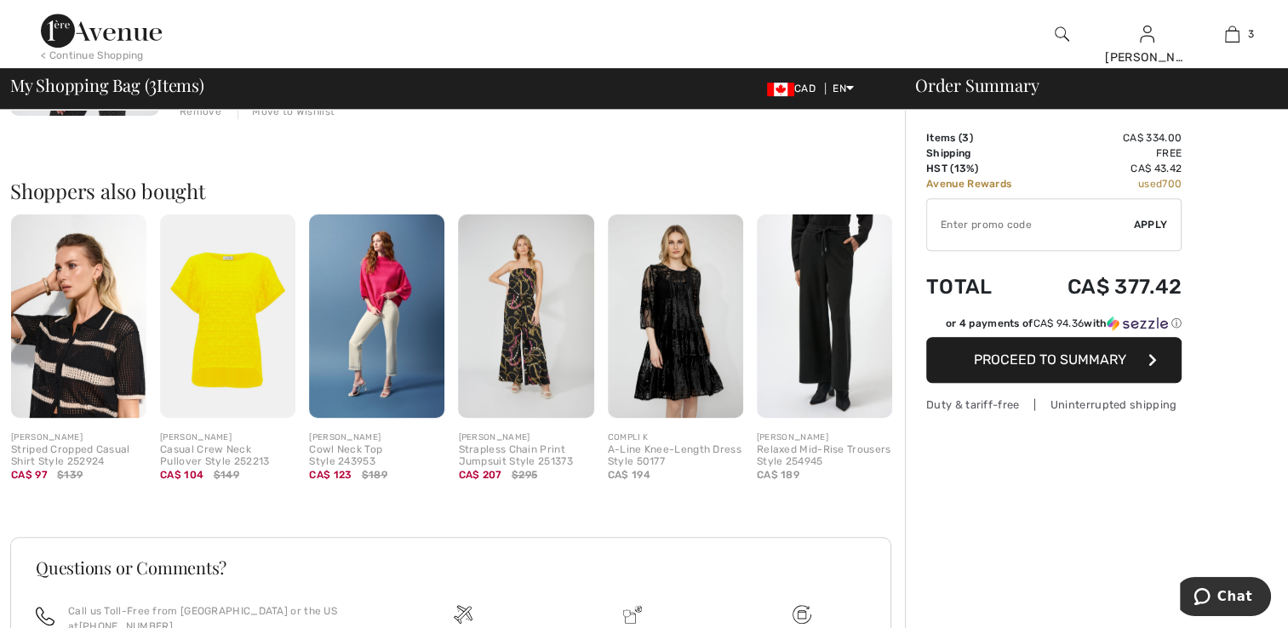
click at [227, 340] on img at bounding box center [227, 315] width 135 height 203
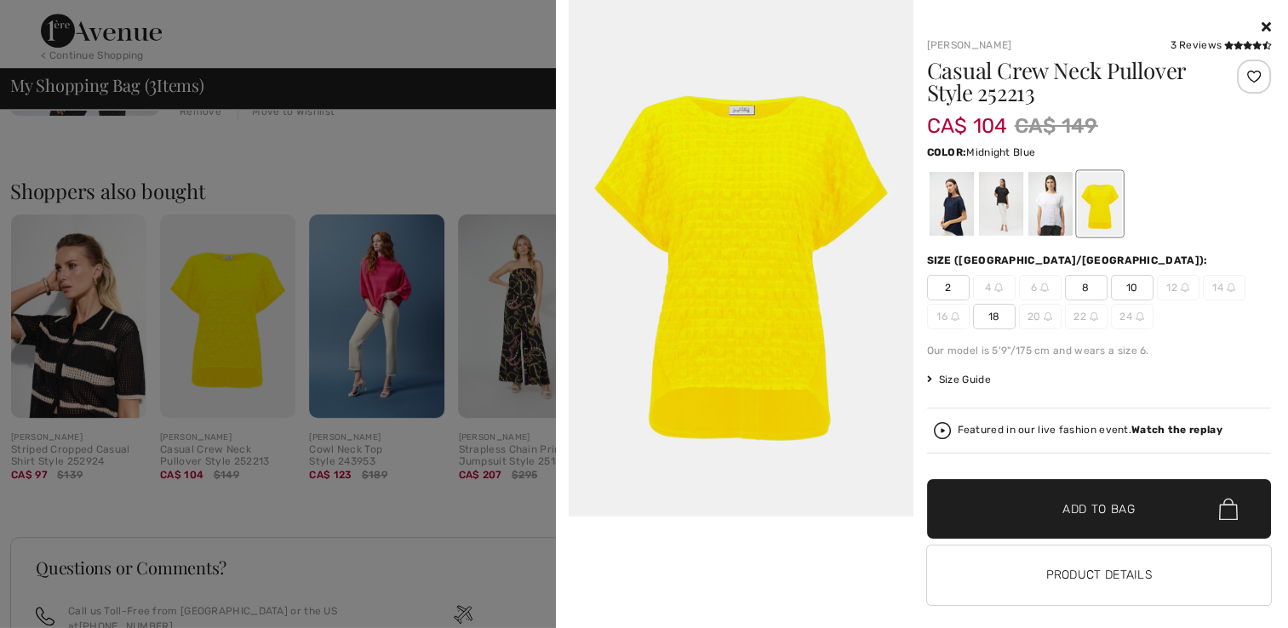
click at [940, 203] on div at bounding box center [951, 204] width 44 height 64
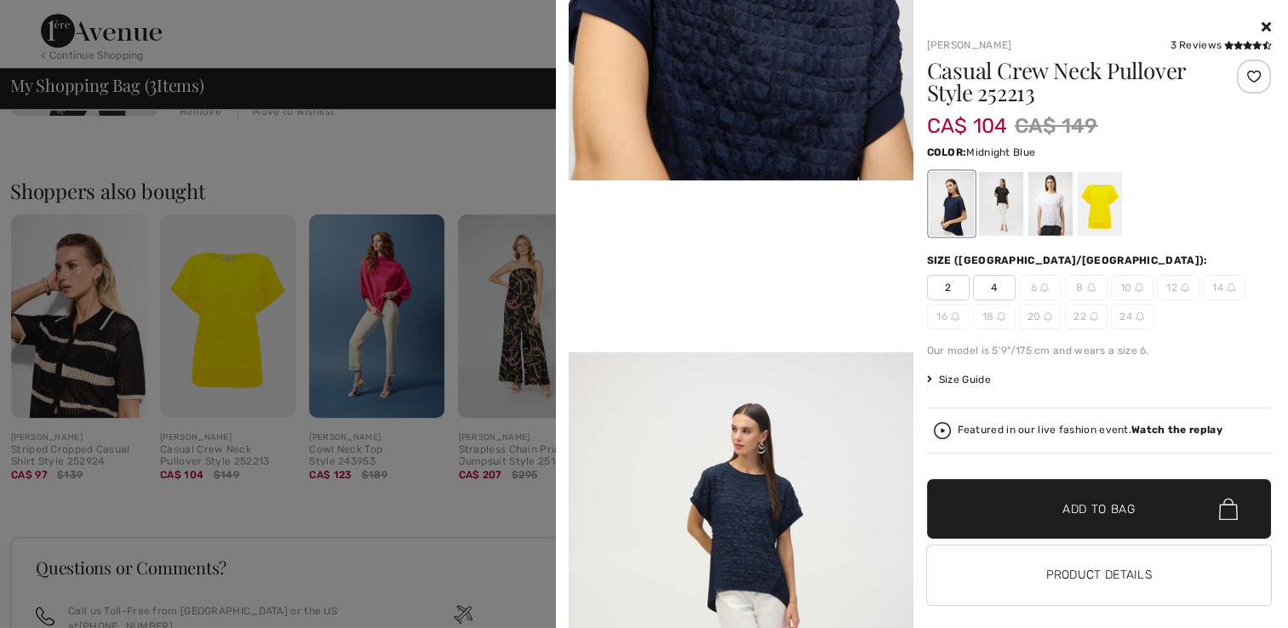
click at [1261, 27] on icon at bounding box center [1265, 27] width 9 height 14
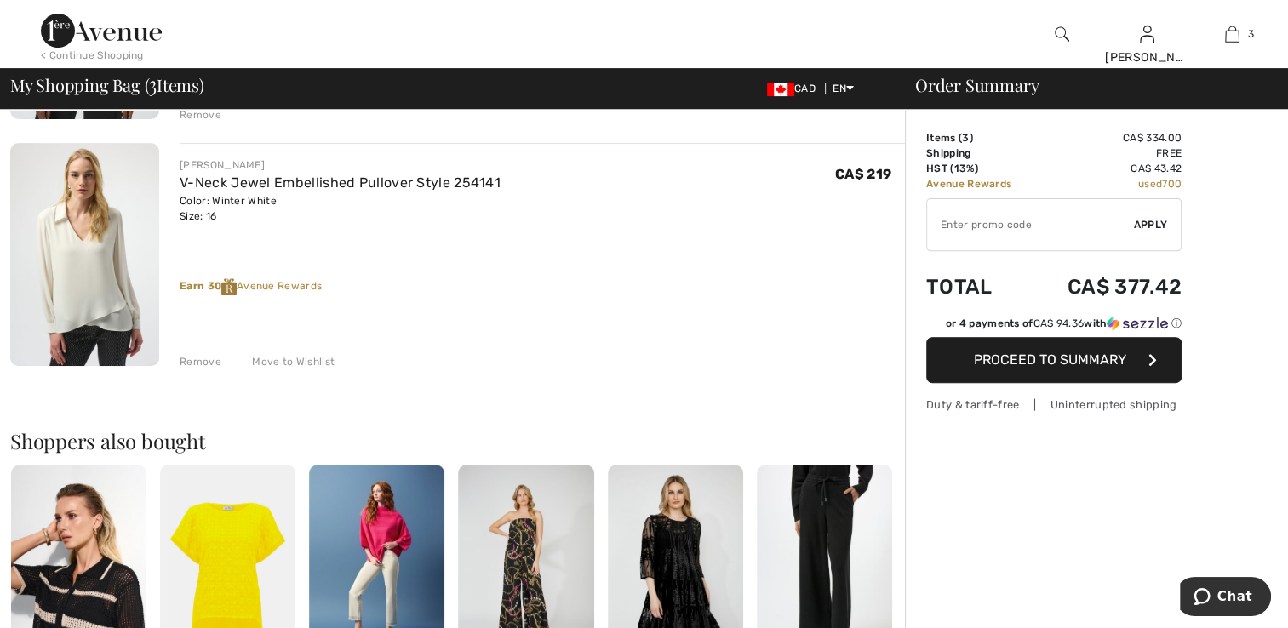
scroll to position [681, 0]
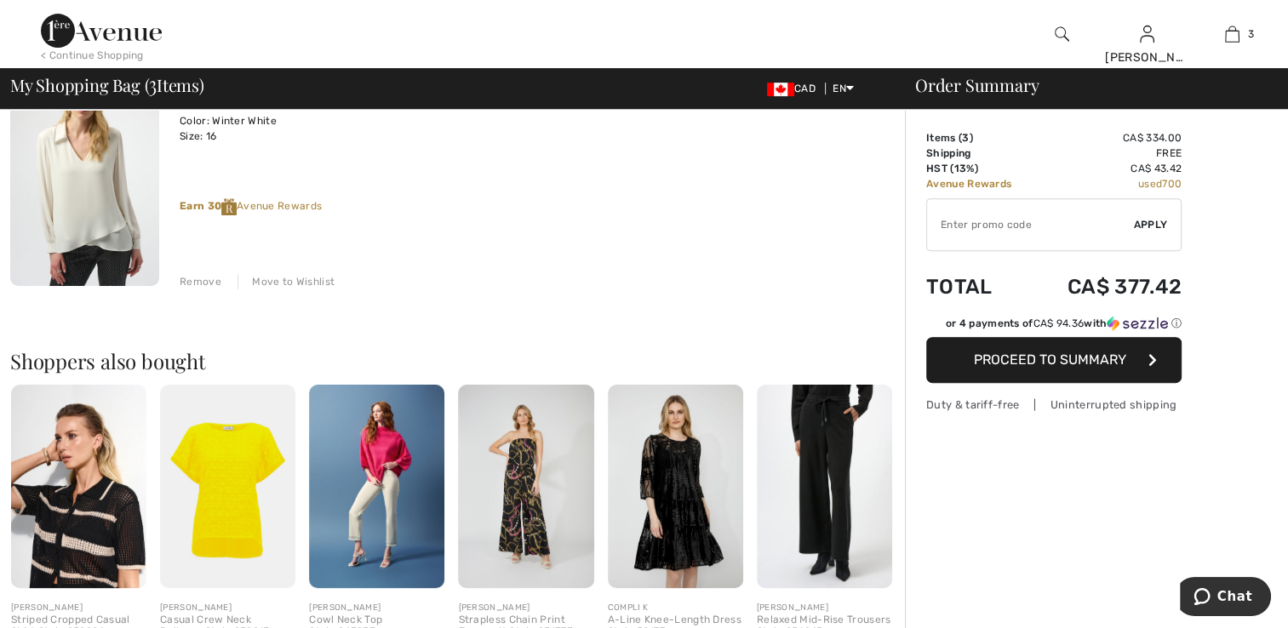
click at [112, 512] on img at bounding box center [78, 486] width 135 height 203
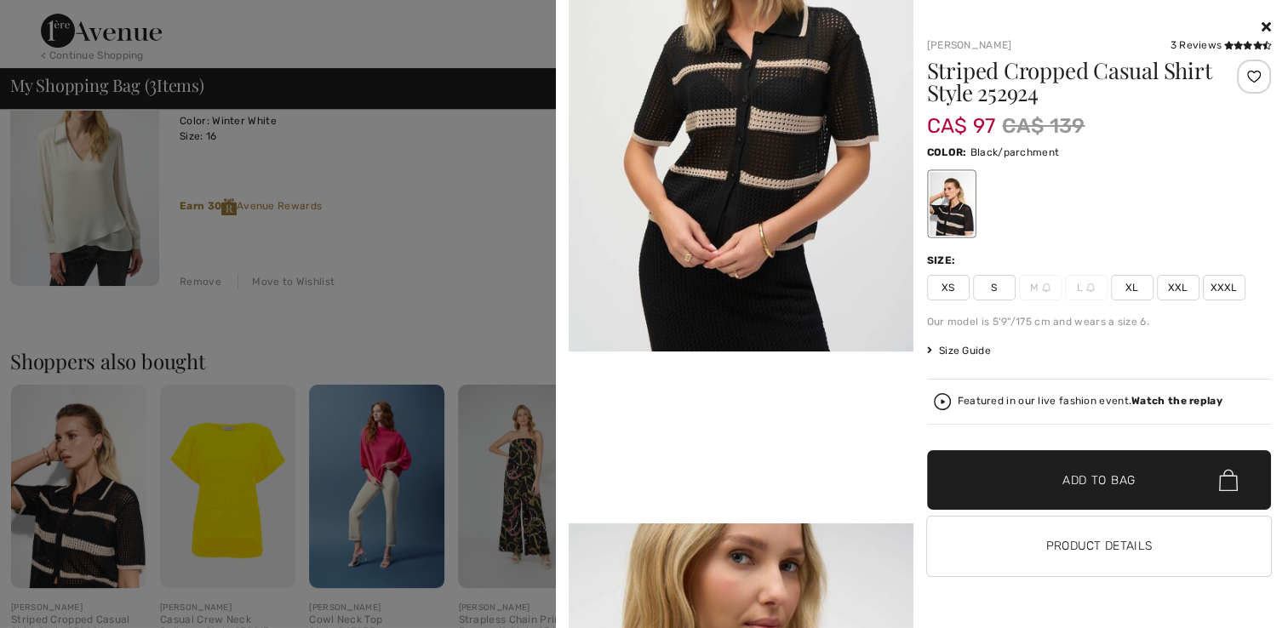
scroll to position [851, 0]
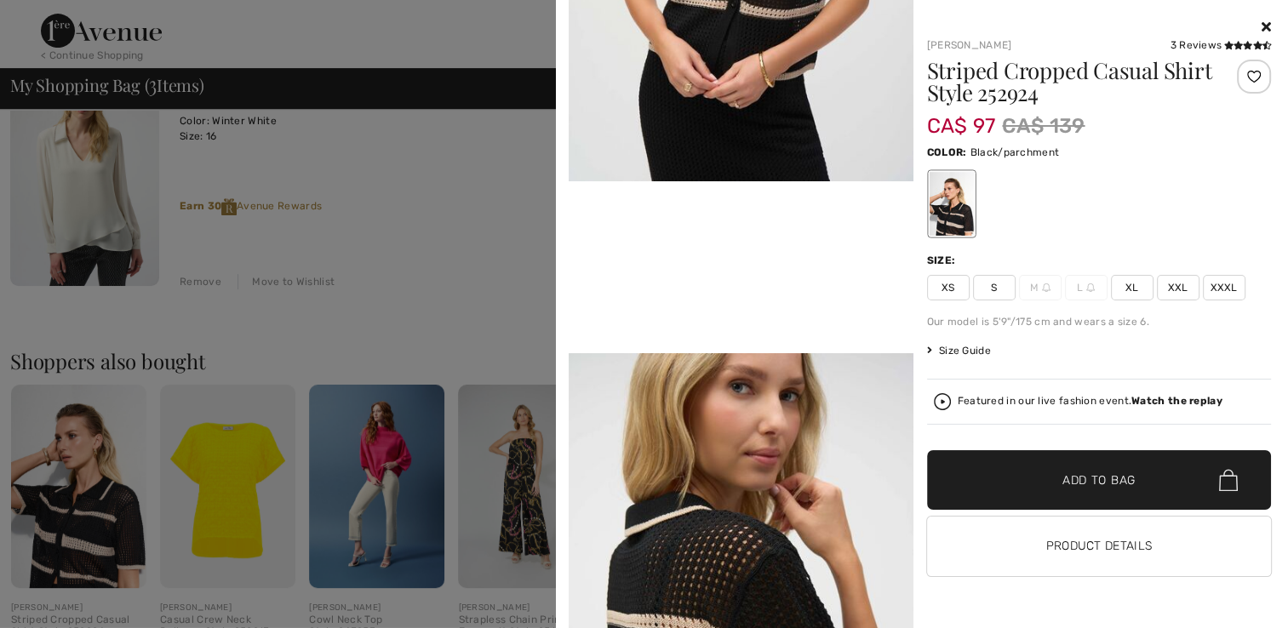
click at [1260, 29] on div at bounding box center [1099, 27] width 345 height 20
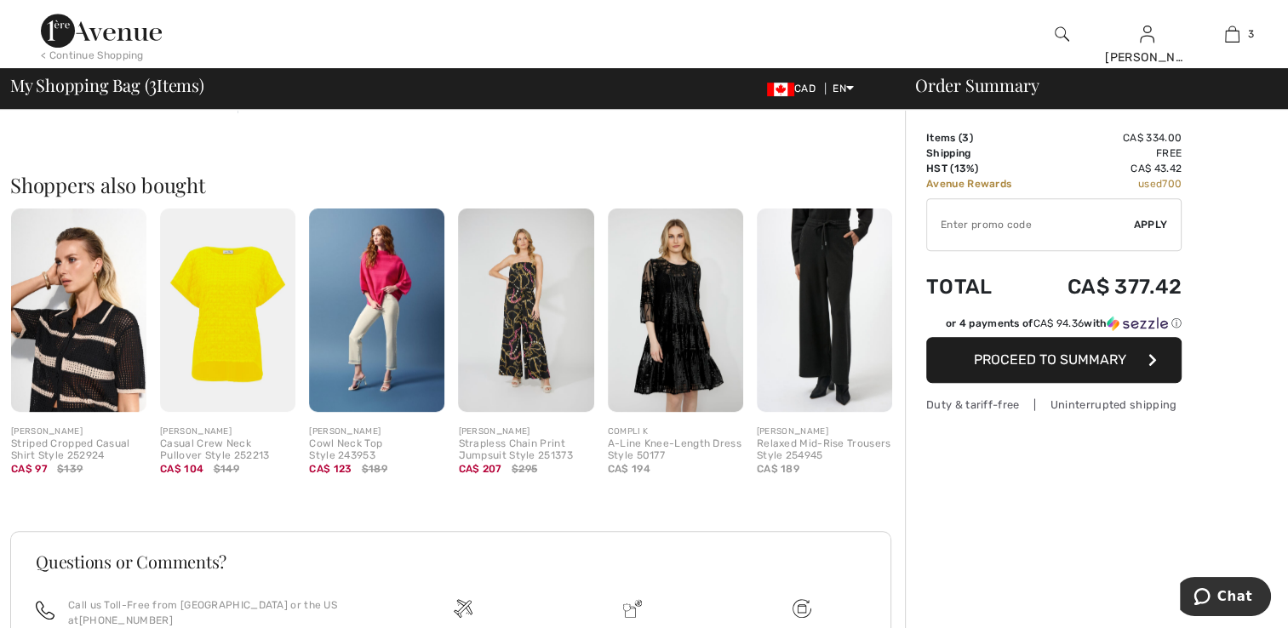
scroll to position [1021, 0]
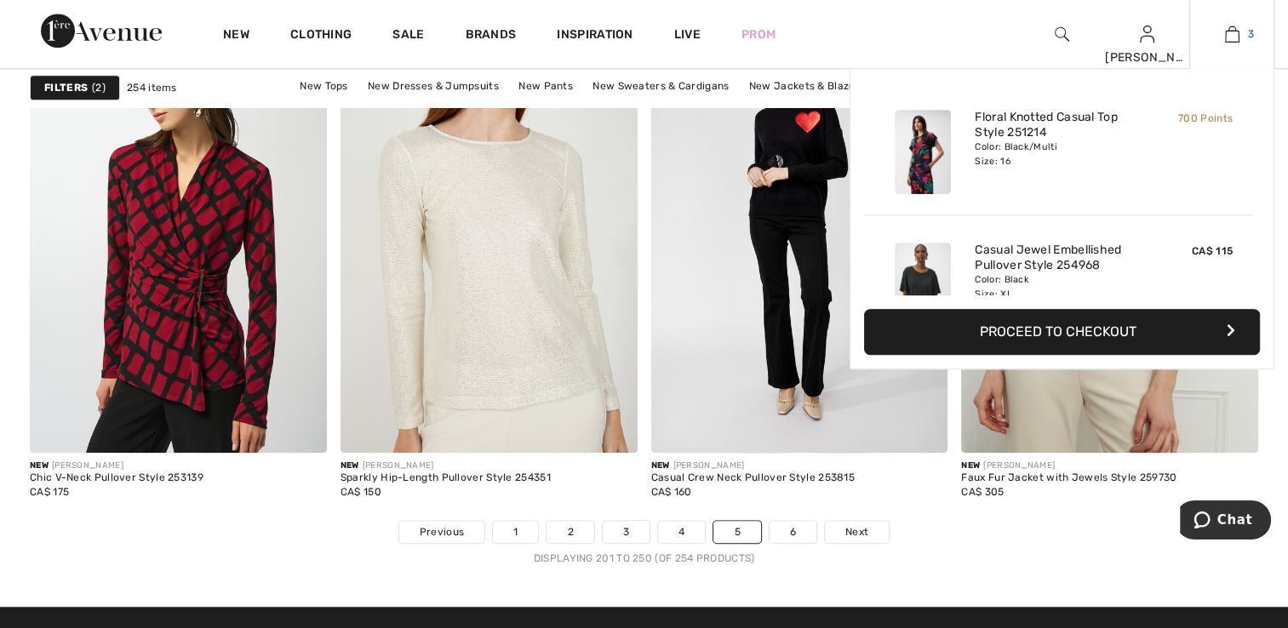
click at [1228, 27] on img at bounding box center [1232, 34] width 14 height 20
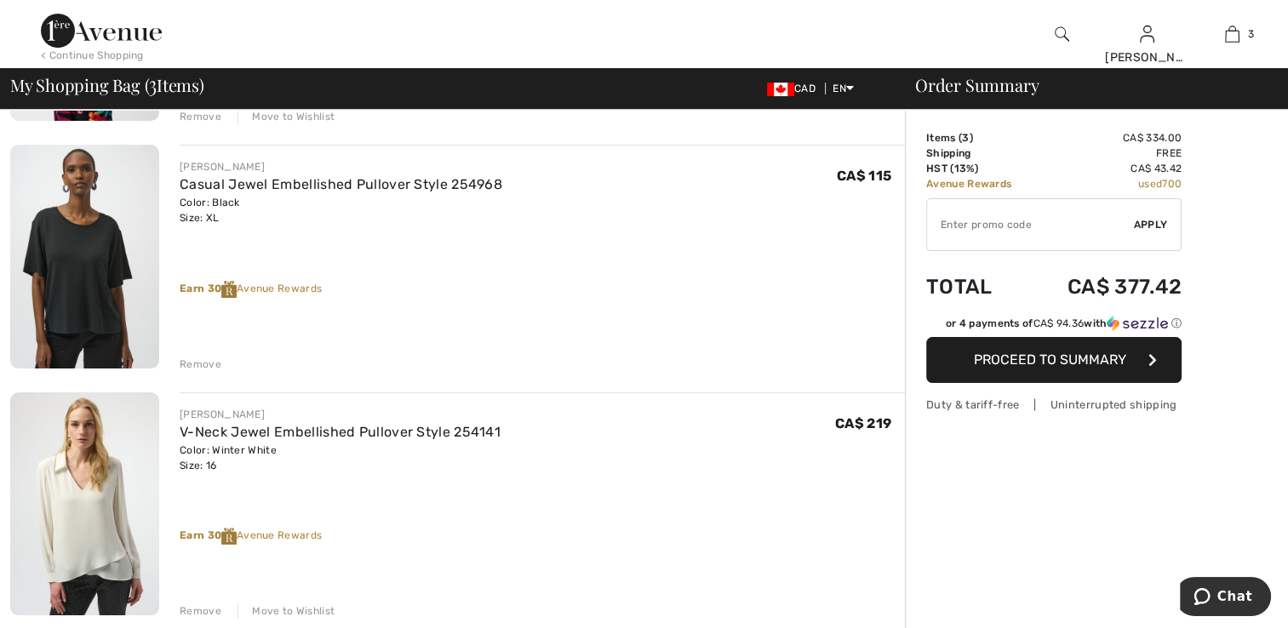
scroll to position [170, 0]
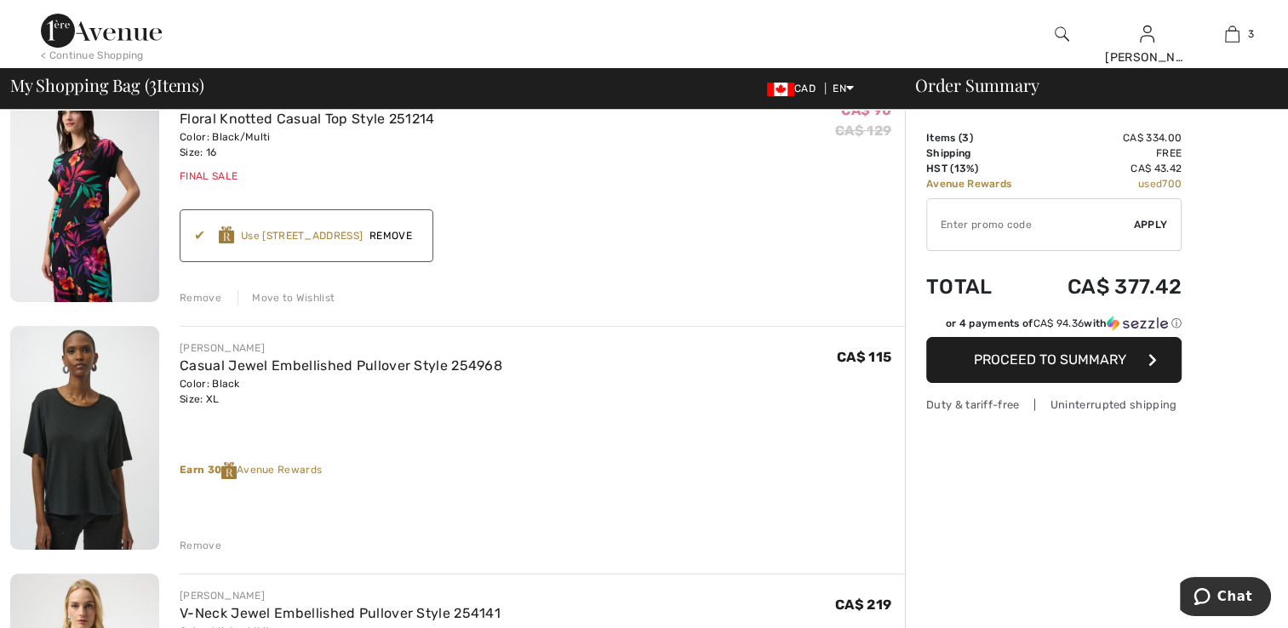
click at [1041, 363] on span "Proceed to Summary" at bounding box center [1050, 359] width 152 height 16
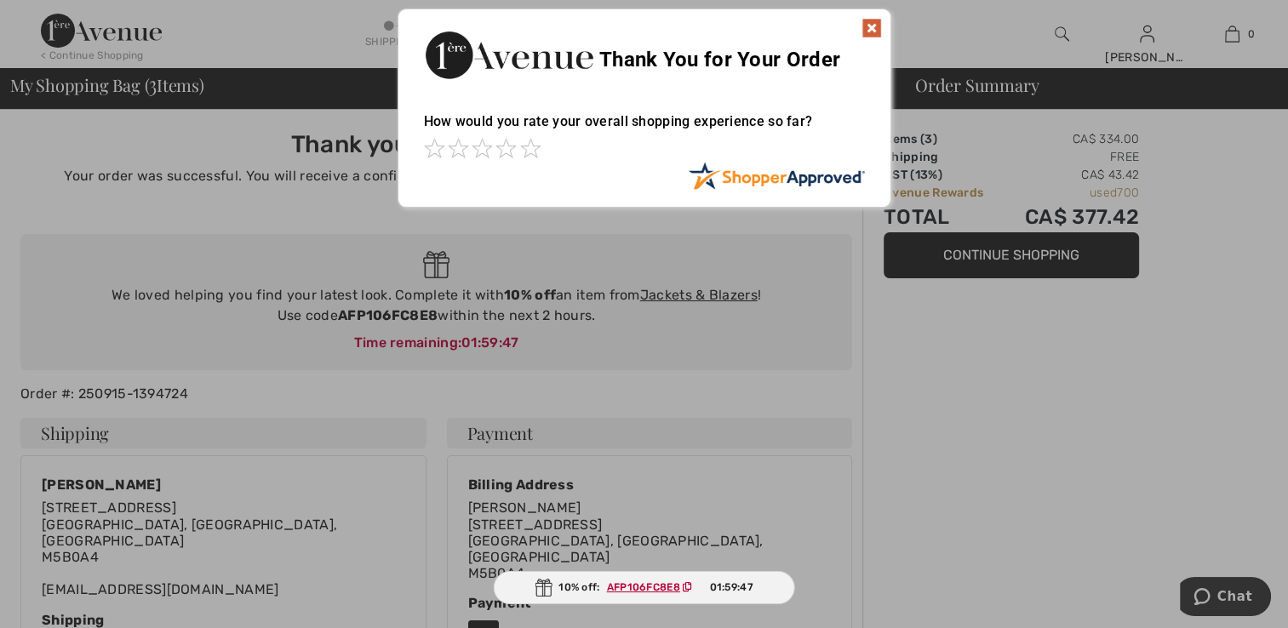
click at [864, 21] on img at bounding box center [871, 28] width 20 height 20
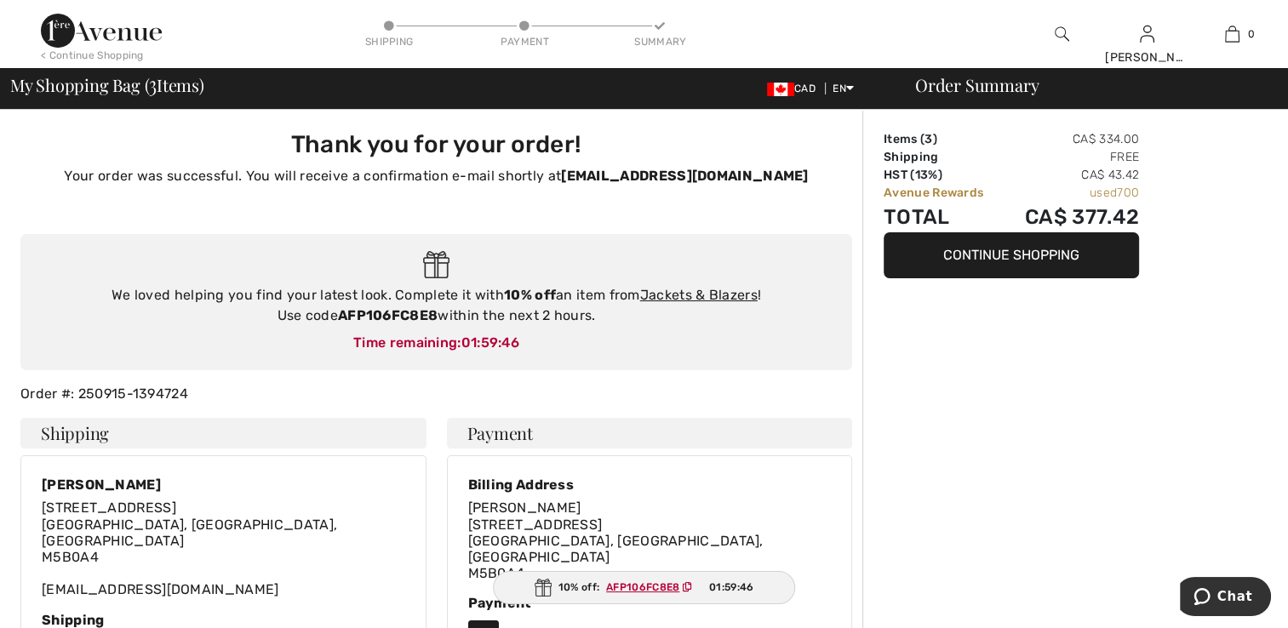
drag, startPoint x: 346, startPoint y: 316, endPoint x: 438, endPoint y: 322, distance: 93.0
click at [438, 322] on div "We loved helping you find your latest look. Complete it with 10% off an item fr…" at bounding box center [435, 305] width 797 height 41
copy strong "AFP106FC8E8"
click at [721, 296] on link "Jackets & Blazers" at bounding box center [698, 295] width 117 height 16
